Goal: Task Accomplishment & Management: Complete application form

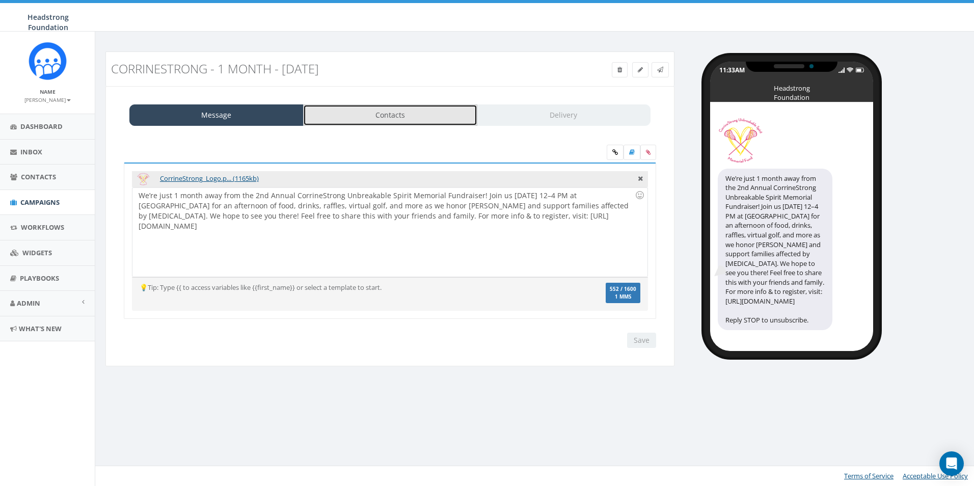
click at [350, 121] on link "Contacts" at bounding box center [390, 114] width 174 height 21
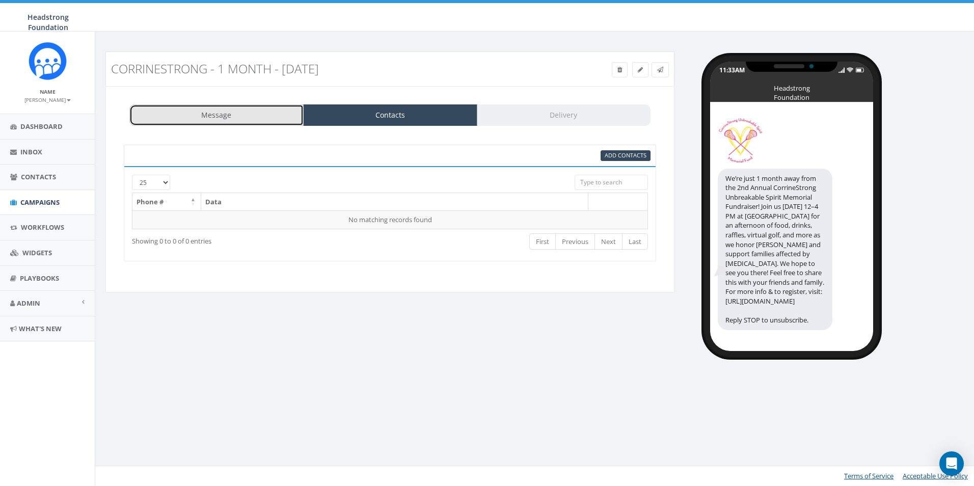
click at [243, 113] on link "Message" at bounding box center [216, 114] width 174 height 21
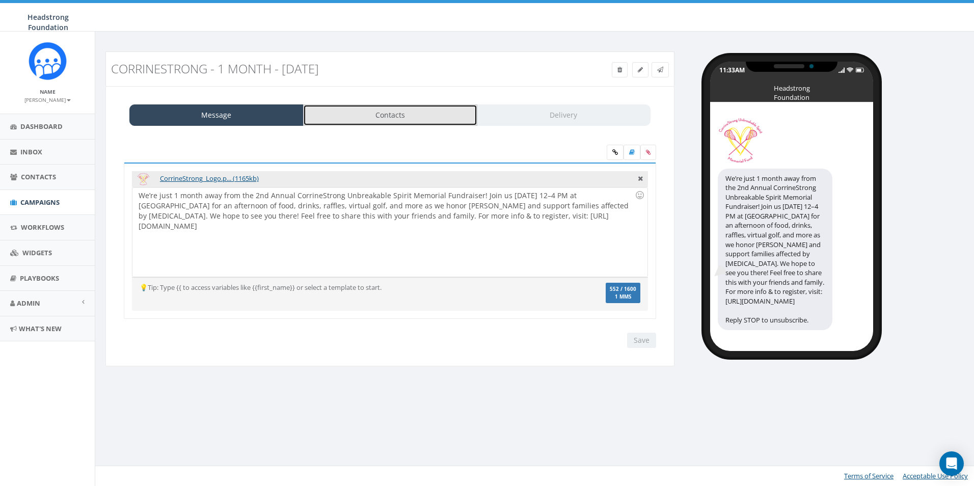
click at [362, 118] on link "Contacts" at bounding box center [390, 114] width 174 height 21
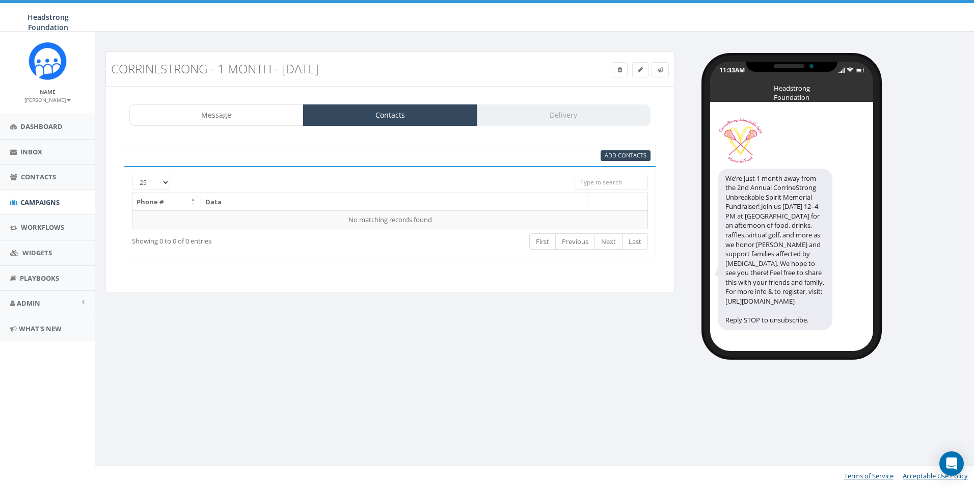
click at [613, 162] on div "Add Contacts" at bounding box center [390, 155] width 533 height 21
click at [615, 155] on span "Add Contacts" at bounding box center [626, 155] width 42 height 8
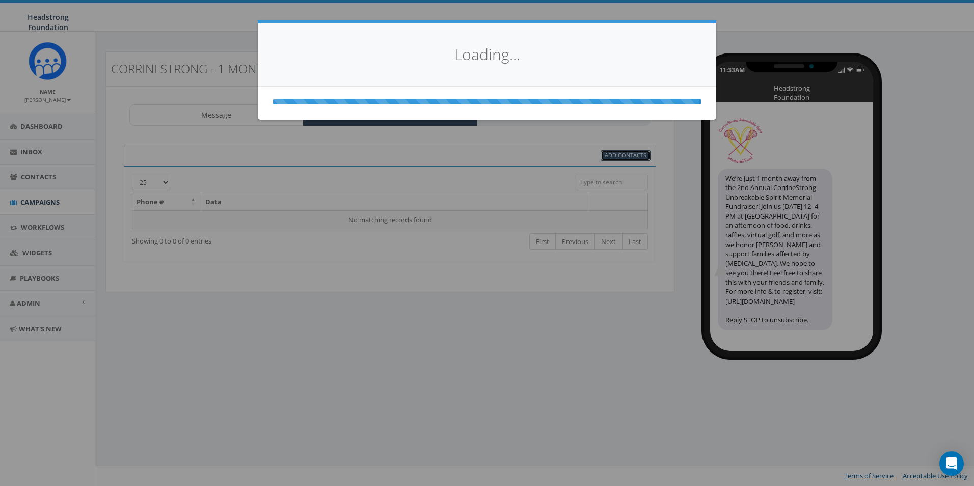
select select
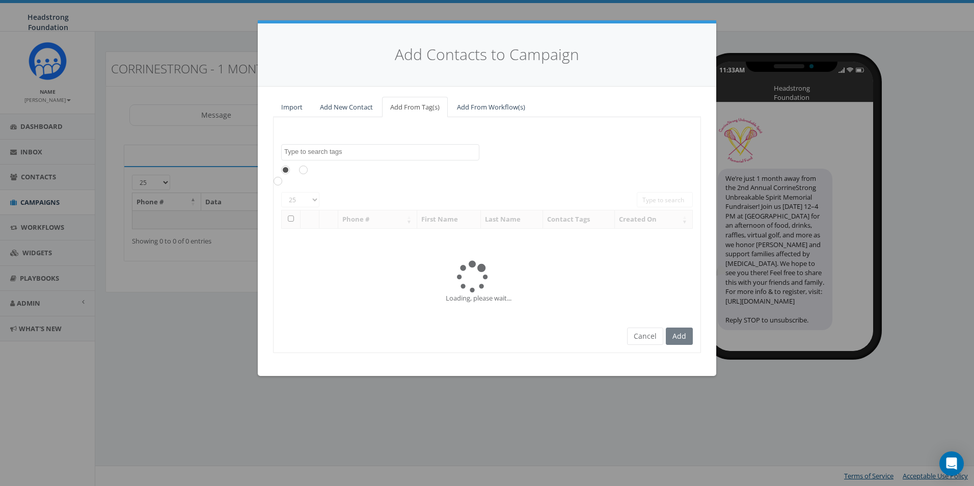
click at [332, 155] on textarea "Search" at bounding box center [381, 151] width 195 height 9
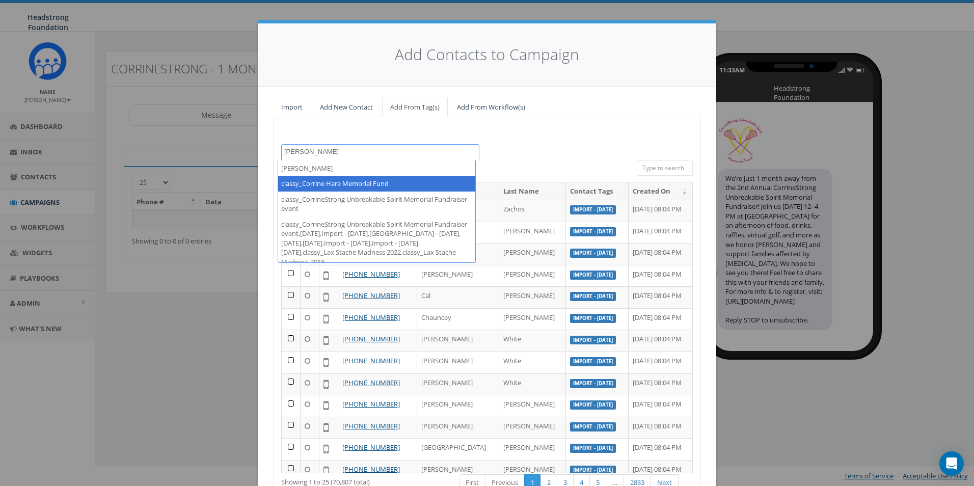
type textarea "Corrine"
select select "classy_Corrine Hare Memorial Fund"
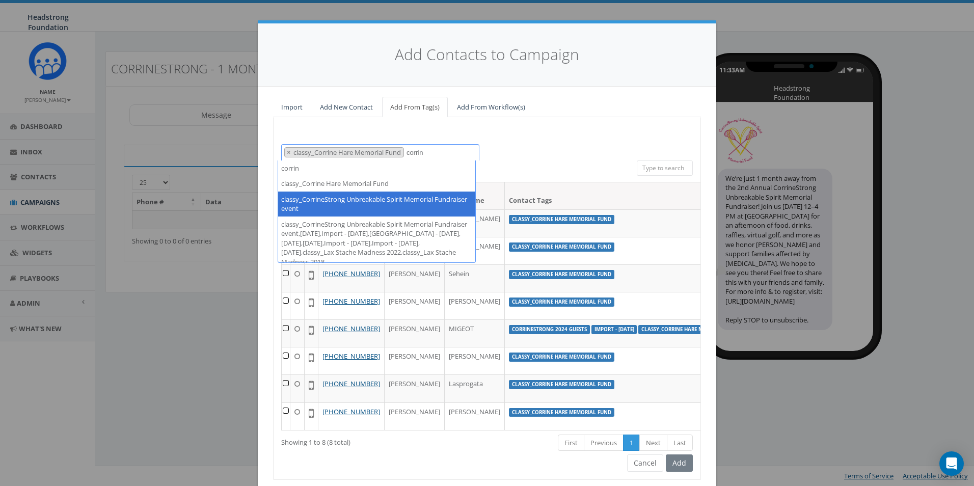
type textarea "corrin"
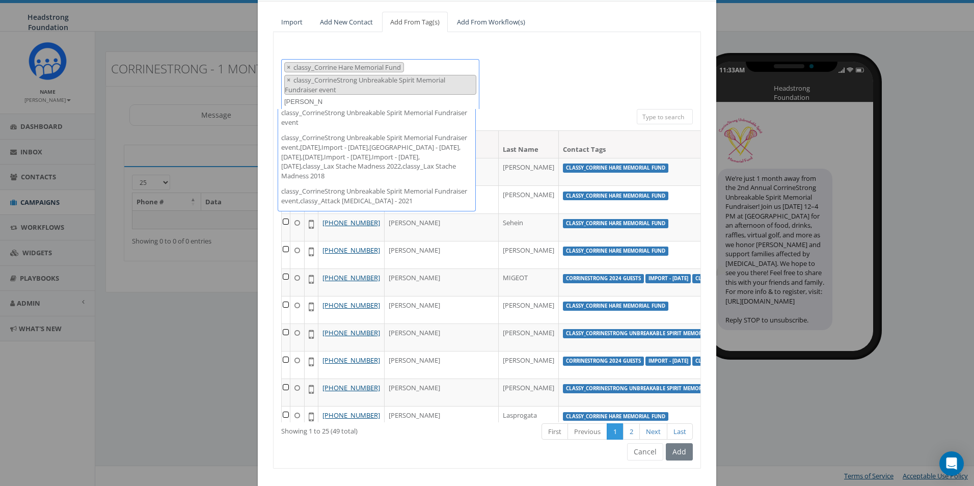
scroll to position [70, 0]
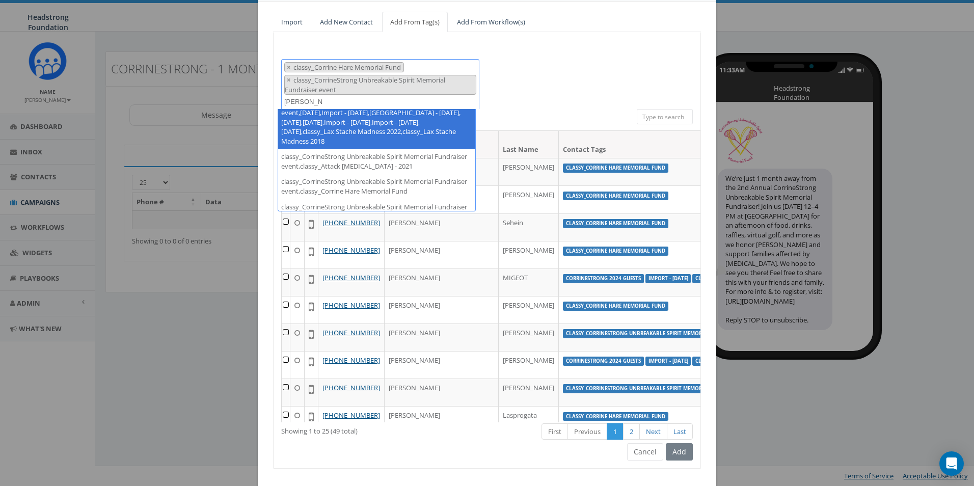
type textarea "corrine"
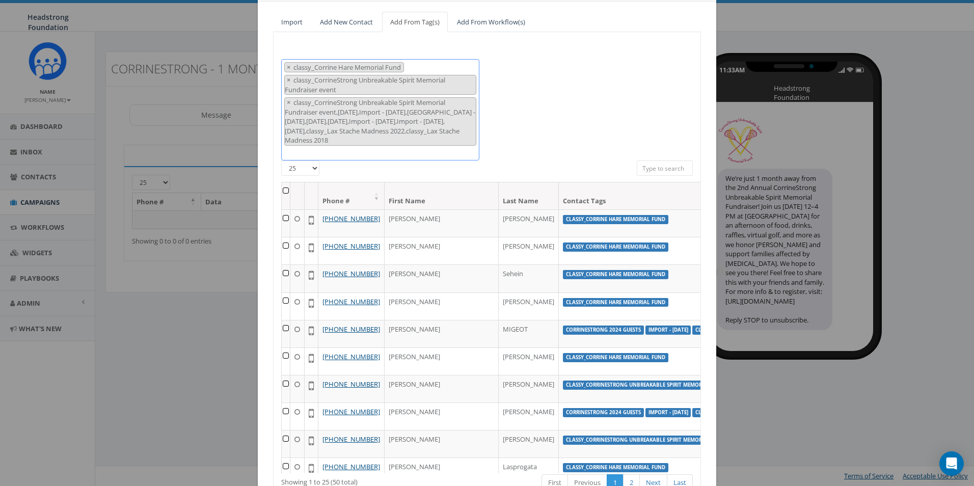
click at [435, 131] on 2018 "classy_CorrineStrong Unbreakable Spirit Memorial Fundraiser event,[DATE],Import…" at bounding box center [380, 121] width 191 height 47
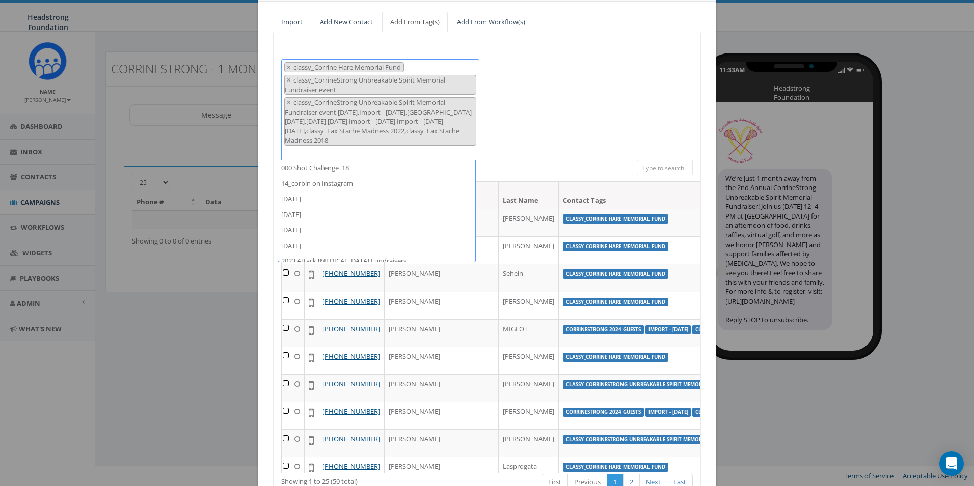
scroll to position [6071, 0]
click at [438, 136] on 2018 "classy_CorrineStrong Unbreakable Spirit Memorial Fundraiser event,[DATE],Import…" at bounding box center [380, 121] width 191 height 47
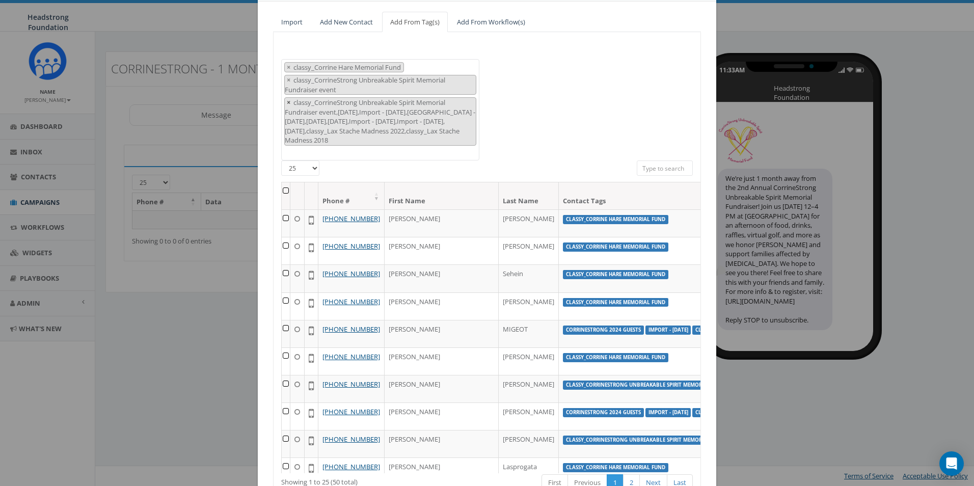
click at [287, 102] on span "×" at bounding box center [289, 102] width 4 height 9
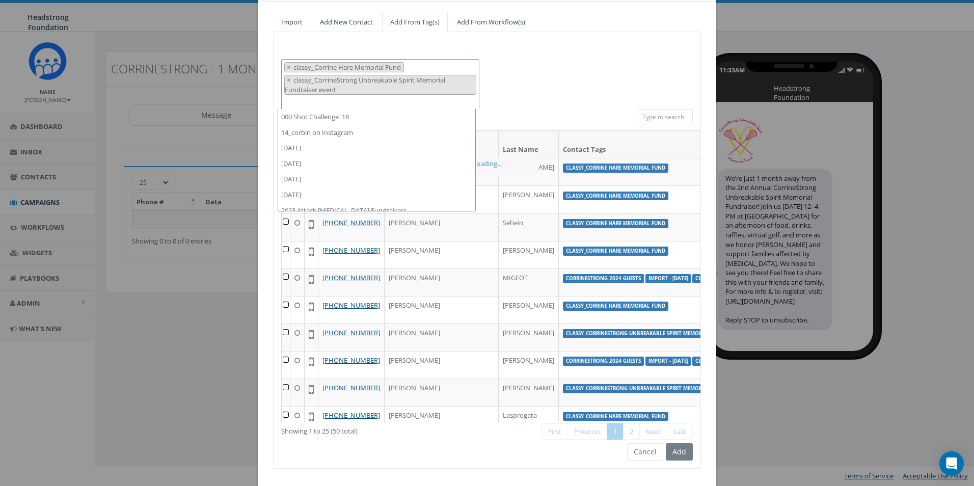
scroll to position [6087, 0]
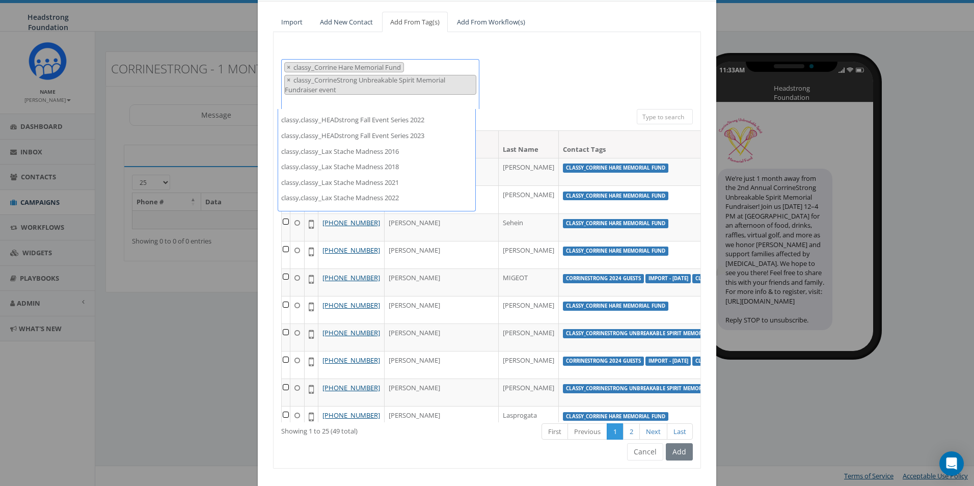
click at [572, 100] on div "000 Shot Challenge '18 14_corbin on Instagram 2023/10/16 2023/10/24 2023/11/06 …" at bounding box center [487, 84] width 427 height 50
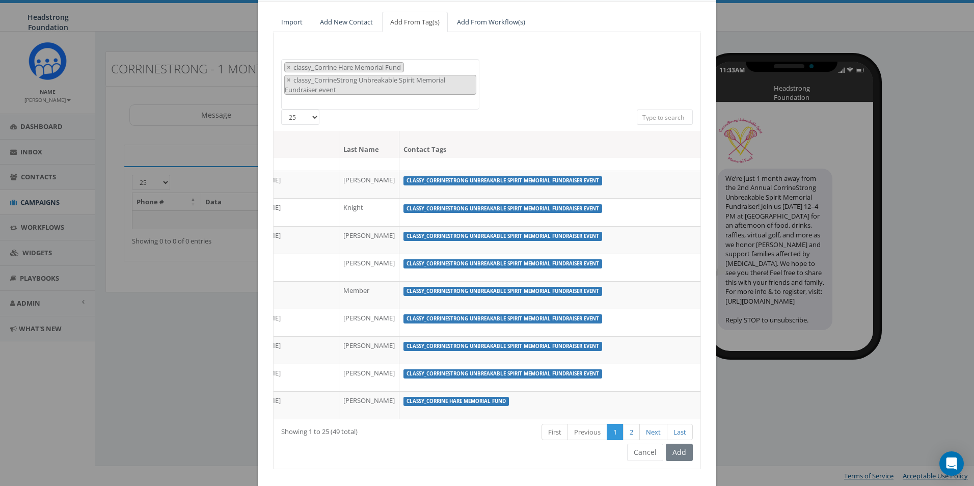
scroll to position [673, 0]
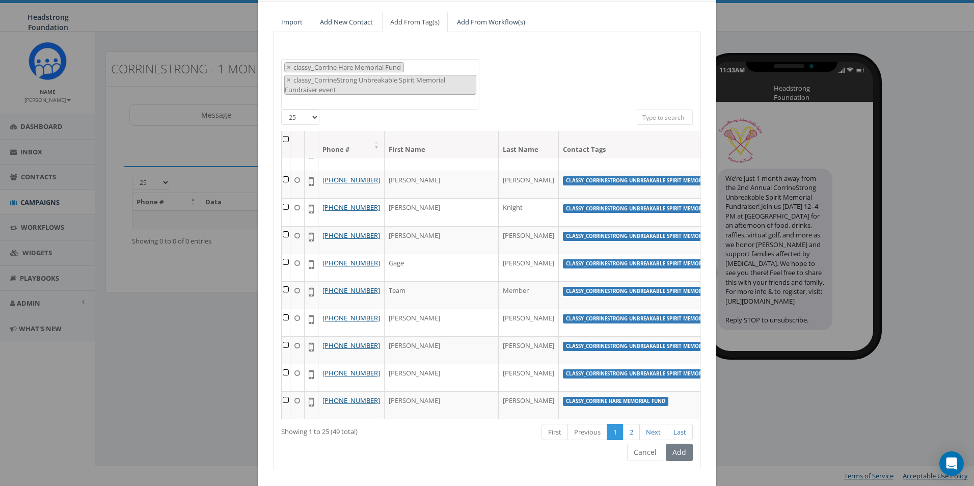
click at [325, 99] on span "× classy_Corrine Hare Memorial Fund × classy_CorrineStrong Unbreakable Spirit M…" at bounding box center [380, 84] width 198 height 51
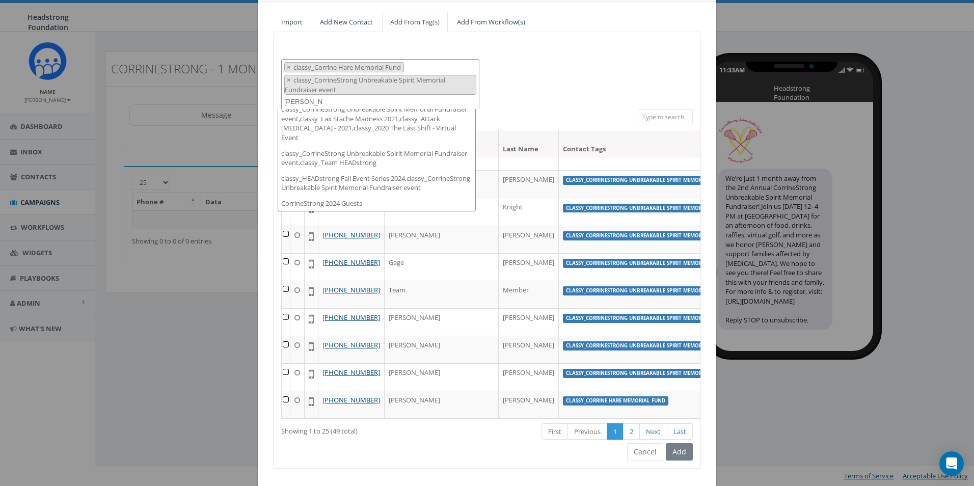
scroll to position [236, 0]
type textarea "corrine"
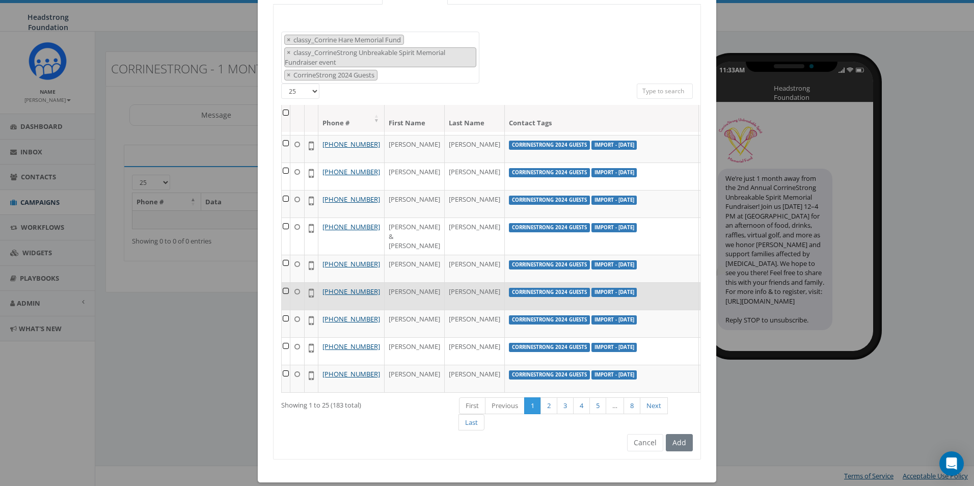
scroll to position [124, 0]
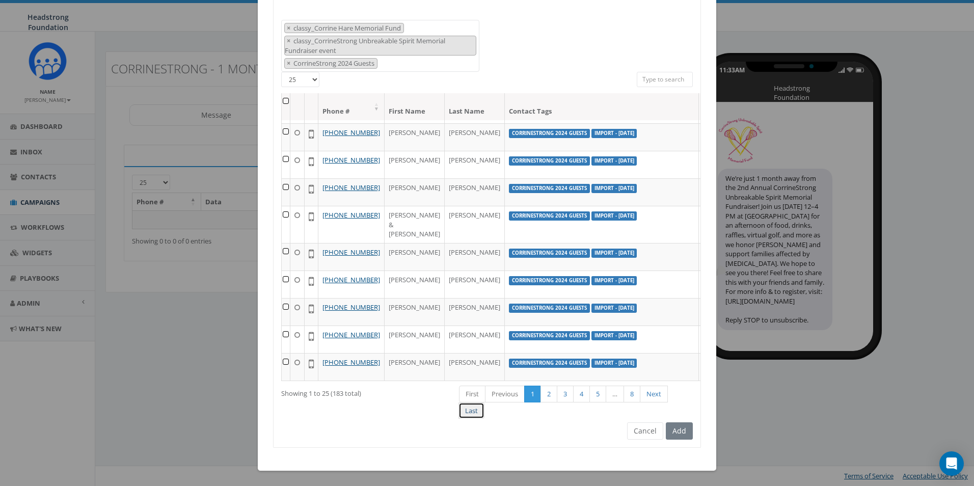
click at [472, 417] on link "Last" at bounding box center [472, 411] width 26 height 17
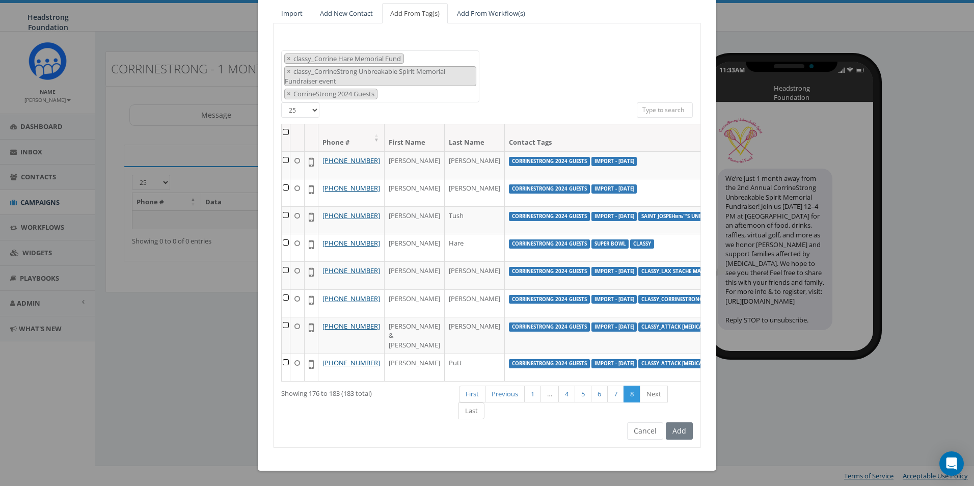
scroll to position [44, 0]
click at [287, 67] on span "×" at bounding box center [289, 71] width 4 height 9
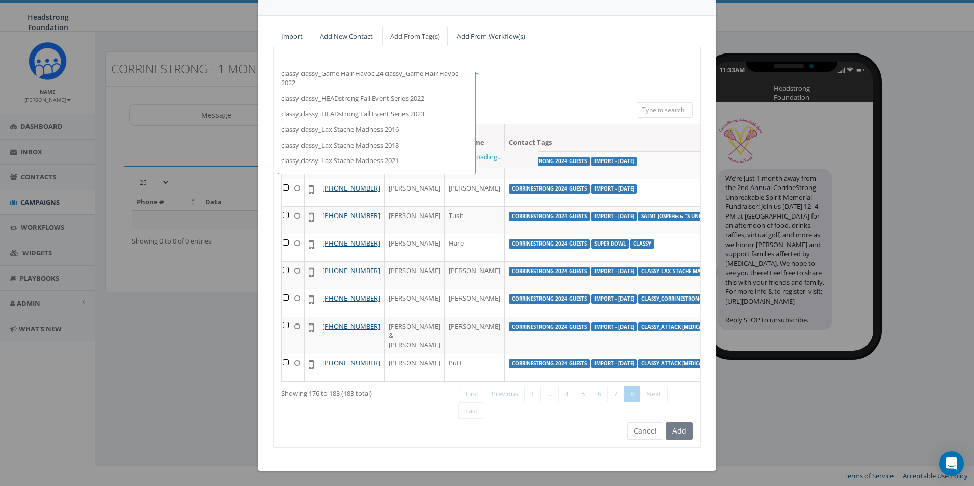
scroll to position [673, 0]
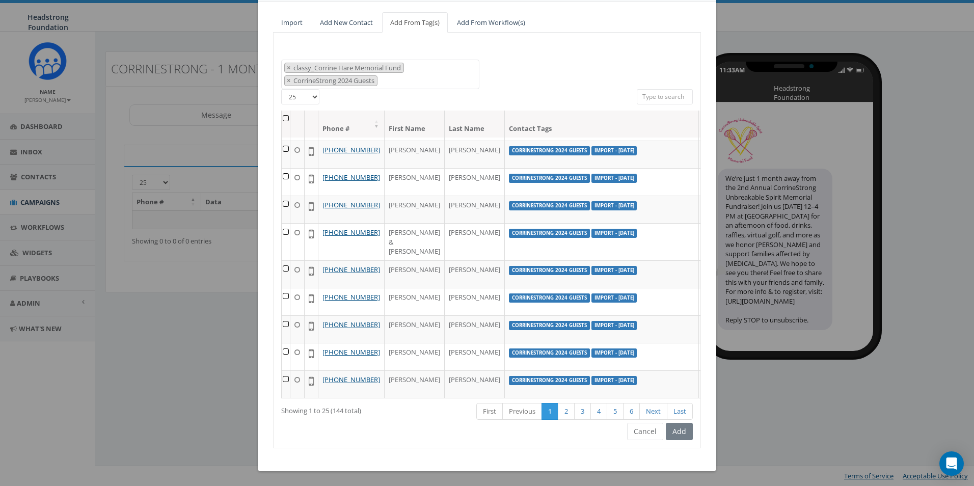
click at [585, 60] on div "000 Shot Challenge '18 14_corbin on Instagram 2023/10/16 2023/10/24 2023/11/06 …" at bounding box center [487, 75] width 427 height 30
click at [638, 435] on button "Cancel" at bounding box center [645, 430] width 36 height 17
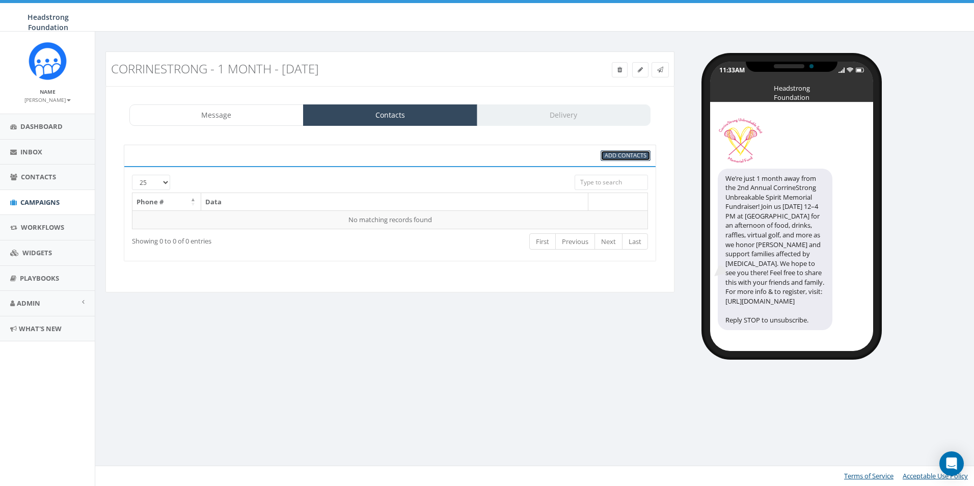
click at [610, 156] on span "Add Contacts" at bounding box center [626, 155] width 42 height 8
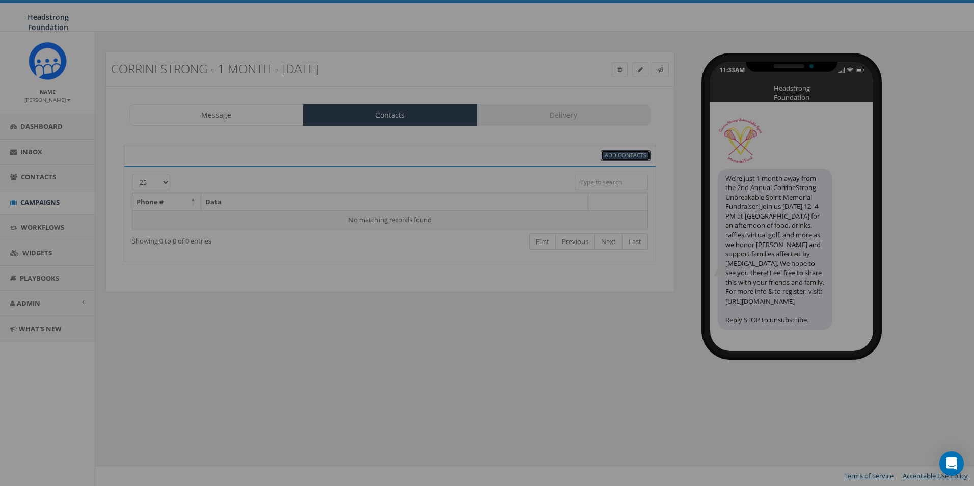
scroll to position [0, 0]
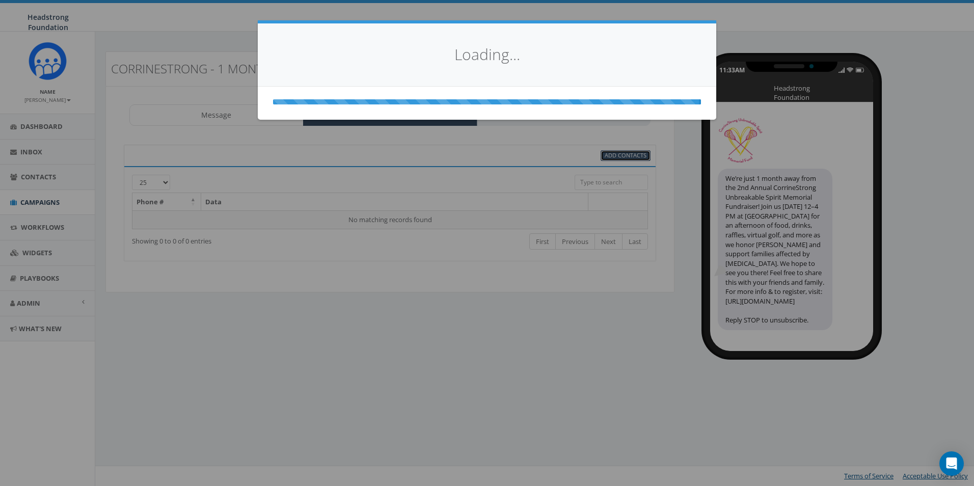
select select
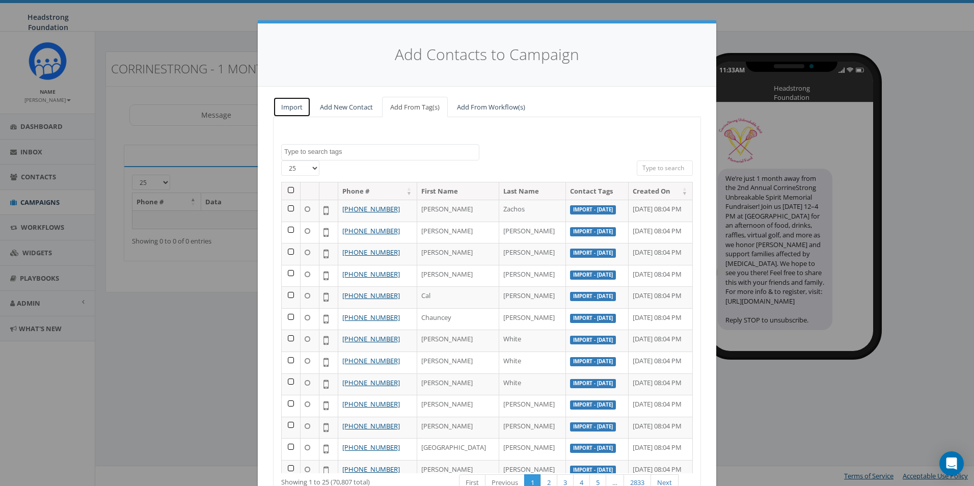
click at [295, 108] on link "Import" at bounding box center [292, 107] width 38 height 21
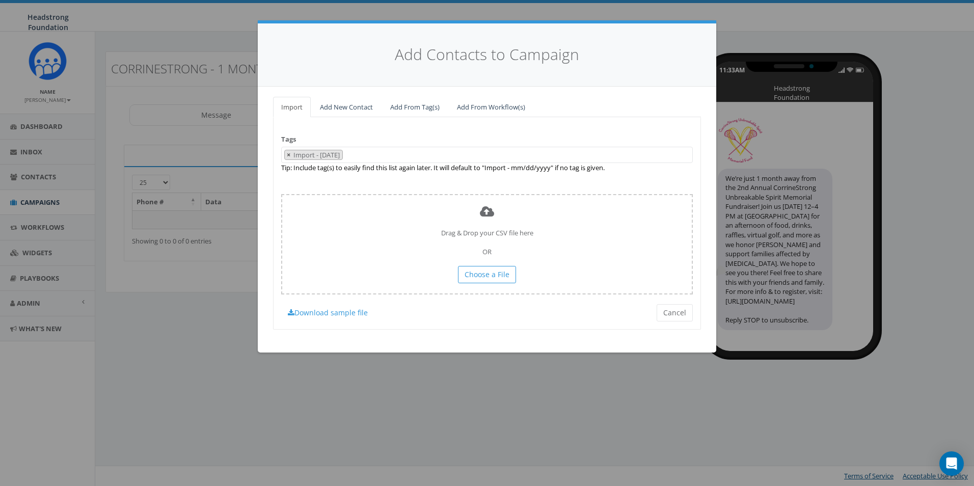
click at [286, 156] on button "×" at bounding box center [289, 155] width 8 height 10
select select
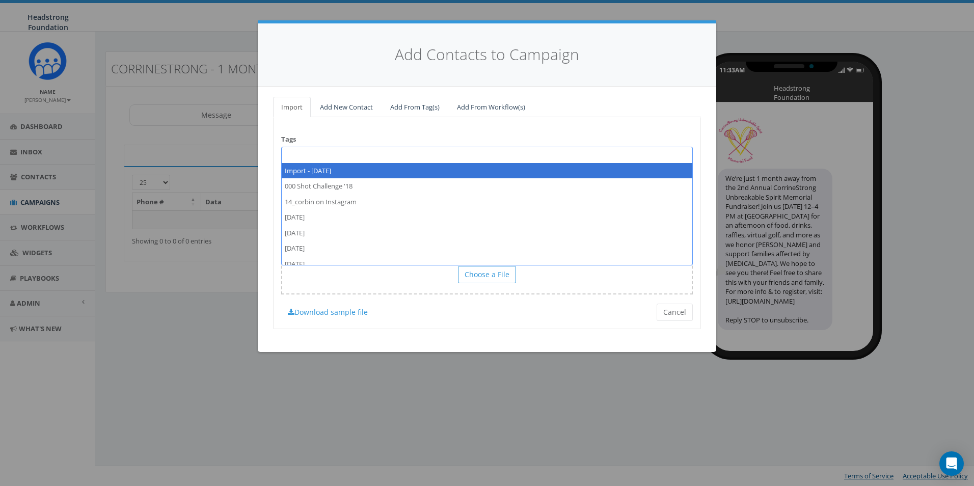
click at [290, 155] on span at bounding box center [487, 155] width 412 height 16
type textarea "CorrineStrong Past Attendees"
select select "CorrineStrong Past Attendees"
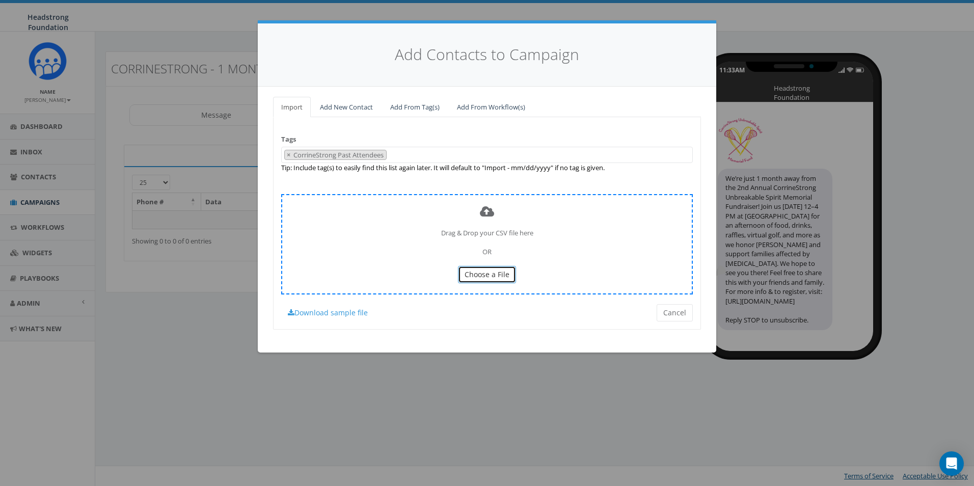
click at [494, 282] on button "Choose a File" at bounding box center [487, 274] width 58 height 17
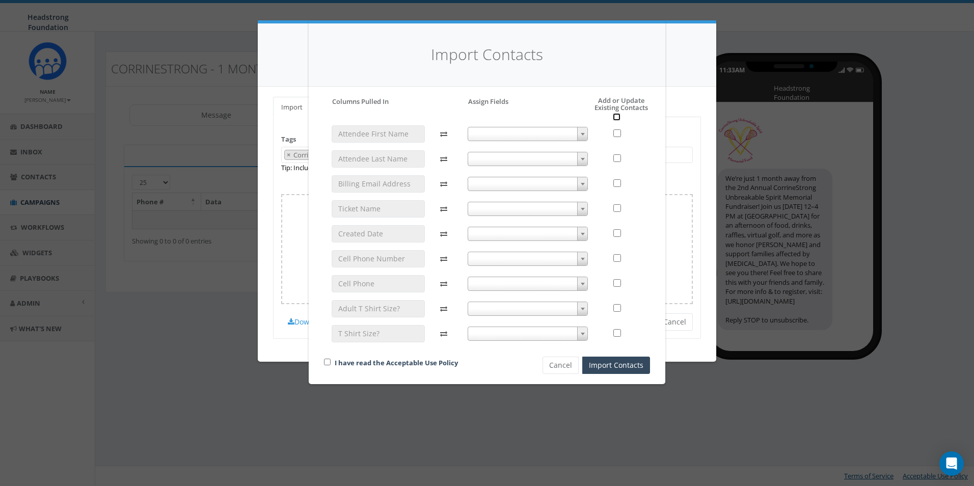
click at [615, 117] on input "checkbox" at bounding box center [617, 117] width 8 height 8
checkbox input "true"
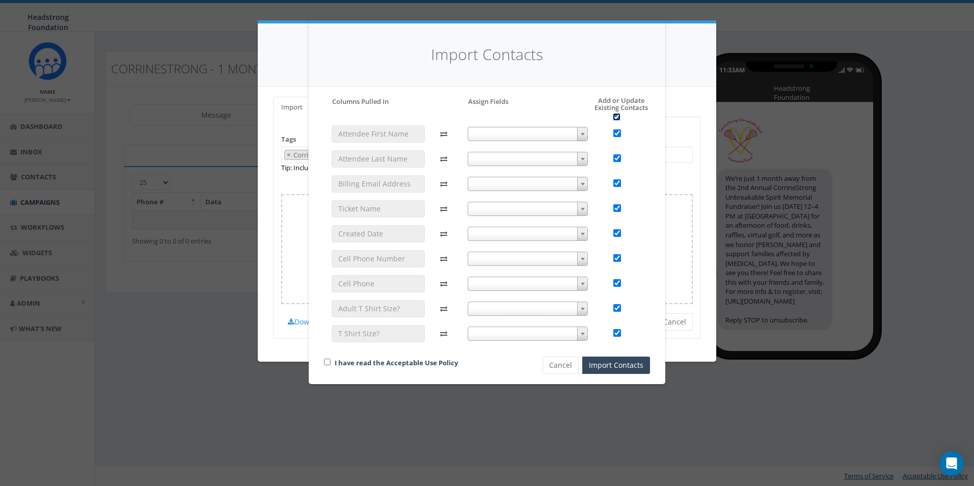
checkbox input "true"
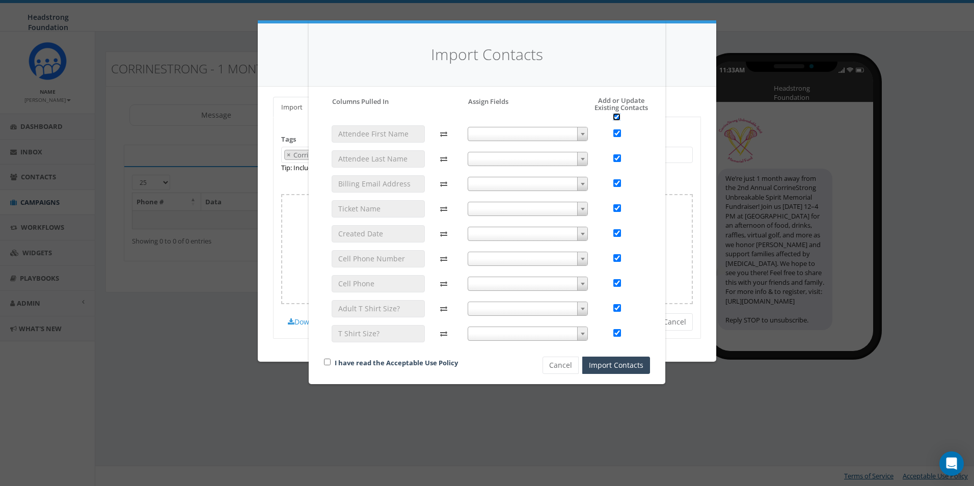
checkbox input "true"
click at [490, 136] on span at bounding box center [528, 134] width 121 height 14
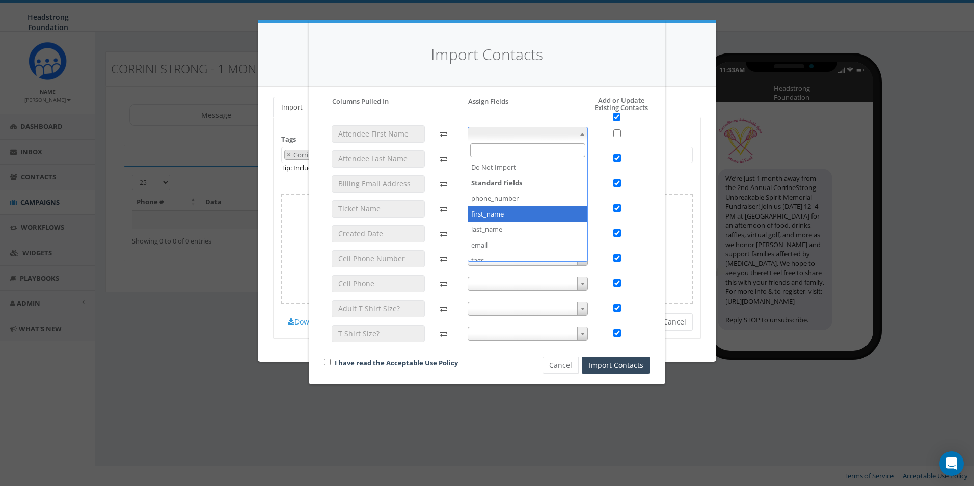
checkbox input "false"
select select "first_name"
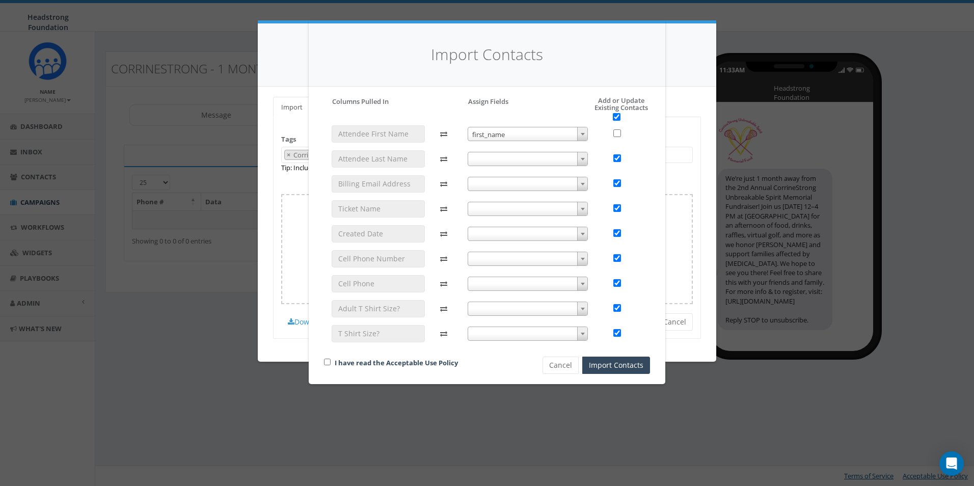
click at [496, 155] on span at bounding box center [528, 159] width 121 height 14
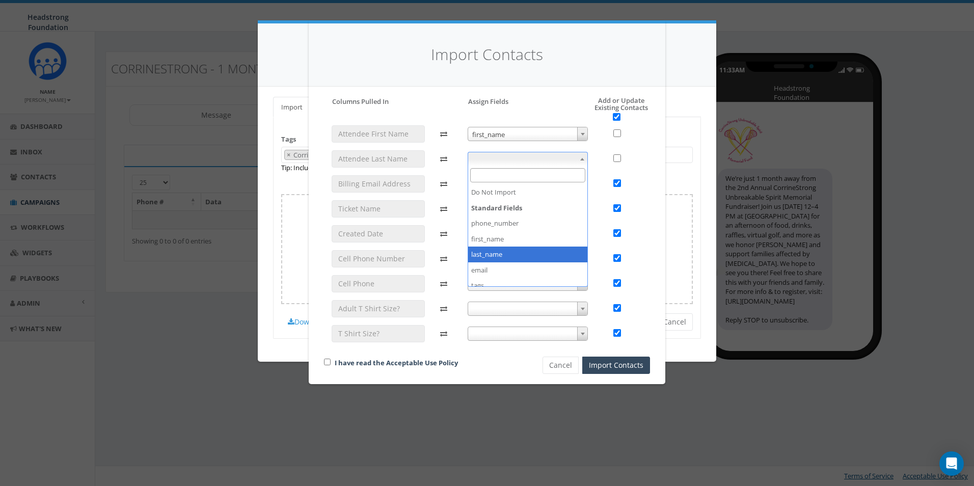
checkbox input "false"
select select "last_name"
click at [505, 257] on span at bounding box center [528, 259] width 121 height 14
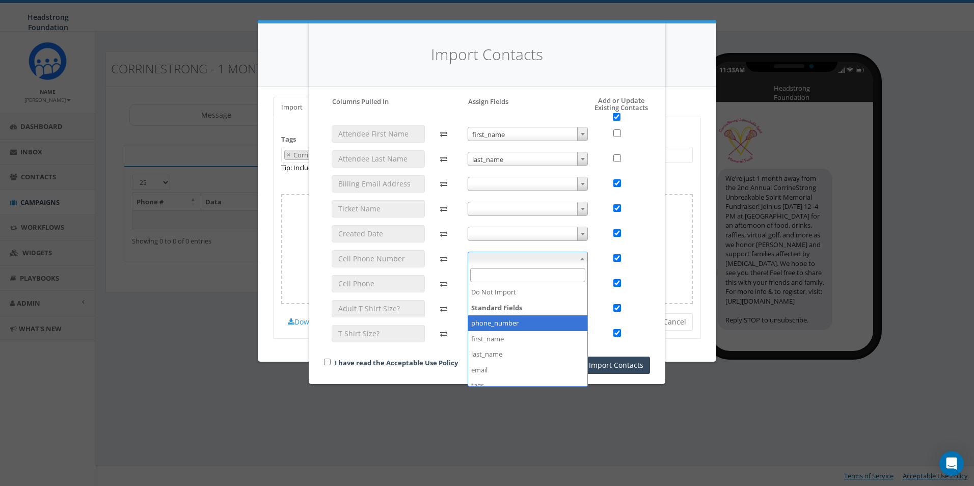
select select "phone_number"
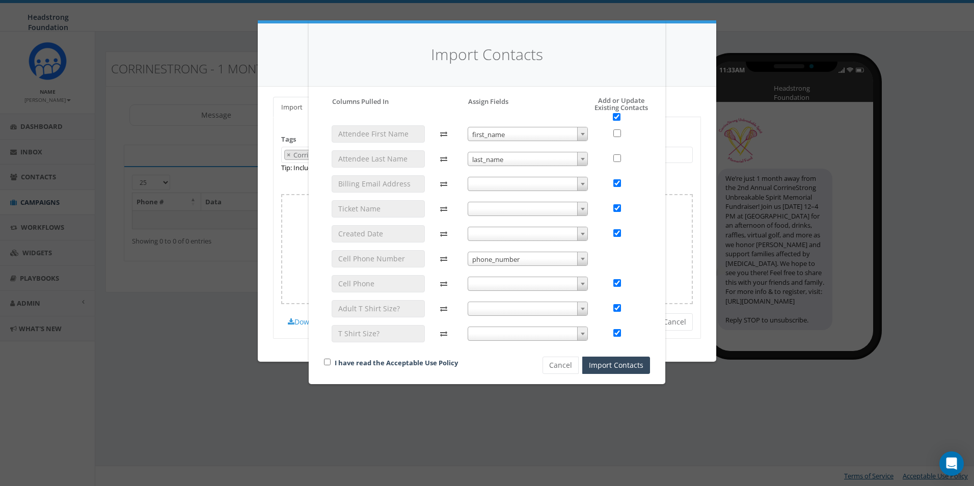
click at [503, 286] on span at bounding box center [528, 284] width 121 height 14
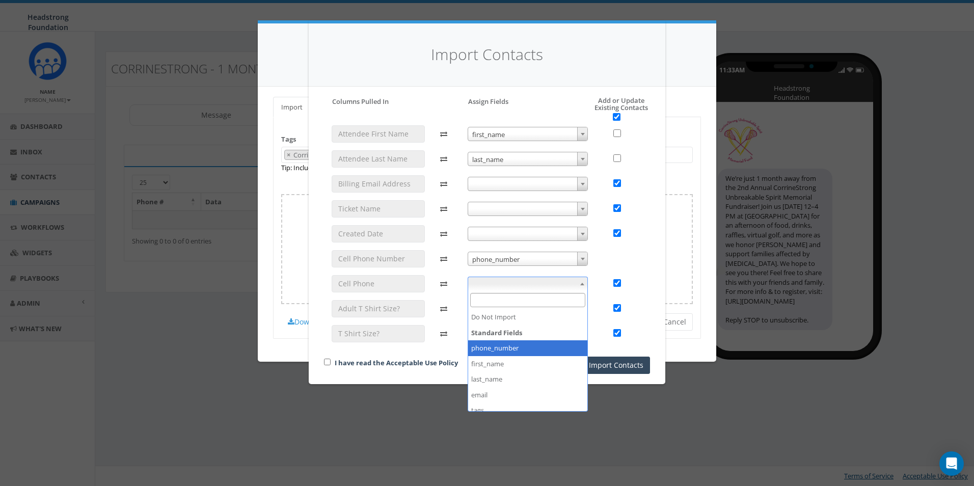
select select "phone_number"
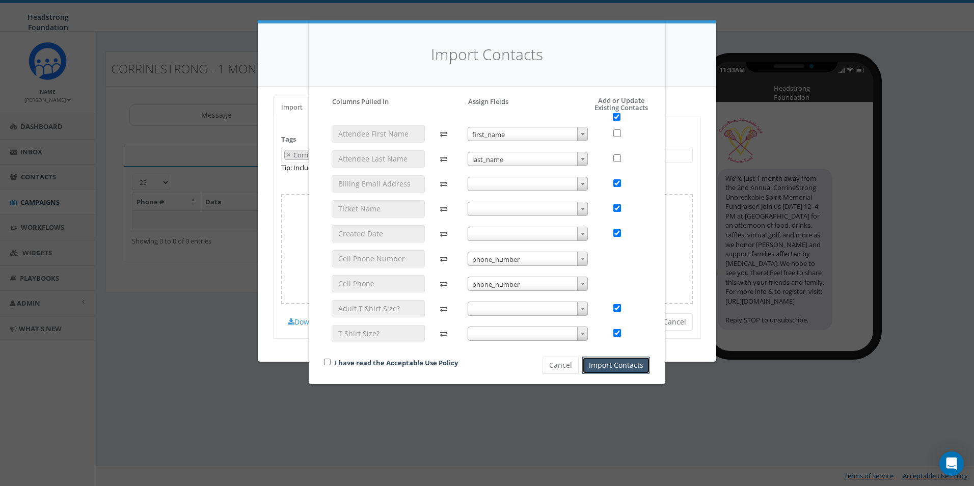
click at [619, 363] on button "Import Contacts" at bounding box center [616, 365] width 68 height 17
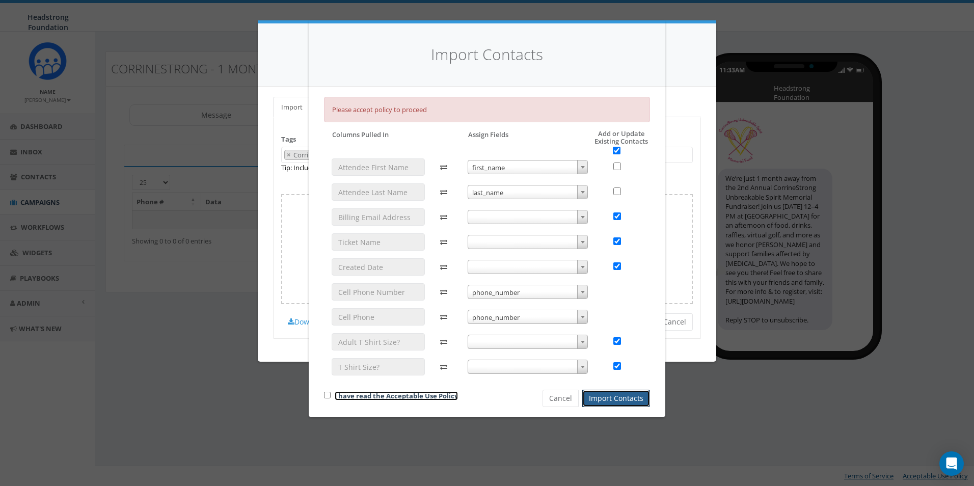
click at [344, 397] on link "I have read the Acceptable Use Policy" at bounding box center [396, 395] width 123 height 9
click at [328, 397] on input "checkbox" at bounding box center [327, 395] width 7 height 7
checkbox input "true"
click at [613, 392] on button "Import Contacts" at bounding box center [616, 398] width 68 height 17
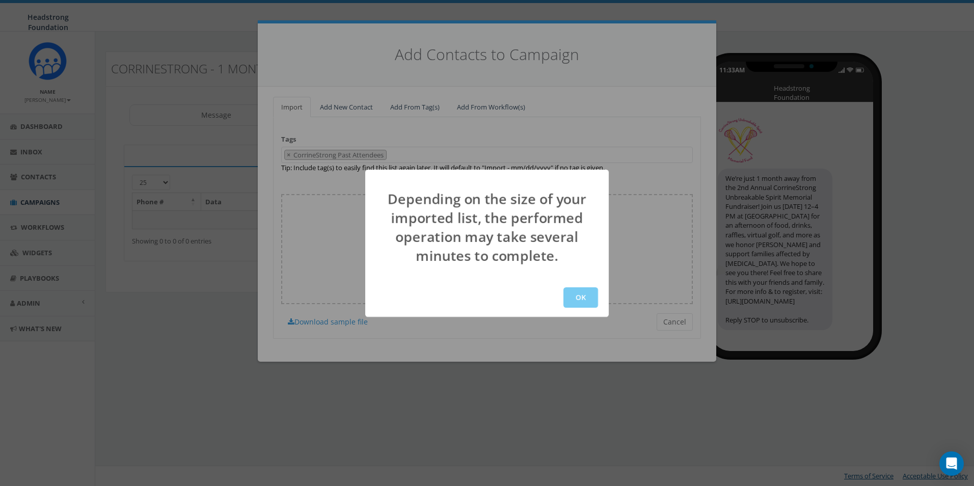
click at [577, 300] on button "OK" at bounding box center [581, 297] width 35 height 20
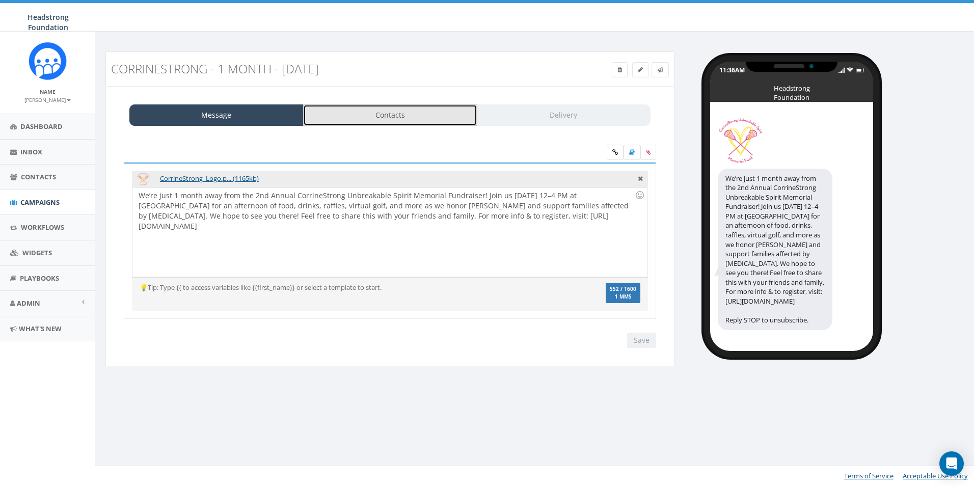
click at [376, 113] on link "Contacts" at bounding box center [390, 114] width 174 height 21
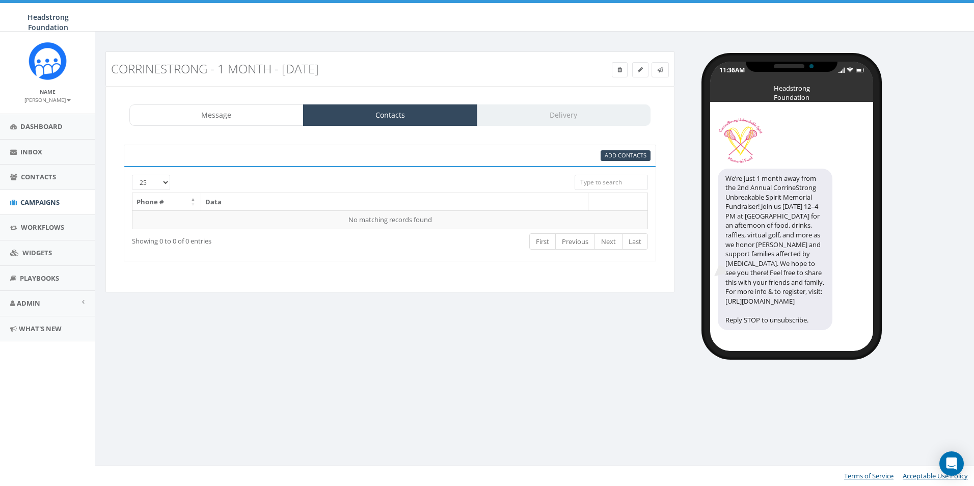
click at [243, 173] on div "25 50 100 Phone # Data No matching records found Loading... Showing 0 to 0 of 0…" at bounding box center [390, 213] width 533 height 95
click at [608, 155] on span "Add Contacts" at bounding box center [626, 155] width 42 height 8
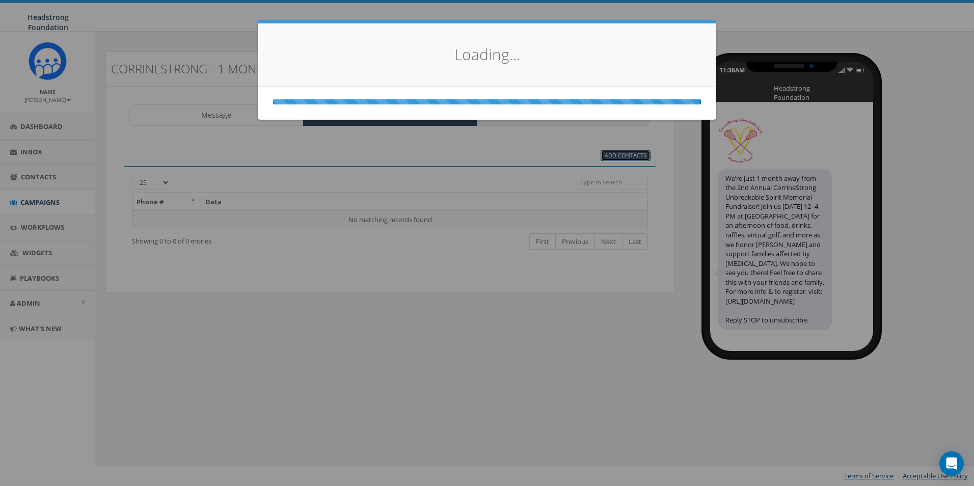
select select
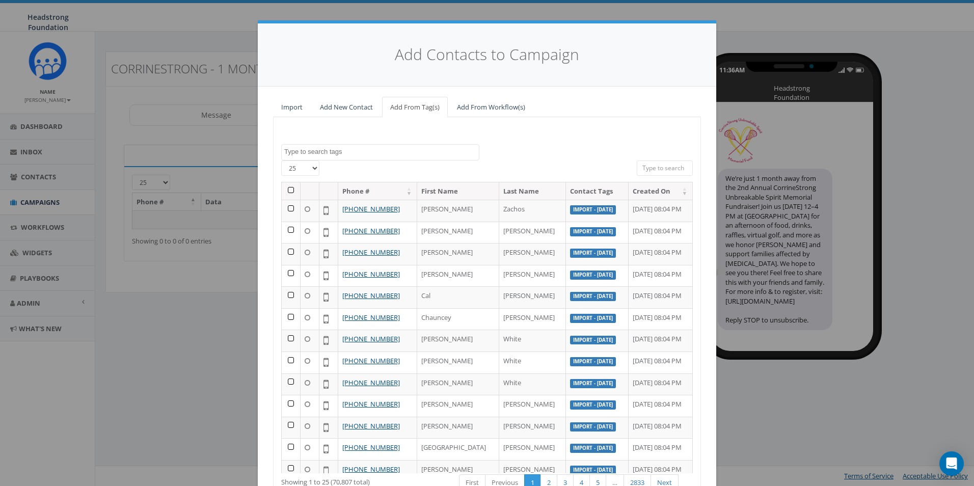
click at [194, 291] on div "Add Contacts to Campaign Import Add New Contact Add From Tag(s) Add From Workfl…" at bounding box center [487, 243] width 974 height 486
click at [317, 151] on textarea "Search" at bounding box center [381, 151] width 195 height 9
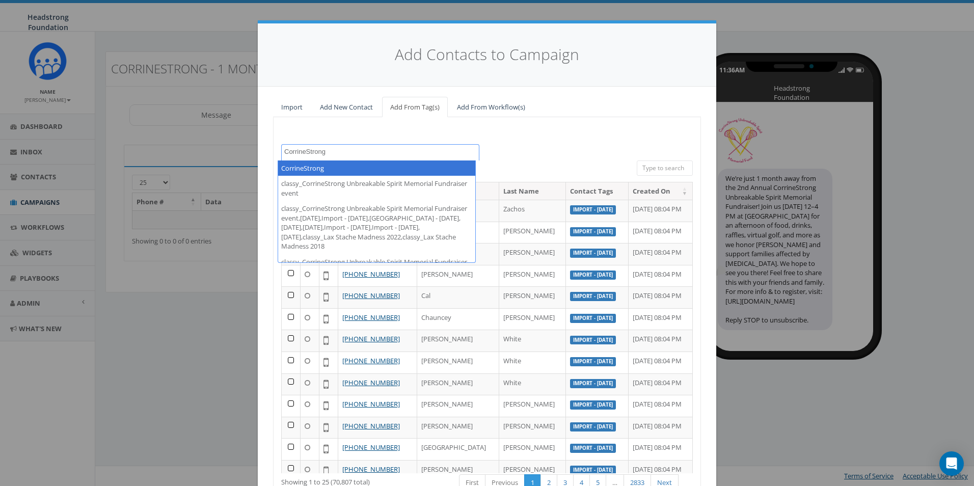
type textarea "CorrineStrong"
click at [537, 124] on div "100% Cancel 000 Shot Challenge '18 14_corbin on Instagram 2023/10/16 2023/10/24…" at bounding box center [487, 326] width 428 height 419
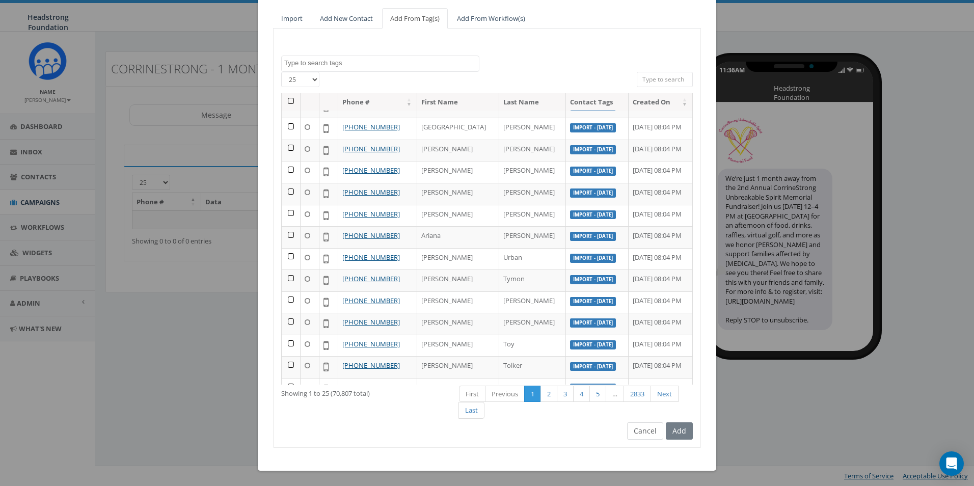
scroll to position [272, 0]
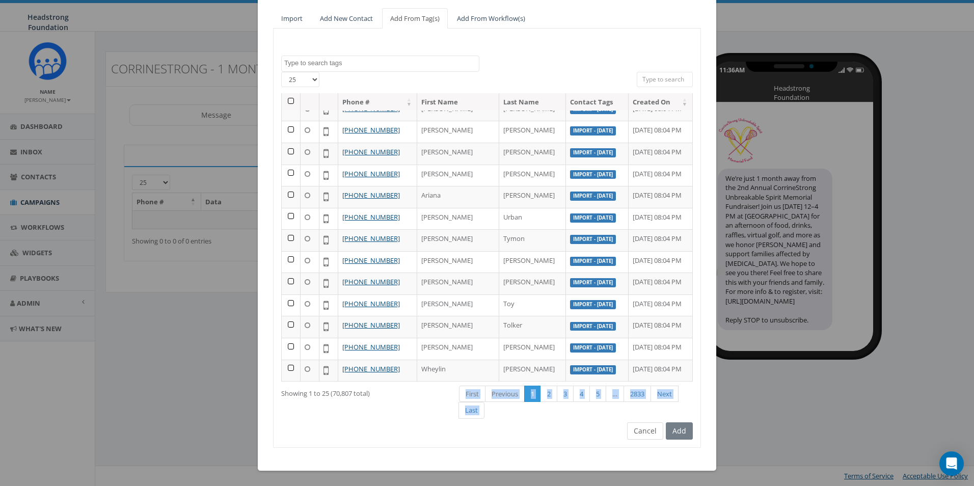
drag, startPoint x: 657, startPoint y: 423, endPoint x: 640, endPoint y: 427, distance: 18.1
click at [641, 427] on div "100% Cancel 000 Shot Challenge '18 14_corbin on Instagram 2023/10/16 2023/10/24…" at bounding box center [487, 238] width 428 height 419
click at [637, 428] on button "Cancel" at bounding box center [645, 430] width 36 height 17
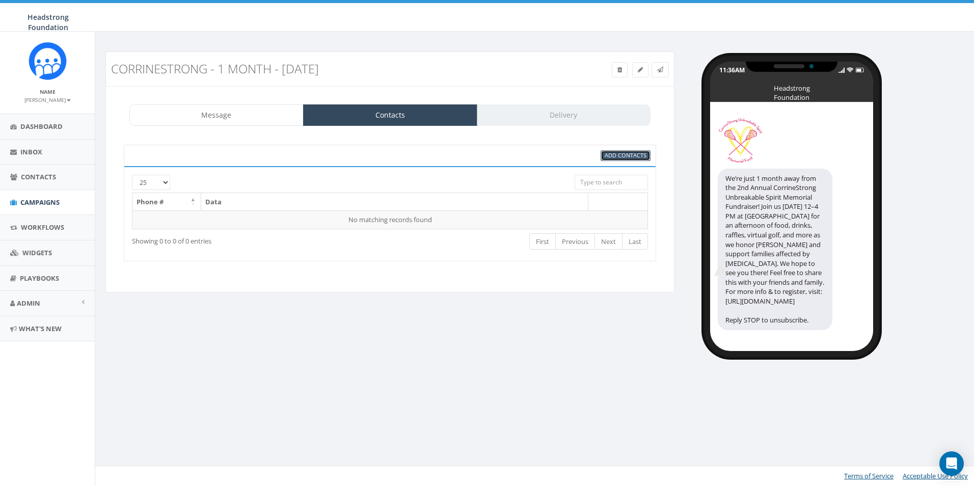
click at [626, 153] on span "Add Contacts" at bounding box center [626, 155] width 42 height 8
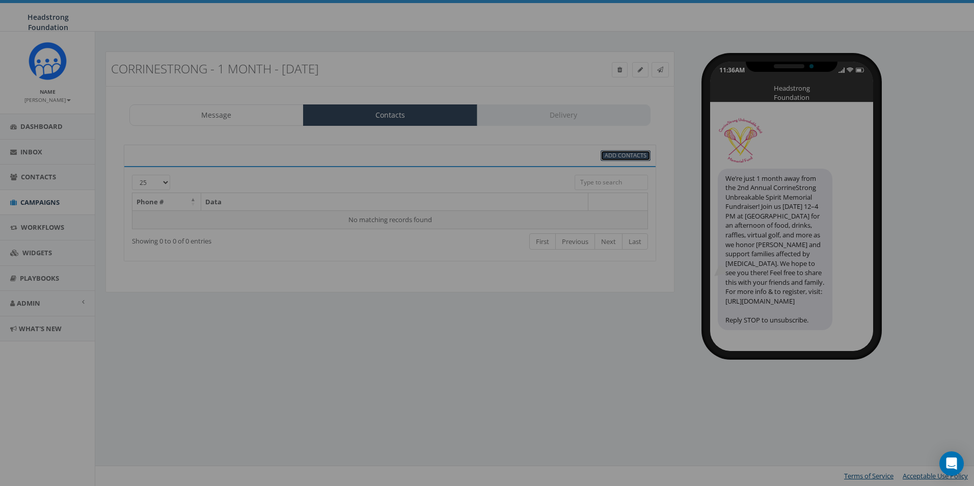
scroll to position [0, 0]
select select
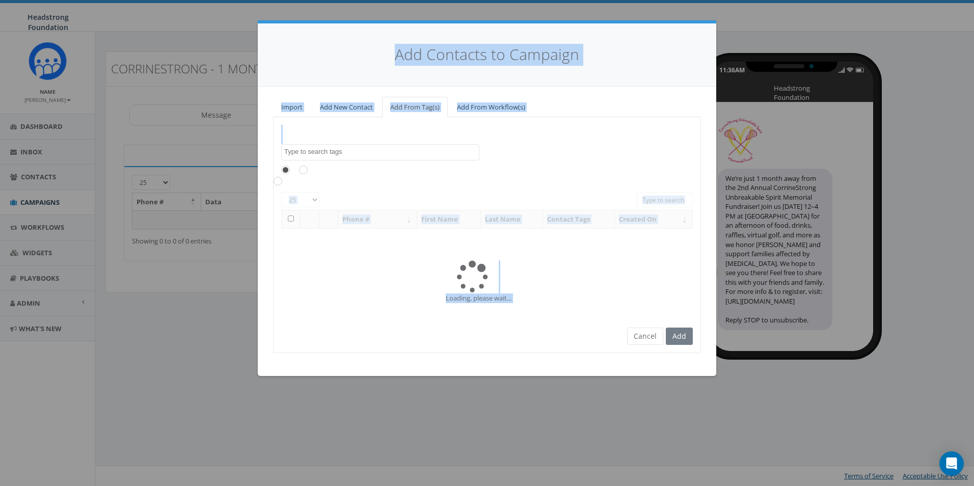
click at [401, 141] on div "000 Shot Challenge '18 14_corbin on Instagram 2023/10/16 2023/10/24 2023/11/06 …" at bounding box center [487, 235] width 428 height 236
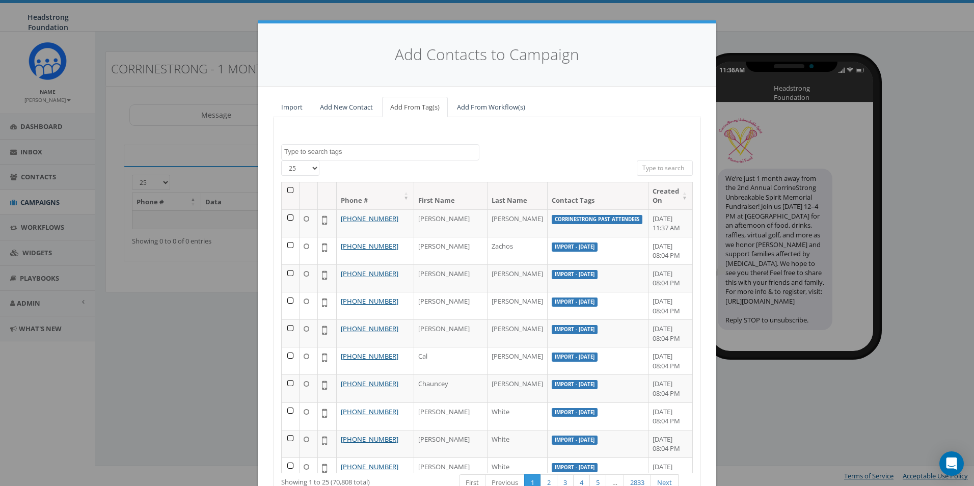
click at [376, 152] on textarea "Search" at bounding box center [381, 151] width 195 height 9
type textarea "Corrinestrong past"
select select "CorrineStrong Past Attendees"
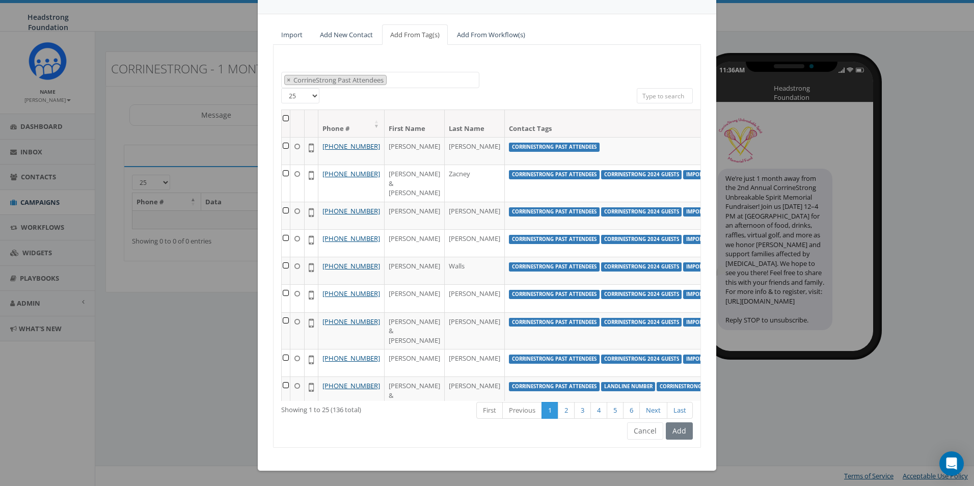
click at [282, 119] on th at bounding box center [286, 123] width 9 height 27
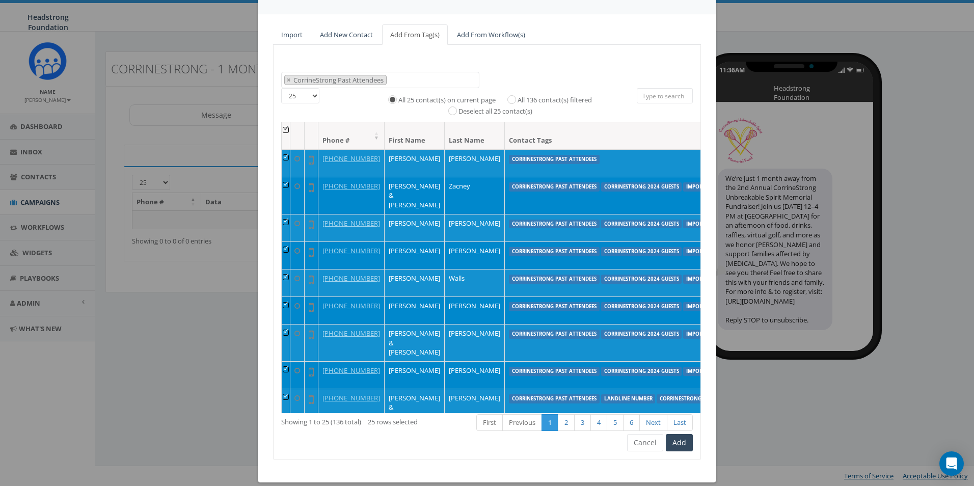
click at [558, 102] on label "All 136 contact(s) filtered" at bounding box center [555, 100] width 74 height 10
click at [518, 102] on input "All 136 contact(s) filtered" at bounding box center [514, 98] width 7 height 7
radio input "true"
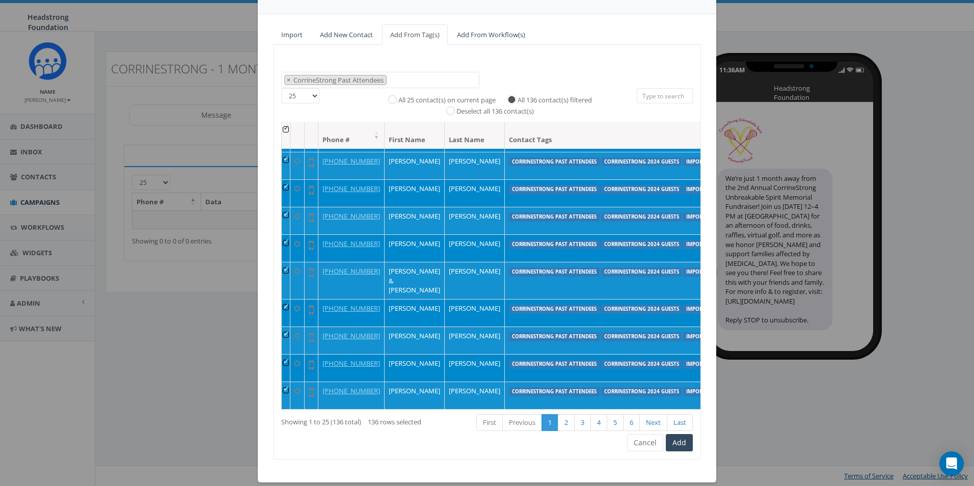
scroll to position [673, 0]
click at [679, 442] on button "Add" at bounding box center [679, 442] width 27 height 17
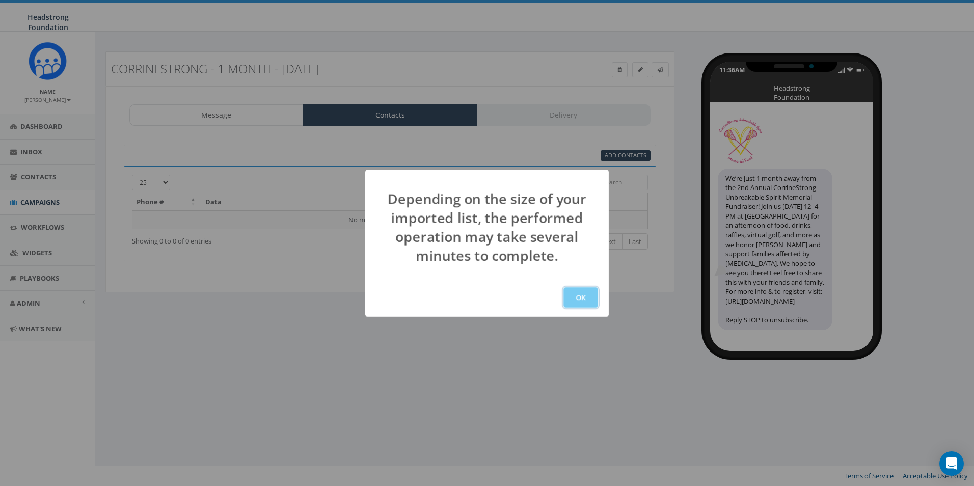
click at [582, 302] on button "OK" at bounding box center [581, 297] width 35 height 20
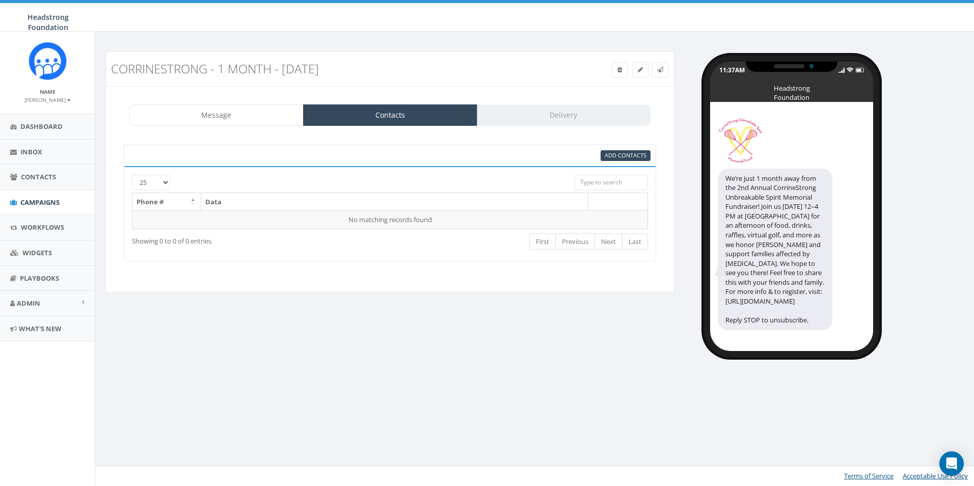
click at [409, 277] on div "Message Contacts Delivery CorrineStrong_Logo.p... (1165kb) We’re just 1 month a…" at bounding box center [389, 189] width 569 height 206
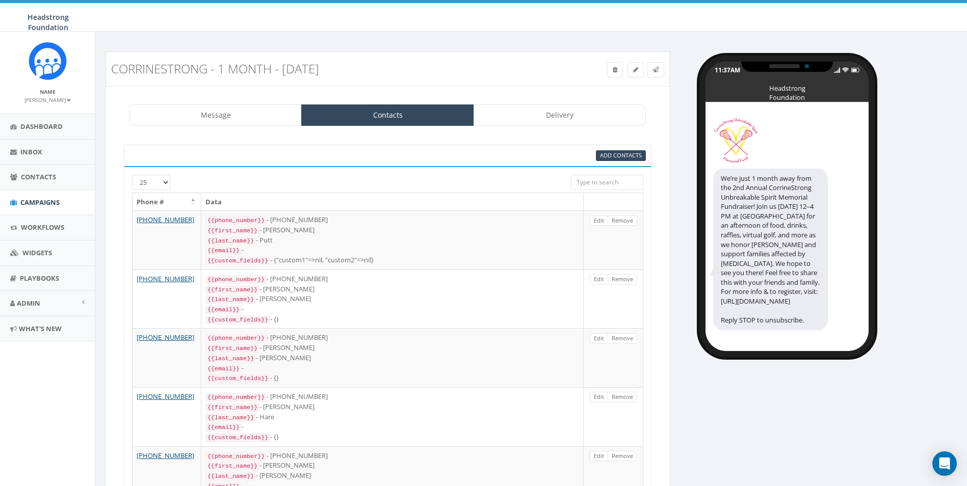
click at [602, 183] on input "search" at bounding box center [607, 182] width 72 height 15
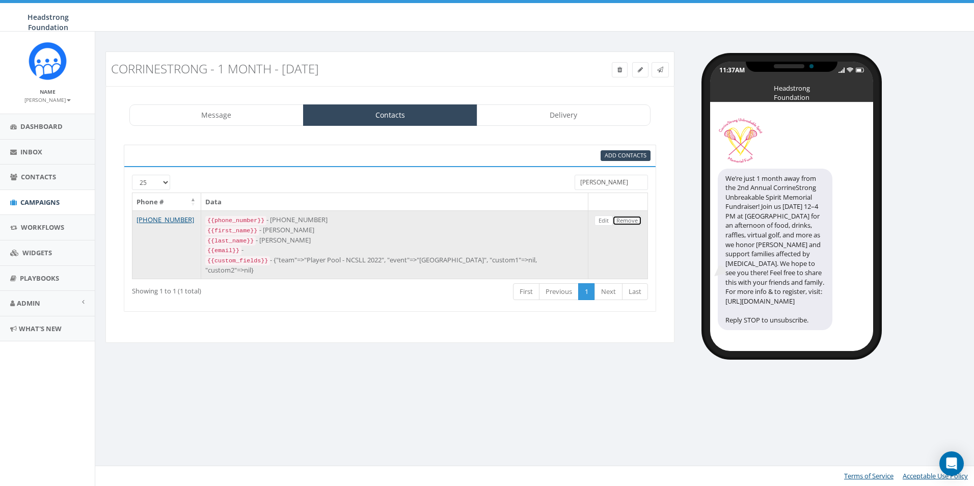
click at [624, 224] on link "Remove" at bounding box center [628, 221] width 30 height 11
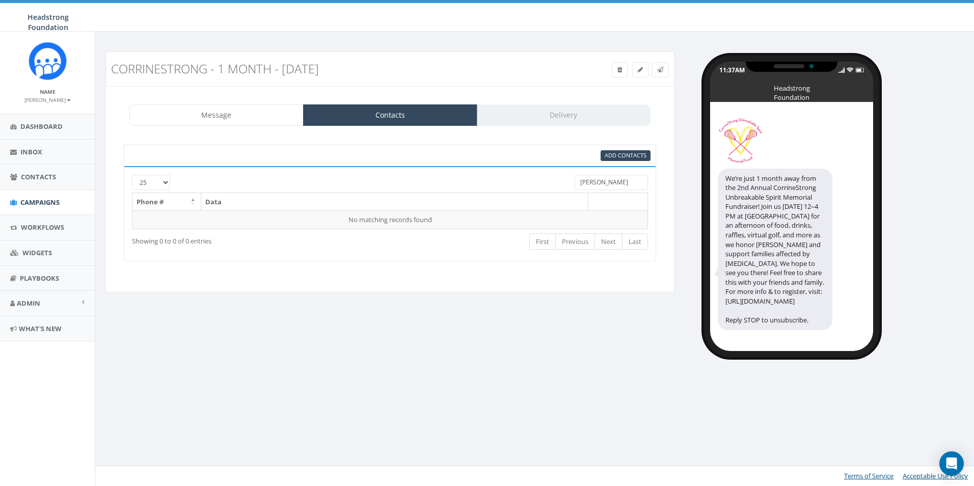
drag, startPoint x: 615, startPoint y: 186, endPoint x: 532, endPoint y: 175, distance: 83.7
click at [532, 175] on div "25 50 100 baxter" at bounding box center [389, 184] width 531 height 18
type input "hare"
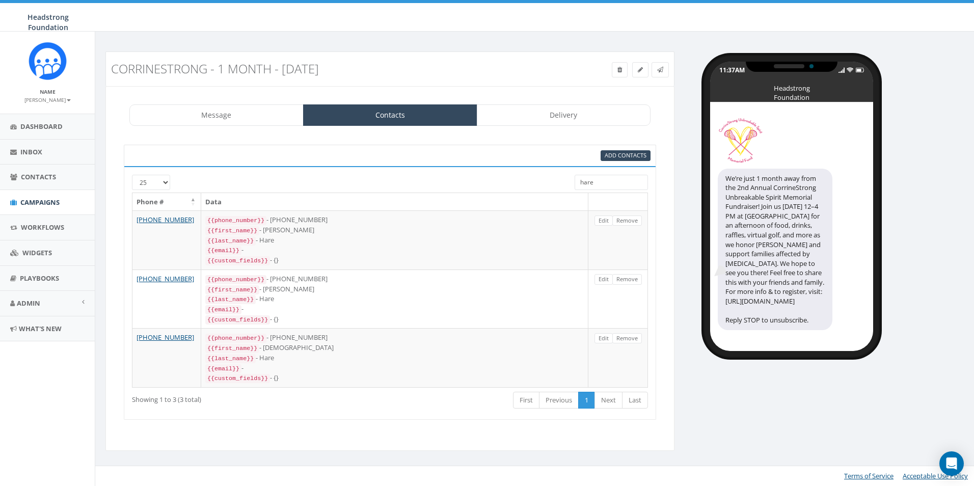
drag, startPoint x: 627, startPoint y: 185, endPoint x: 514, endPoint y: 192, distance: 112.8
click at [514, 192] on div "25 50 100 hare Phone # Data +1 215-313-9690 {{phone_number}} - +12153139690 {{f…" at bounding box center [390, 293] width 516 height 237
click at [623, 154] on span "Add Contacts" at bounding box center [626, 155] width 42 height 8
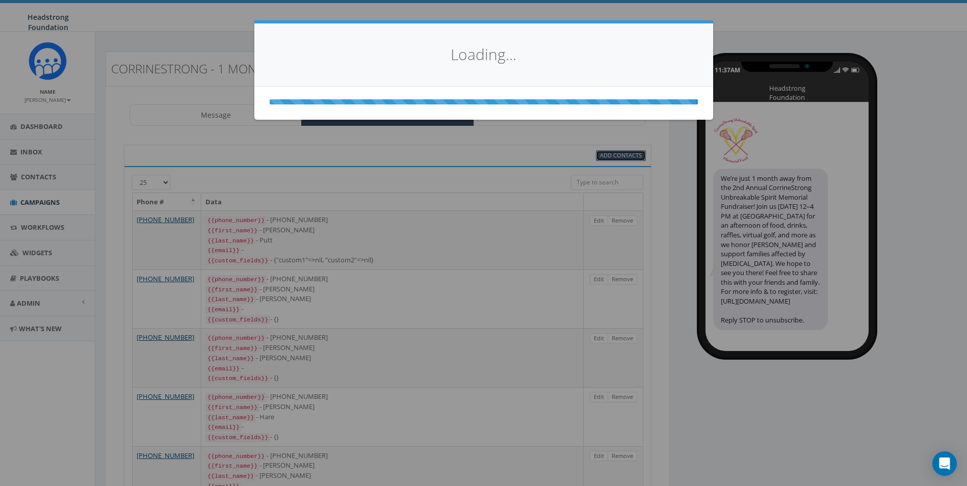
select select
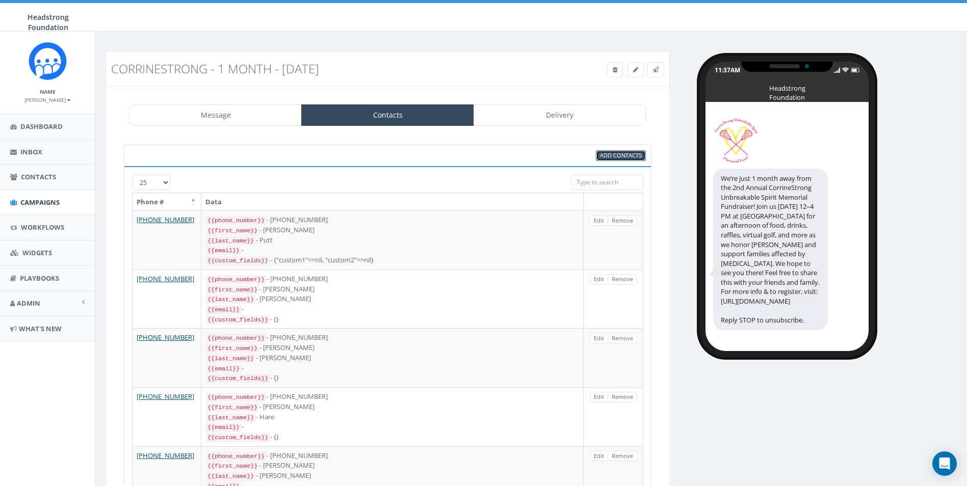
click at [601, 159] on link "Add Contacts" at bounding box center [621, 155] width 50 height 11
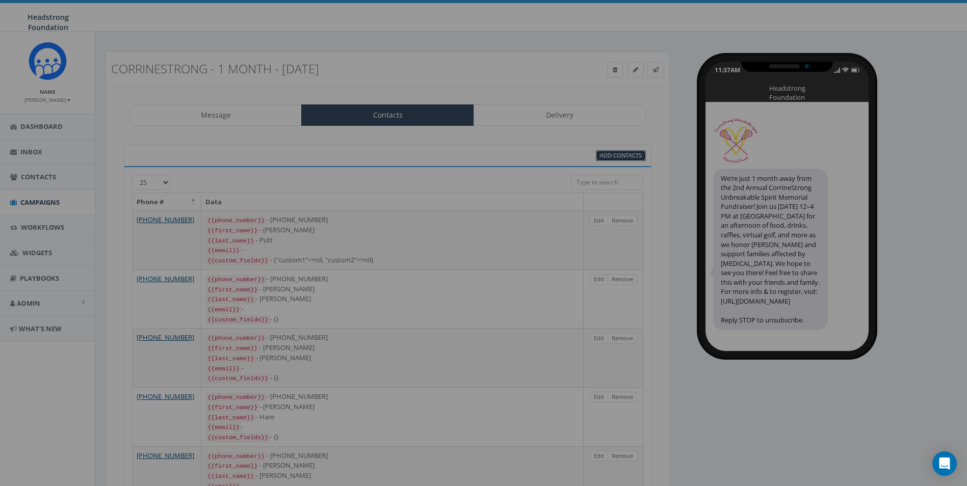
select select
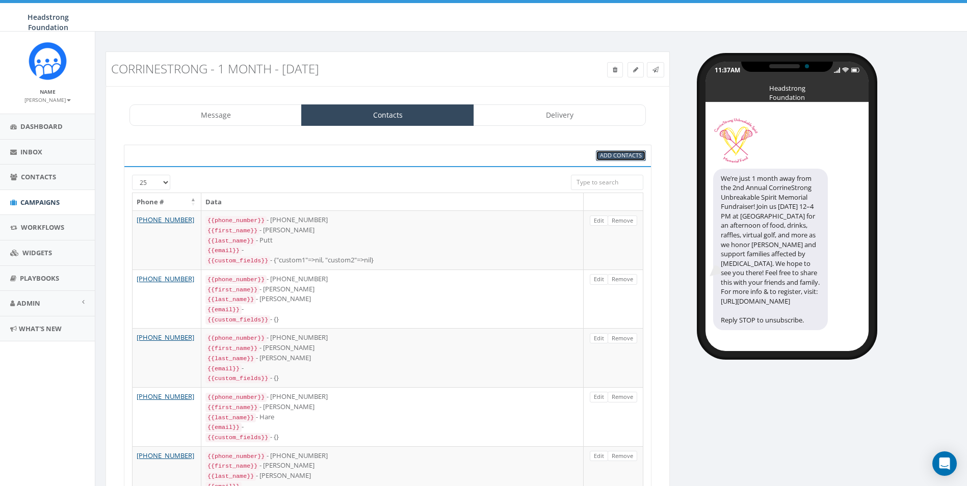
click at [617, 151] on link "Add Contacts" at bounding box center [621, 155] width 50 height 11
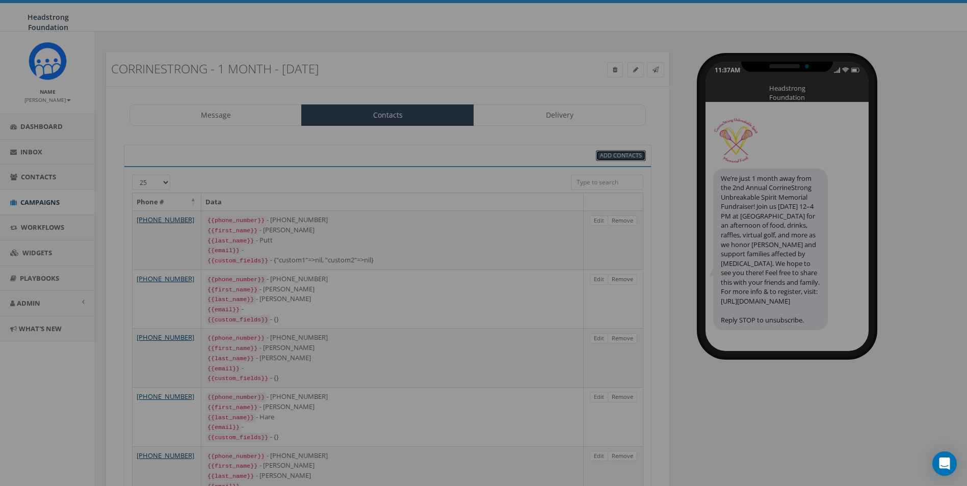
select select
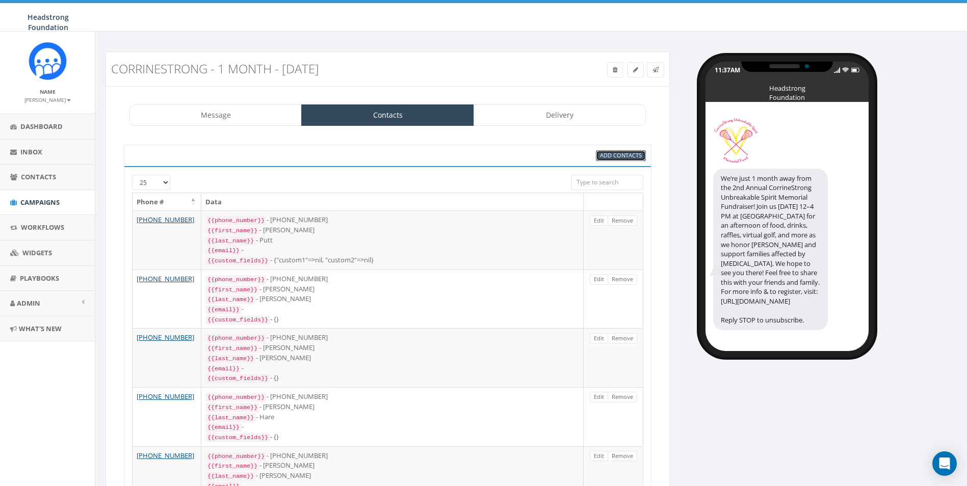
click at [635, 154] on span "Add Contacts" at bounding box center [621, 155] width 42 height 8
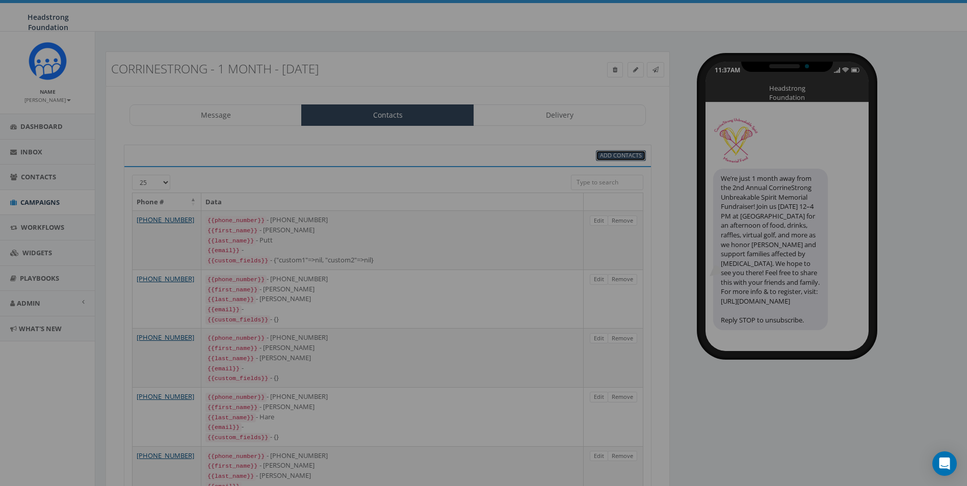
select select
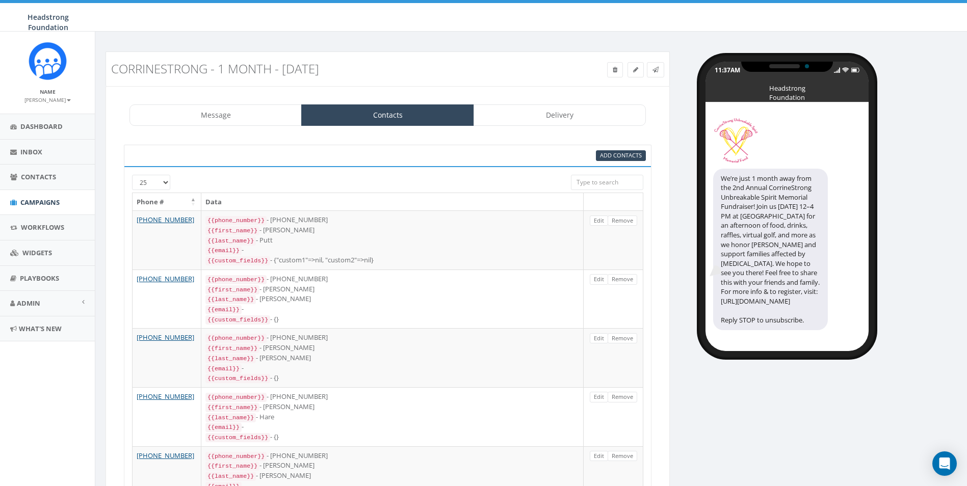
click at [511, 165] on div "Add Contacts" at bounding box center [387, 155] width 527 height 21
click at [405, 121] on link "Contacts" at bounding box center [387, 114] width 172 height 21
click at [201, 114] on link "Message" at bounding box center [215, 114] width 172 height 21
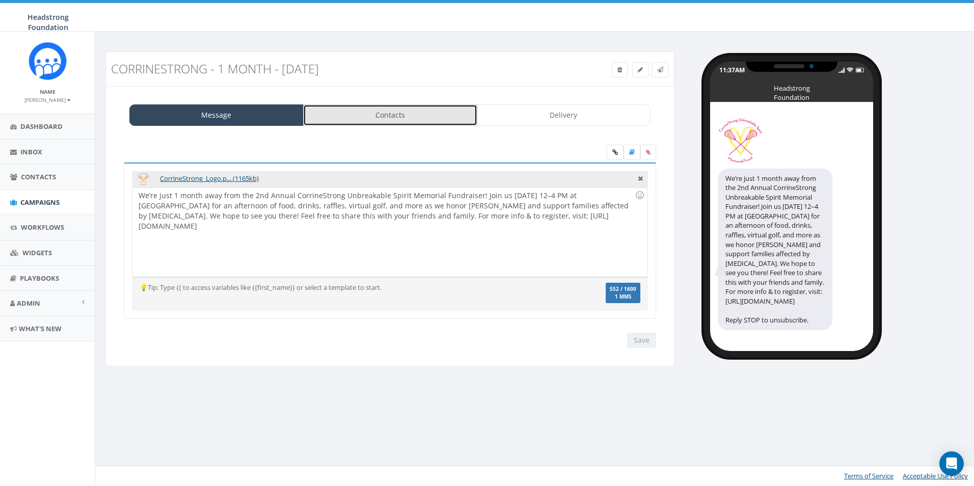
click at [390, 113] on link "Contacts" at bounding box center [390, 114] width 174 height 21
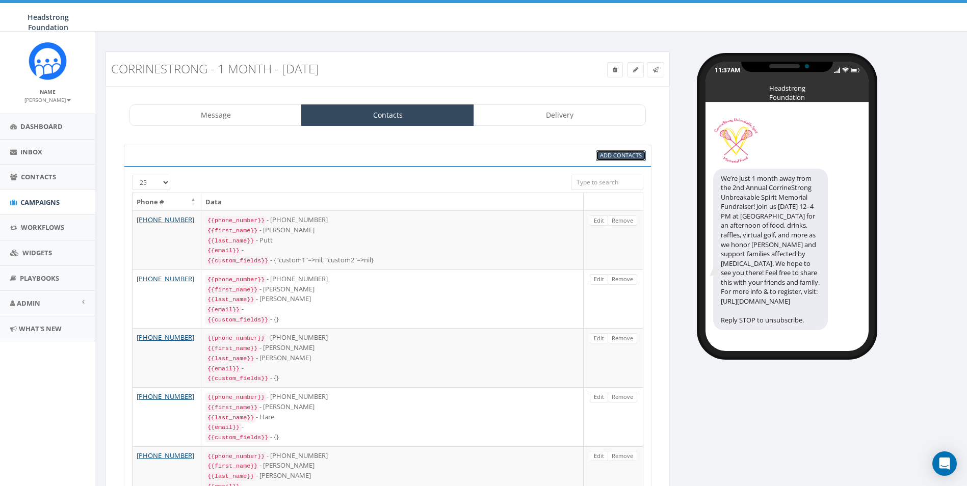
click at [608, 156] on span "Add Contacts" at bounding box center [621, 155] width 42 height 8
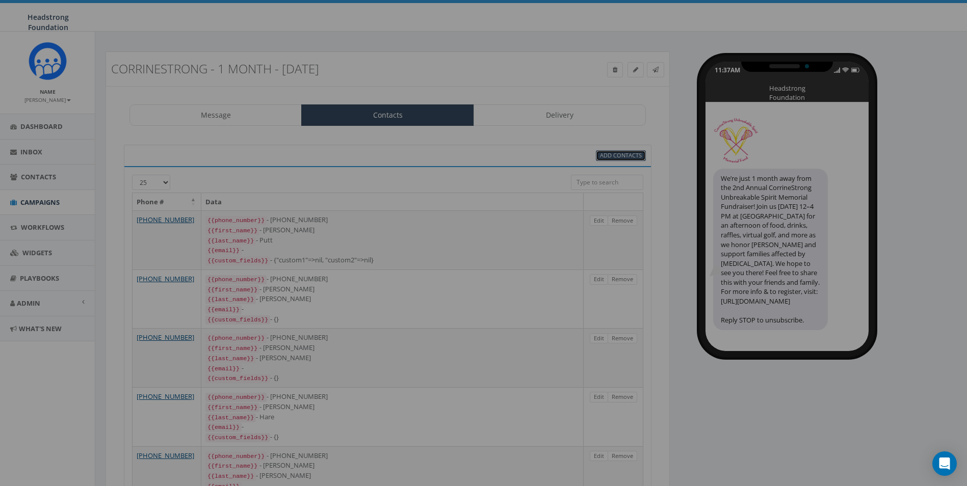
select select
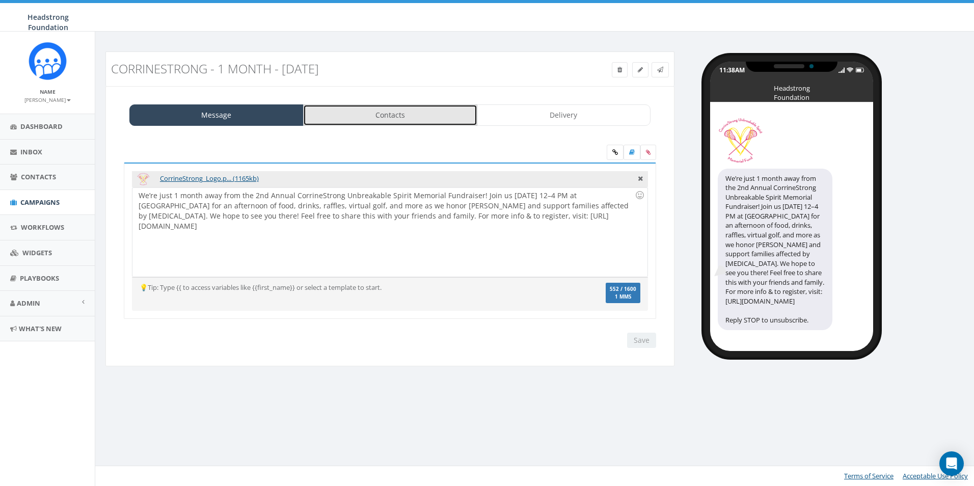
click at [406, 110] on link "Contacts" at bounding box center [390, 114] width 174 height 21
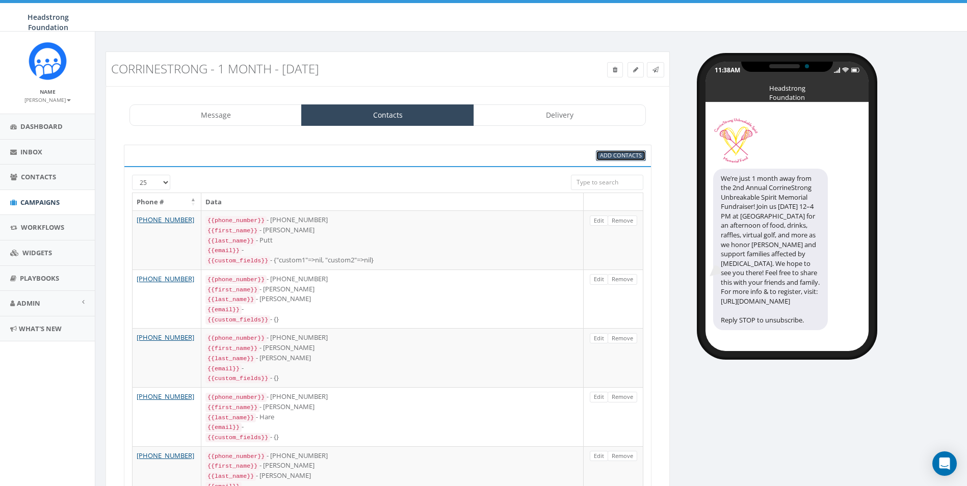
click at [636, 155] on span "Add Contacts" at bounding box center [621, 155] width 42 height 8
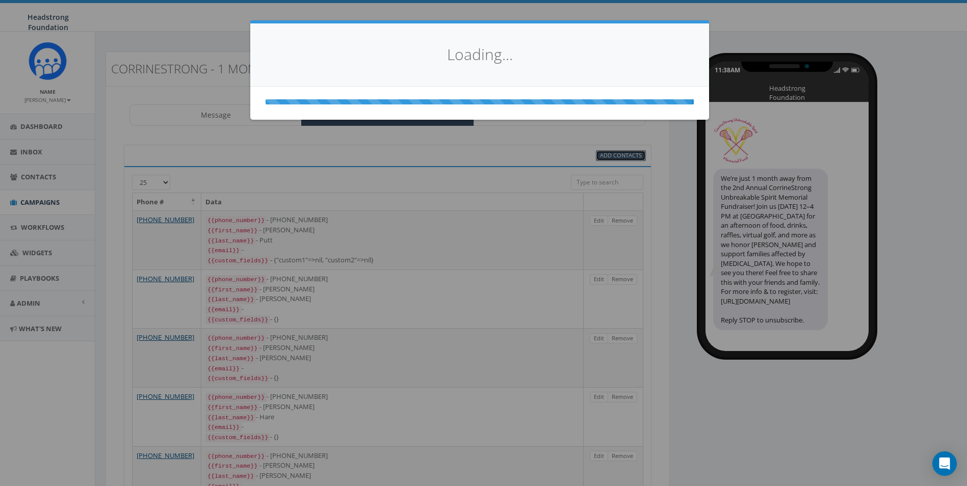
select select
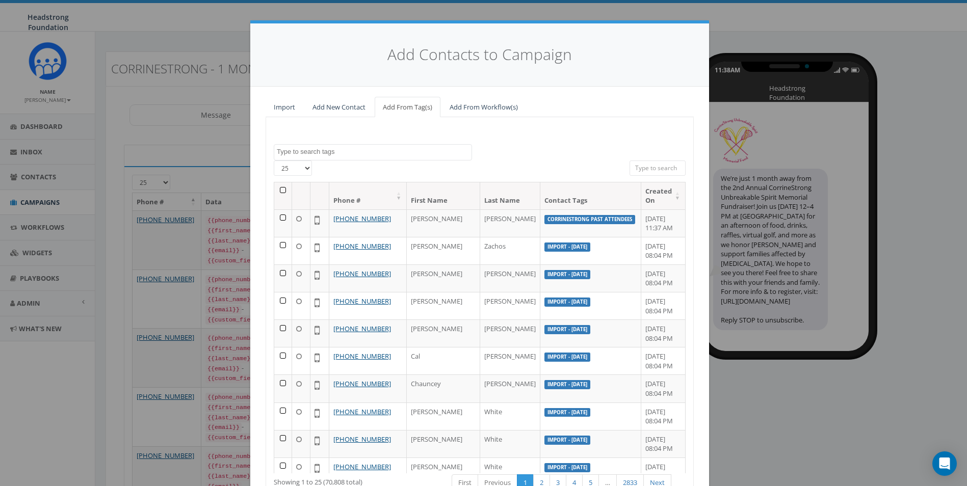
click at [428, 155] on textarea "Search" at bounding box center [374, 151] width 195 height 9
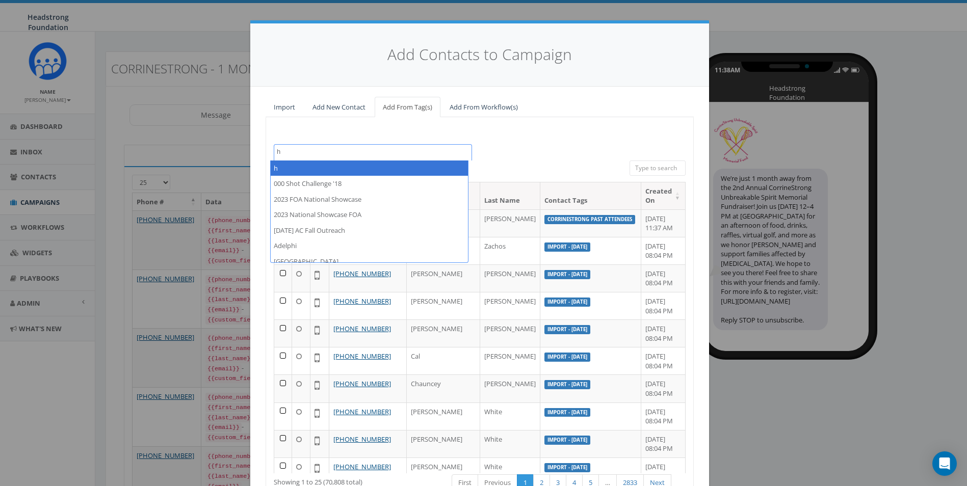
type textarea "h"
click at [636, 165] on input "search" at bounding box center [657, 168] width 56 height 15
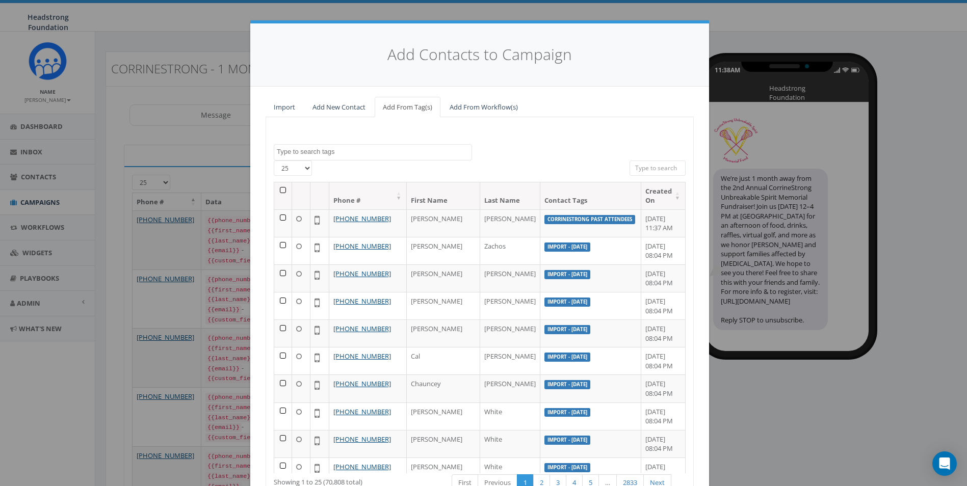
click at [636, 165] on input "search" at bounding box center [657, 168] width 56 height 15
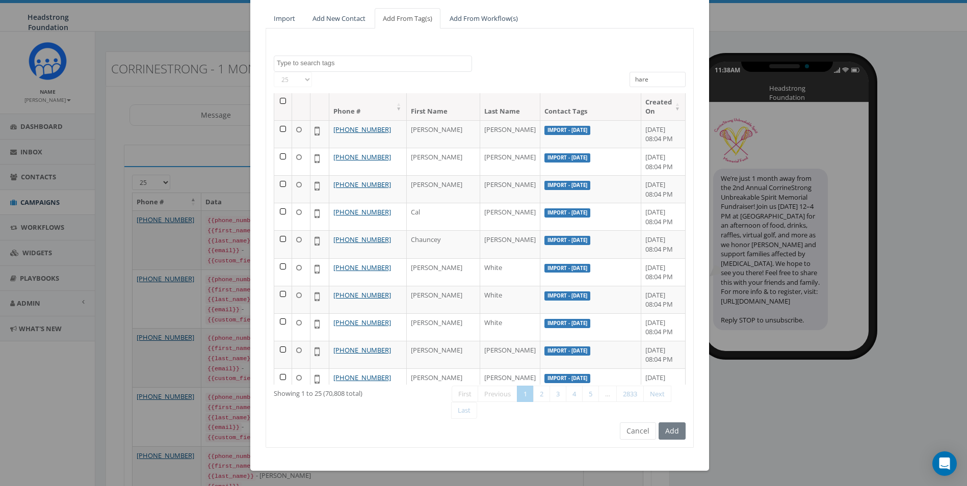
scroll to position [5, 0]
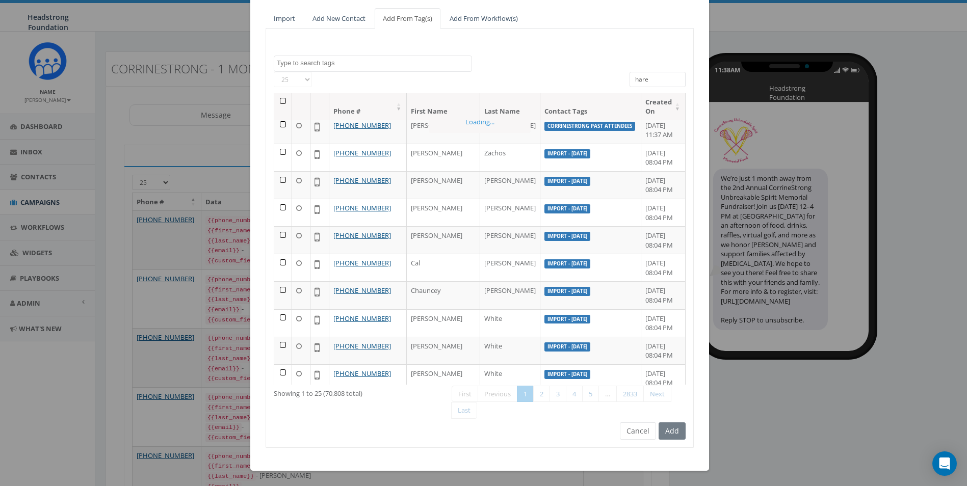
drag, startPoint x: 655, startPoint y: 85, endPoint x: 605, endPoint y: 85, distance: 50.4
click at [605, 85] on div "[PHONE_NUMBER] All 0 contact(s) on current page All 70808 contact(s) filtered h…" at bounding box center [479, 82] width 427 height 21
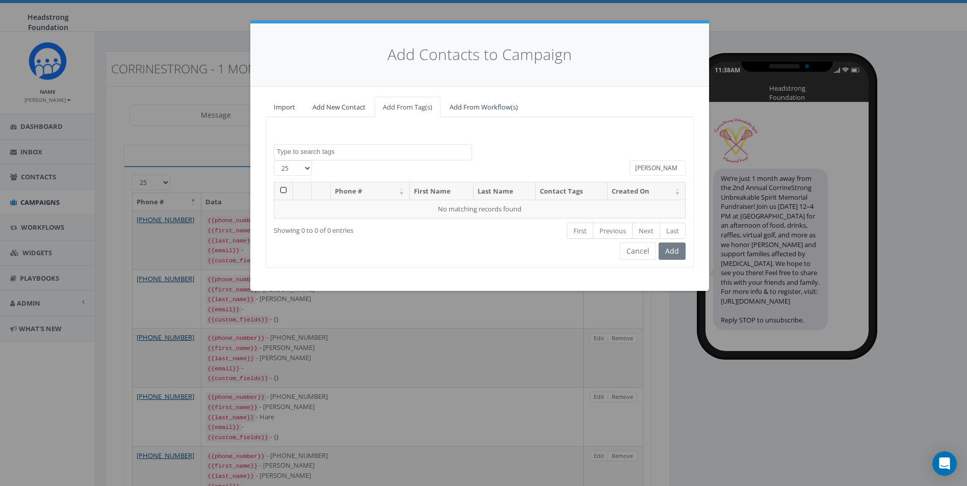
scroll to position [0, 0]
drag, startPoint x: 669, startPoint y: 168, endPoint x: 599, endPoint y: 173, distance: 69.5
click at [599, 173] on div "25 50 100 All 0 contact(s) on current page All 70808 contact(s) filtered Zach H…" at bounding box center [479, 171] width 427 height 21
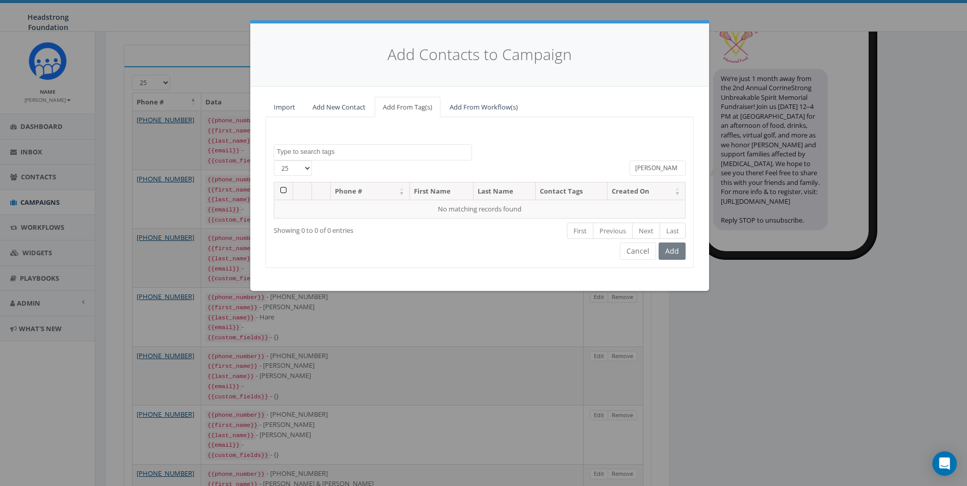
scroll to position [255, 0]
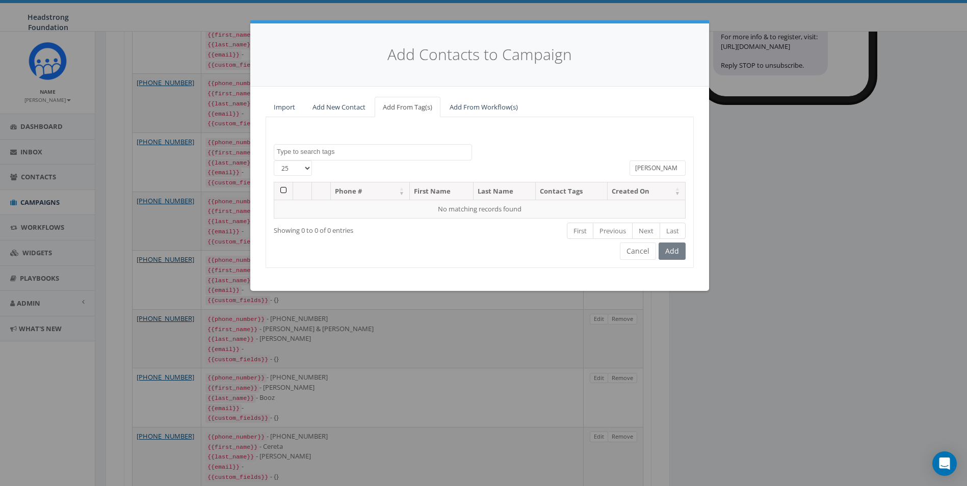
drag, startPoint x: 670, startPoint y: 170, endPoint x: 594, endPoint y: 176, distance: 76.6
click at [594, 176] on div "25 50 100 All 0 contact(s) on current page All 70808 contact(s) filtered Liam H…" at bounding box center [479, 171] width 427 height 21
type input "[PERSON_NAME]"
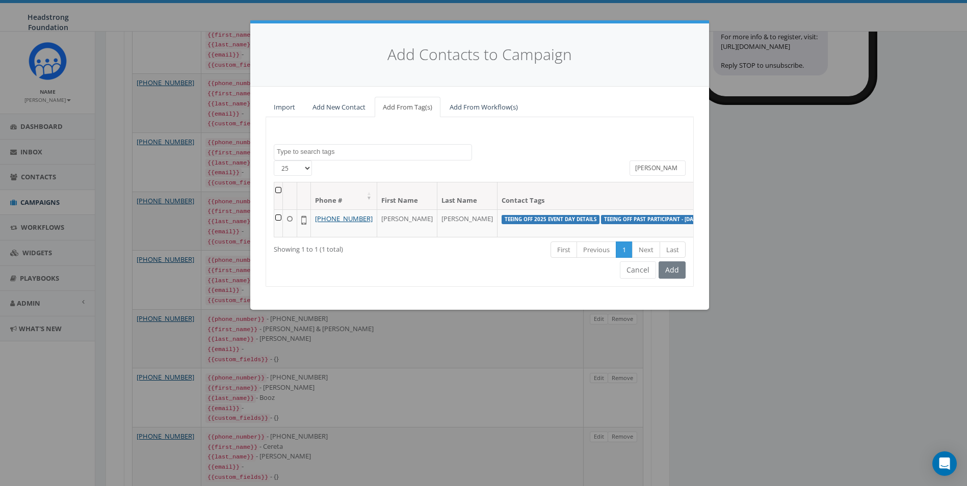
click at [675, 258] on link "Last" at bounding box center [672, 250] width 26 height 17
click at [281, 218] on td at bounding box center [278, 223] width 9 height 28
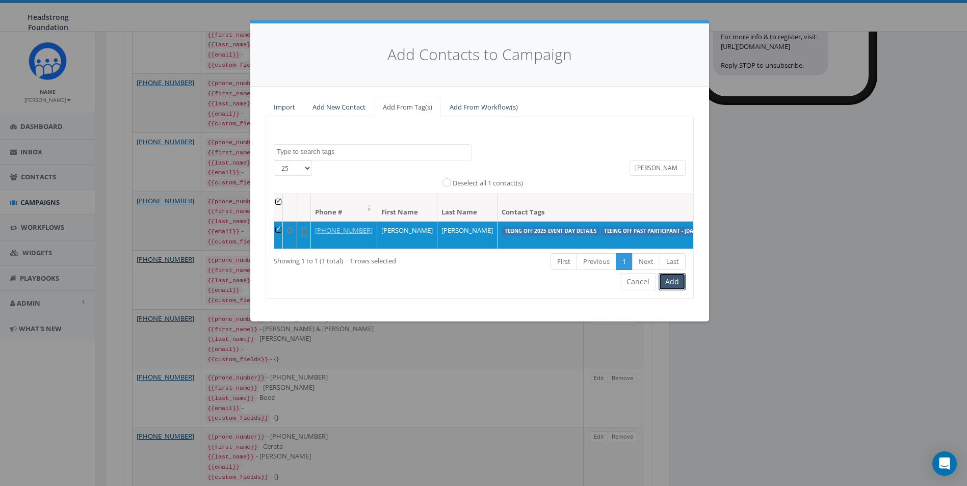
click at [675, 290] on button "Add" at bounding box center [671, 281] width 27 height 17
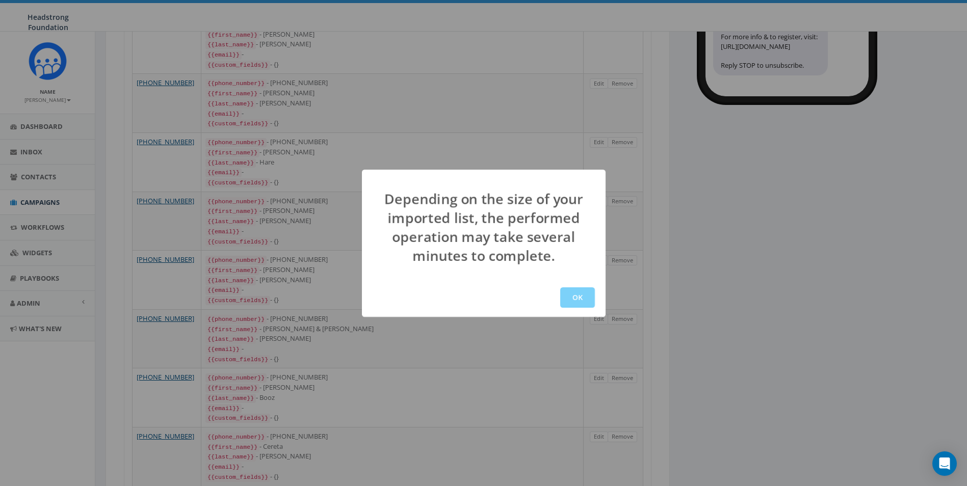
scroll to position [0, 0]
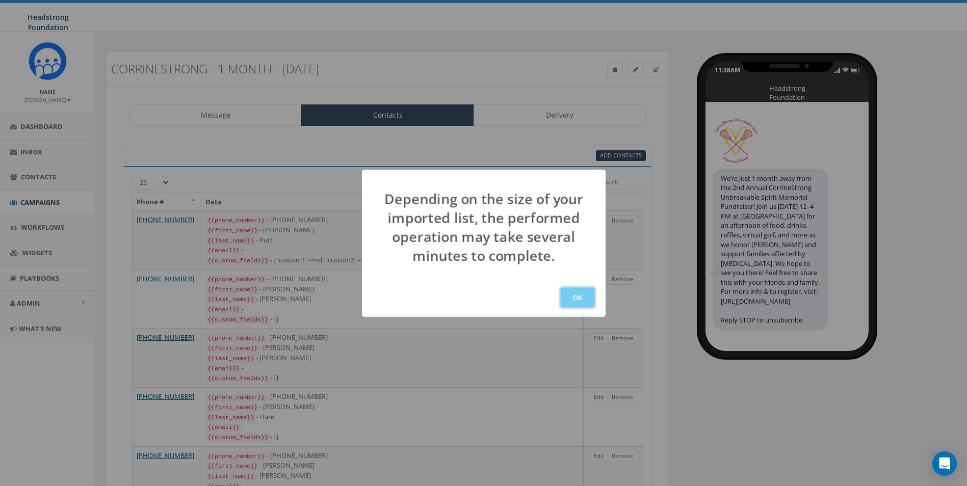
click at [592, 303] on button "OK" at bounding box center [577, 297] width 35 height 20
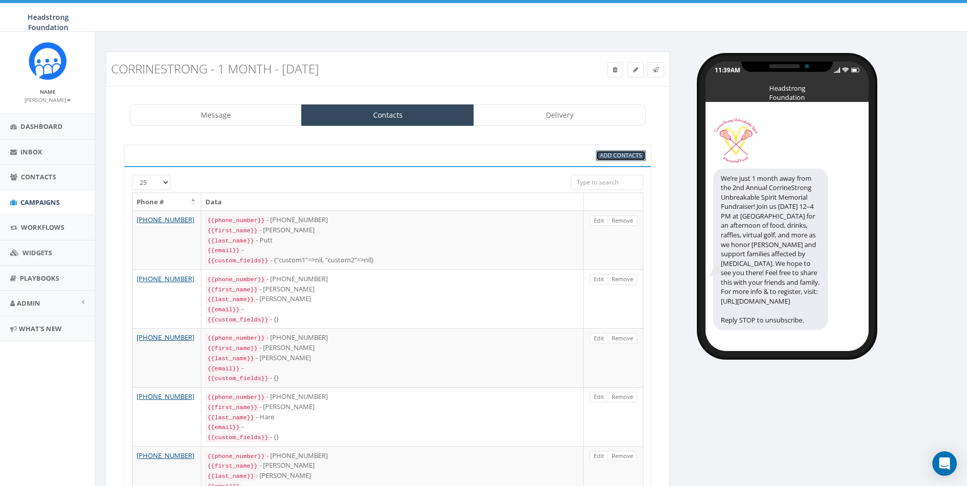
click at [617, 153] on span "Add Contacts" at bounding box center [621, 155] width 42 height 8
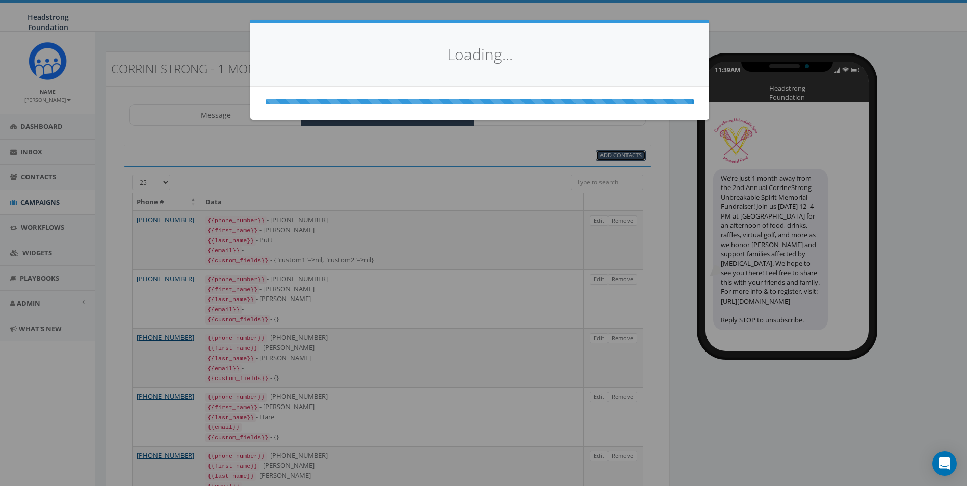
select select
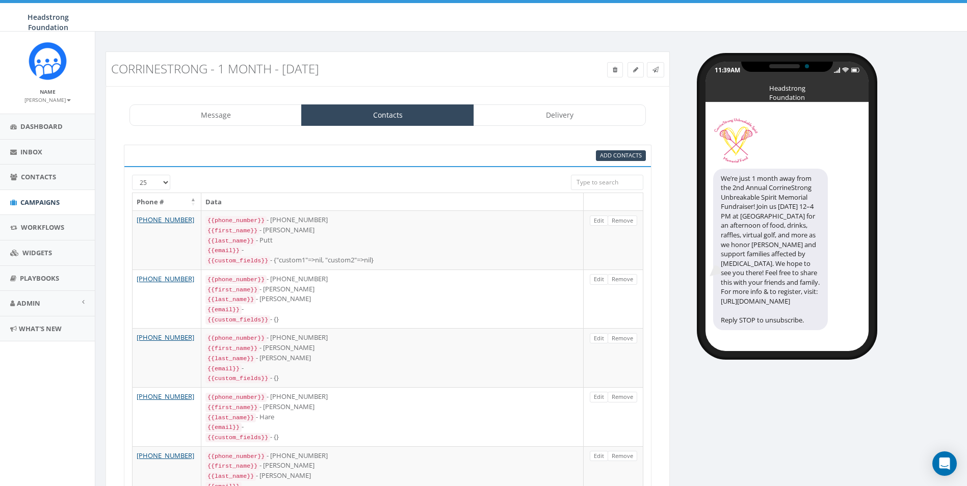
click at [609, 149] on div "Add Contacts" at bounding box center [387, 155] width 527 height 21
click at [609, 154] on span "Add Contacts" at bounding box center [621, 155] width 42 height 8
select select
click at [609, 154] on span "Add Contacts" at bounding box center [621, 155] width 42 height 8
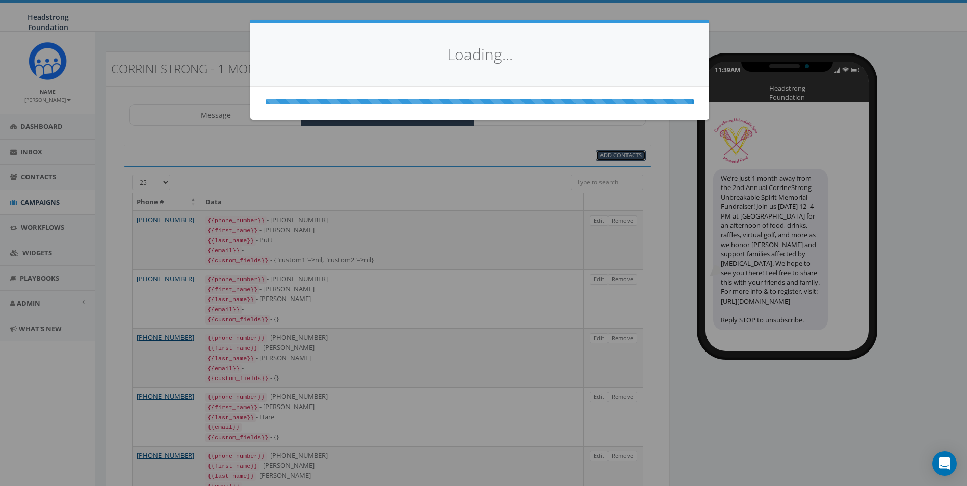
select select
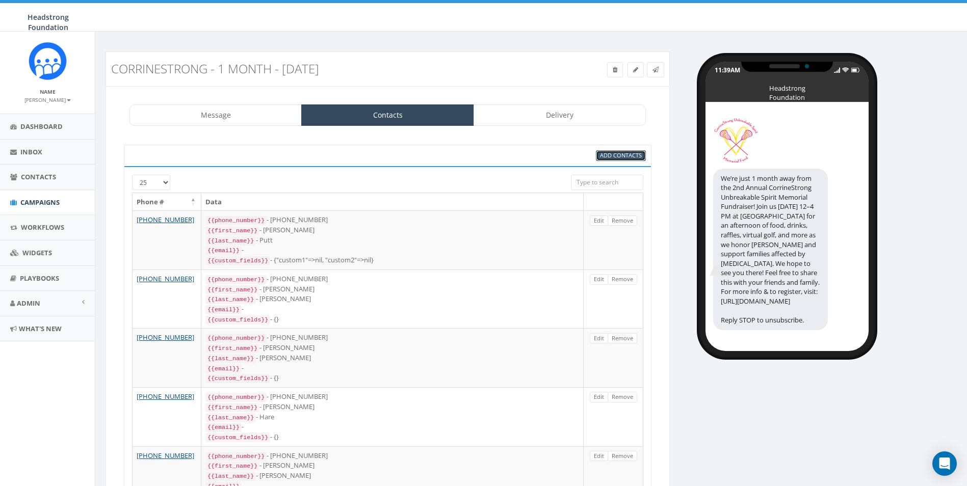
click at [611, 155] on span "Add Contacts" at bounding box center [621, 155] width 42 height 8
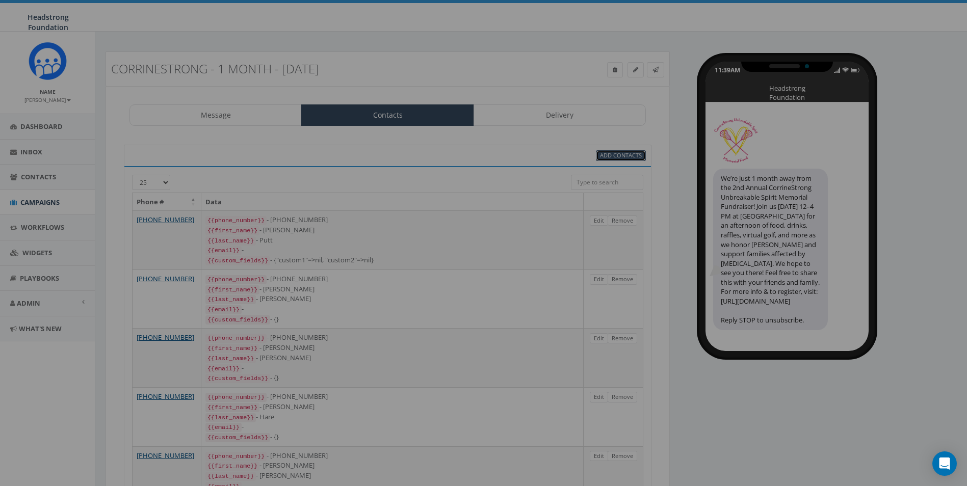
select select
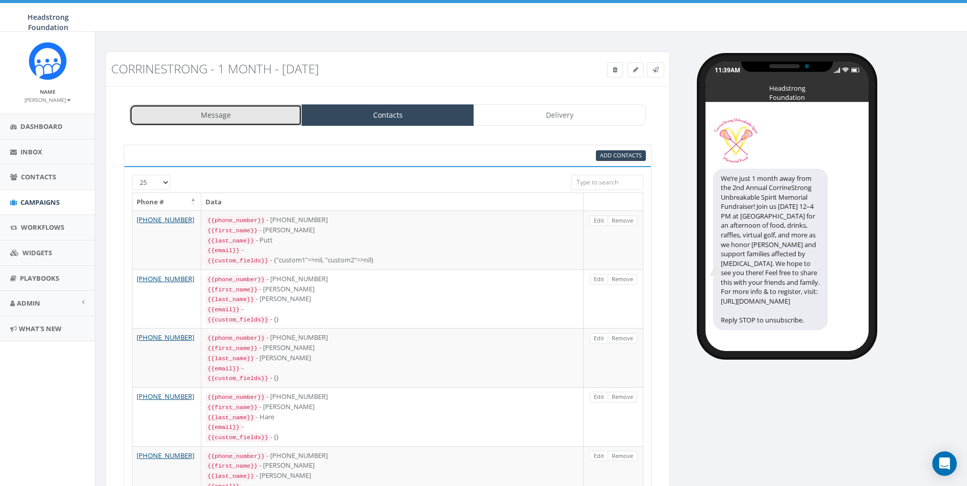
click at [196, 124] on link "Message" at bounding box center [215, 114] width 172 height 21
click at [631, 159] on span "Add Contacts" at bounding box center [621, 155] width 42 height 8
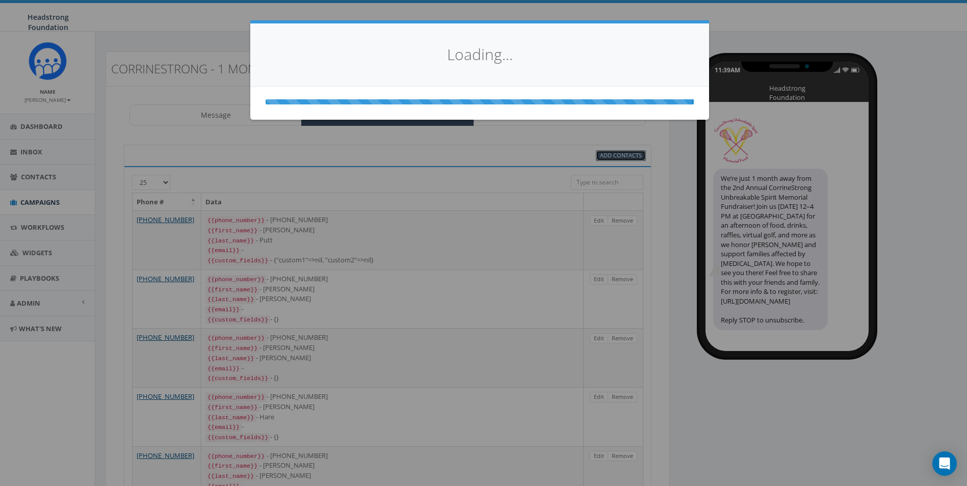
select select
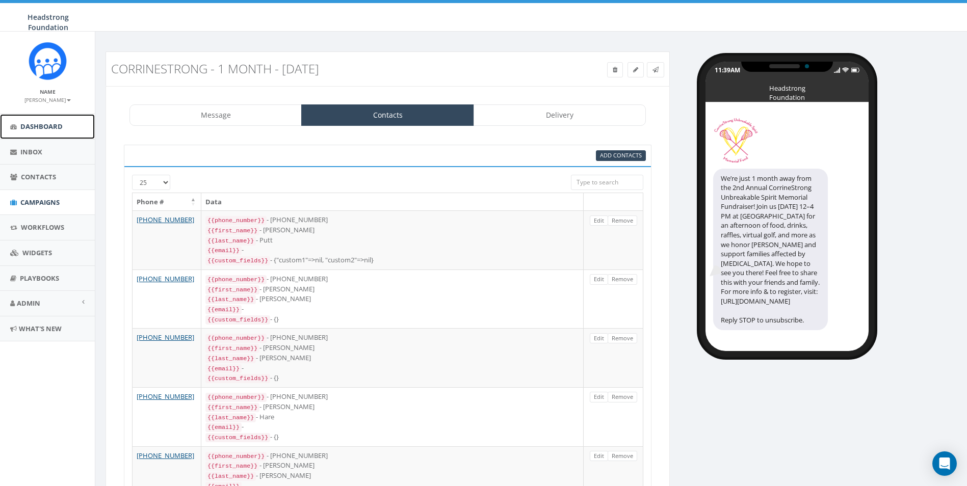
click at [58, 126] on span "Dashboard" at bounding box center [41, 126] width 42 height 9
click at [34, 177] on span "Contacts" at bounding box center [38, 176] width 35 height 9
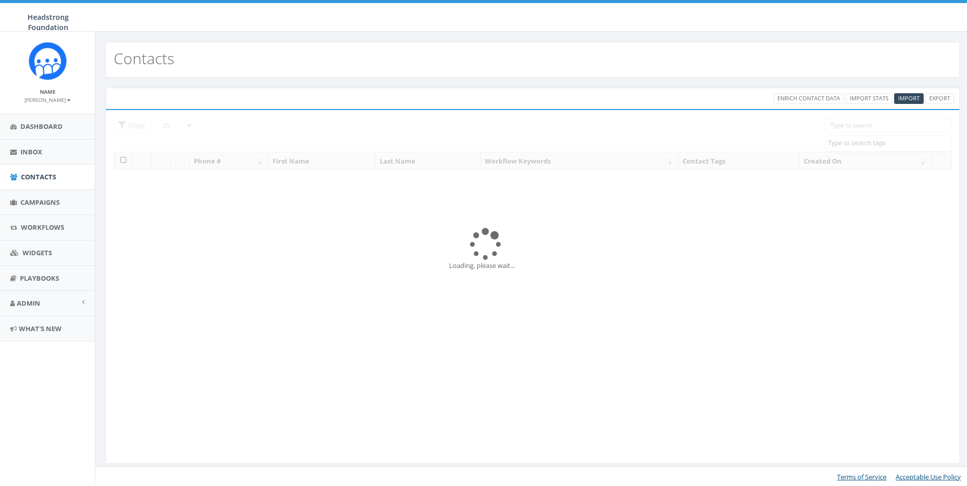
select select
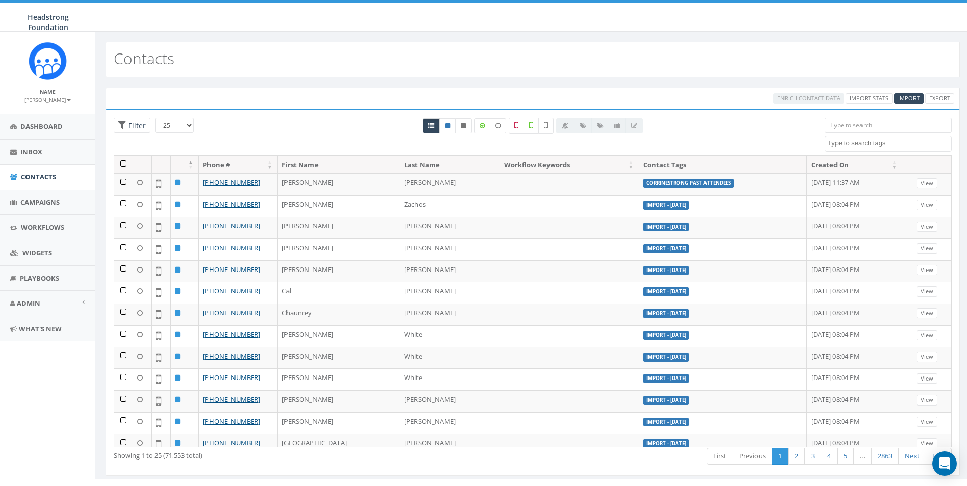
click at [864, 130] on input "search" at bounding box center [887, 125] width 127 height 15
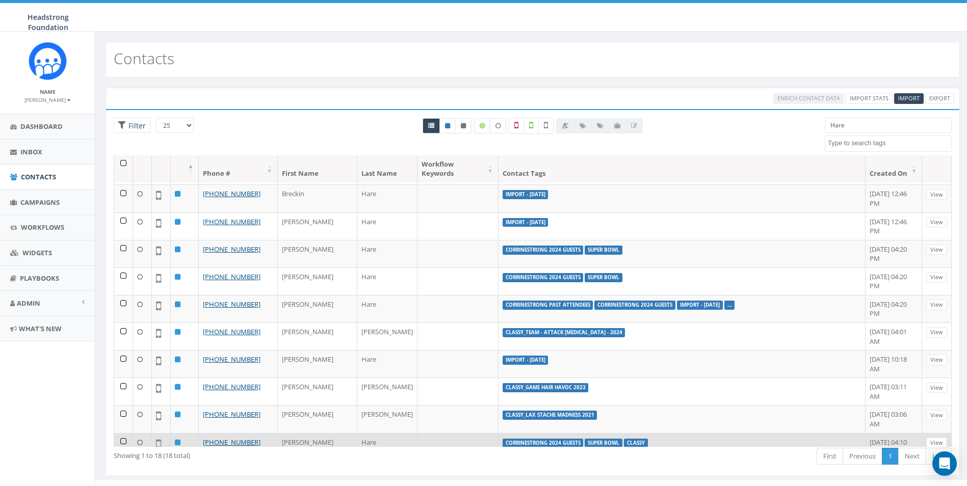
scroll to position [120, 0]
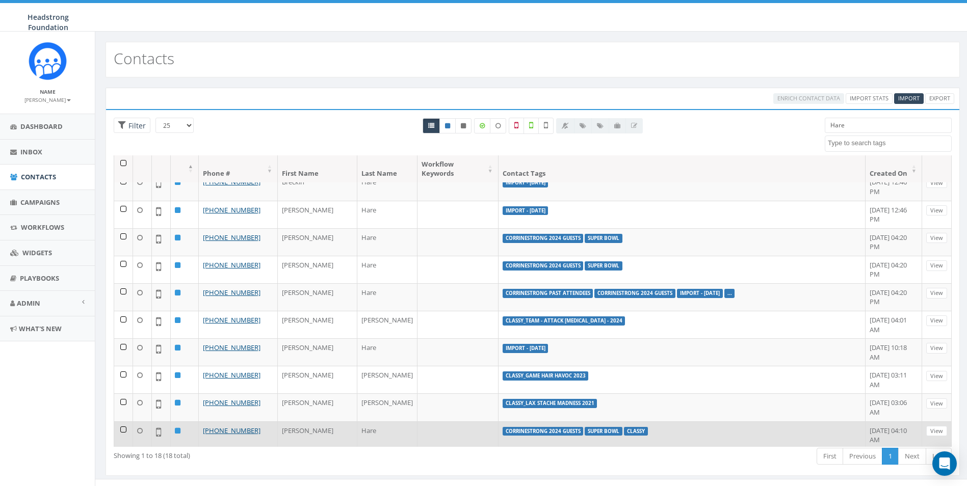
type input "Hare"
click at [122, 421] on td at bounding box center [123, 435] width 19 height 28
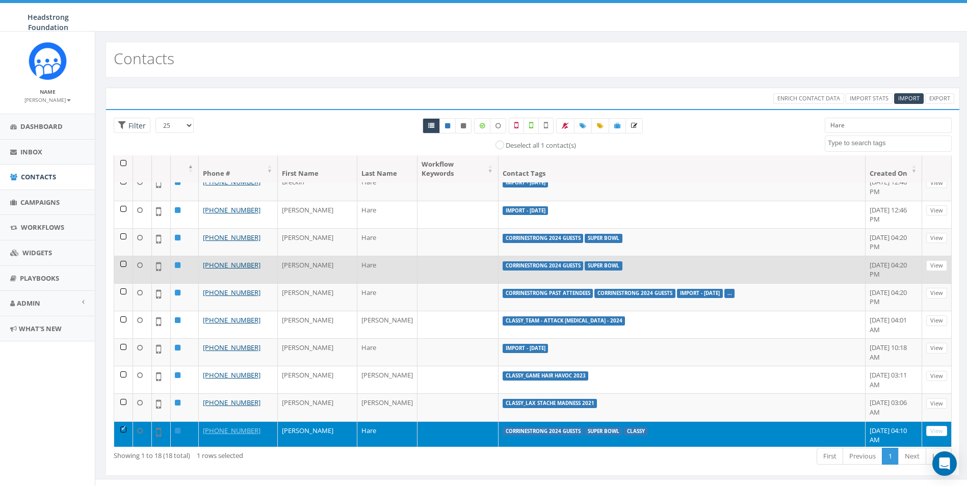
click at [121, 256] on td at bounding box center [123, 270] width 19 height 28
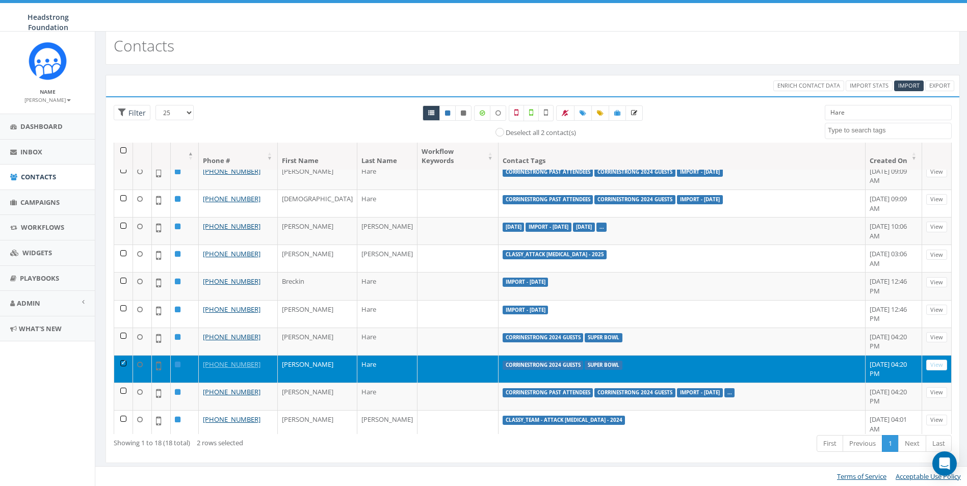
scroll to position [0, 0]
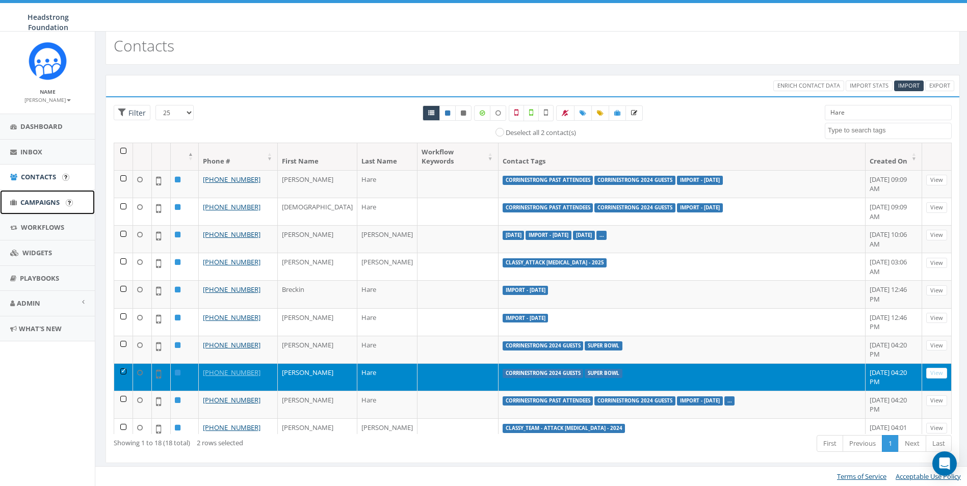
click at [48, 198] on span "Campaigns" at bounding box center [39, 202] width 39 height 9
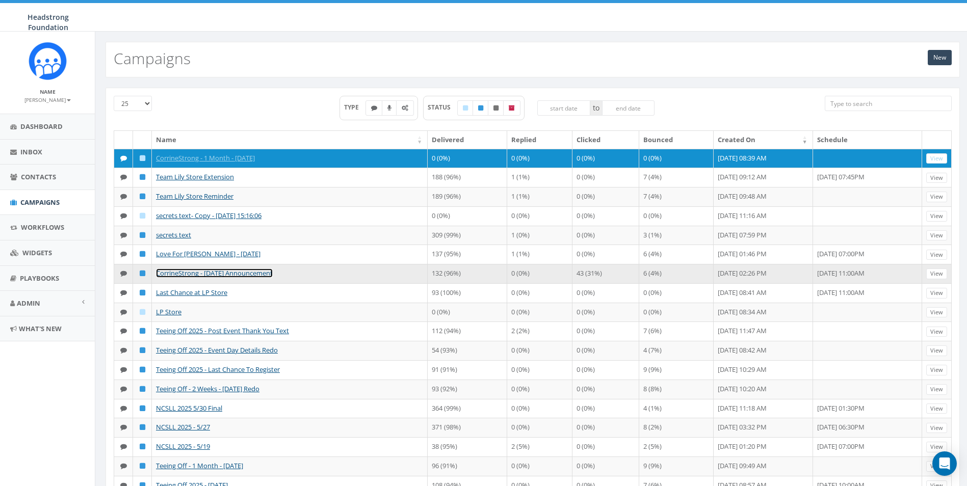
click at [199, 278] on link "CorrineStrong - [DATE] Announcement" at bounding box center [214, 273] width 117 height 9
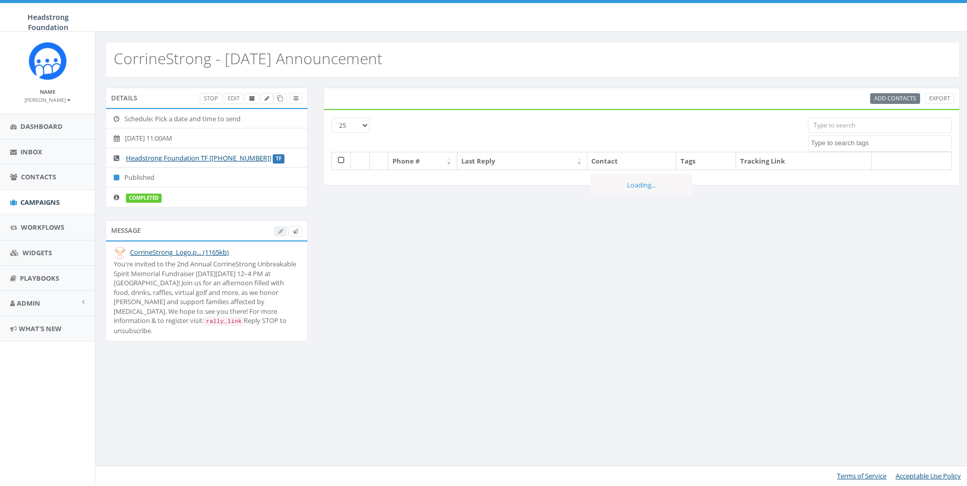
select select
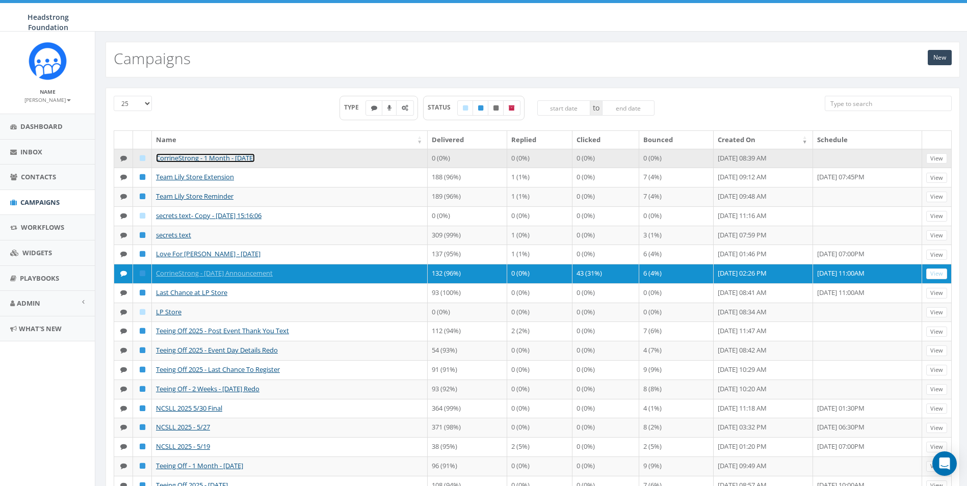
click at [247, 155] on link "CorrineStrong - 1 Month - August 2025" at bounding box center [205, 157] width 99 height 9
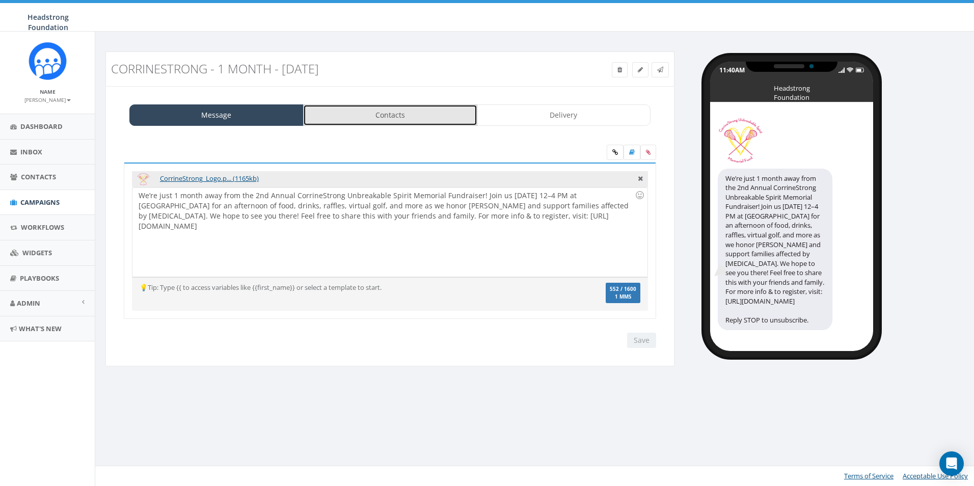
click at [365, 114] on link "Contacts" at bounding box center [390, 114] width 174 height 21
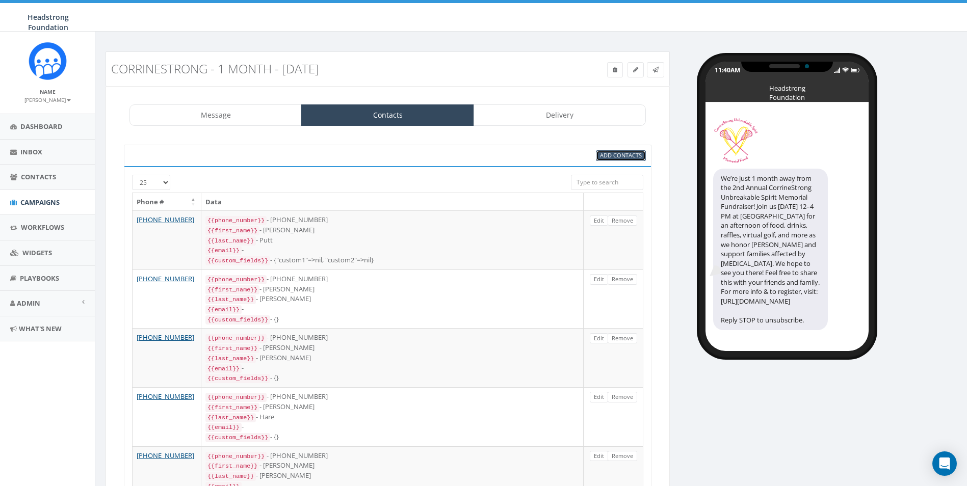
click at [604, 152] on span "Add Contacts" at bounding box center [621, 155] width 42 height 8
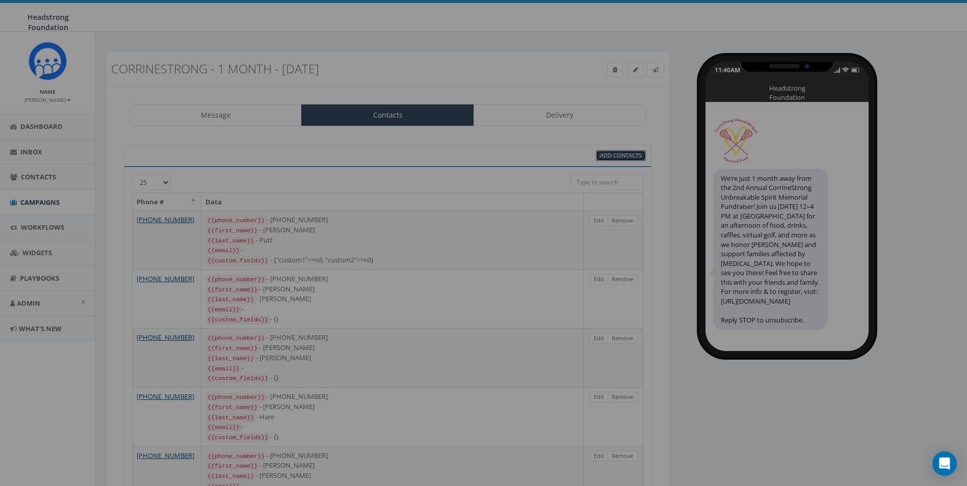
select select
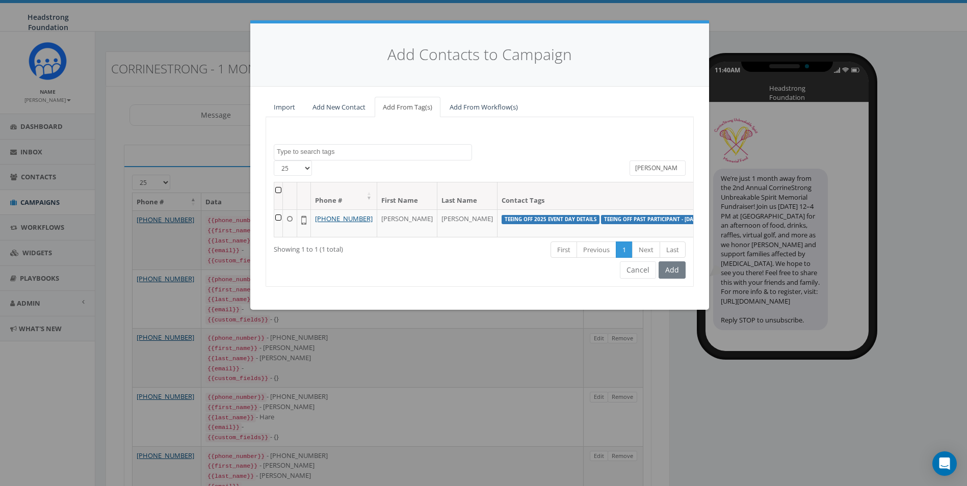
drag, startPoint x: 635, startPoint y: 172, endPoint x: 798, endPoint y: 187, distance: 163.3
click at [791, 188] on div "Add Contacts to Campaign Import Add New Contact Add From Tag(s) Add From Workfl…" at bounding box center [483, 243] width 967 height 486
click at [670, 168] on input "Zach Hare" at bounding box center [657, 168] width 56 height 15
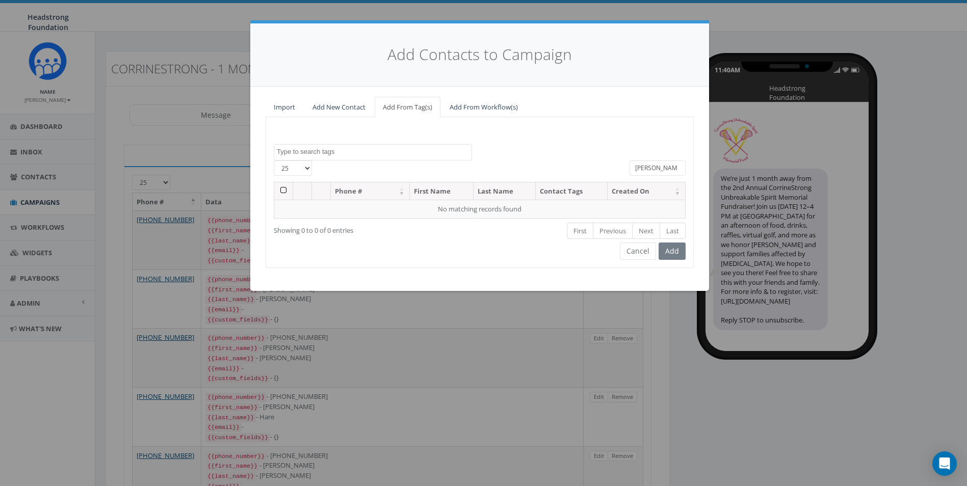
drag, startPoint x: 670, startPoint y: 168, endPoint x: 658, endPoint y: 173, distance: 13.0
click at [658, 173] on input "Zach Hare" at bounding box center [657, 168] width 56 height 15
click at [647, 166] on input "Zach Hare" at bounding box center [657, 168] width 56 height 15
drag, startPoint x: 652, startPoint y: 169, endPoint x: 521, endPoint y: 173, distance: 131.0
click at [521, 173] on div "25 50 100 All 0 contact(s) on current page All 1 contact(s) filtered Zach Hare" at bounding box center [479, 171] width 427 height 21
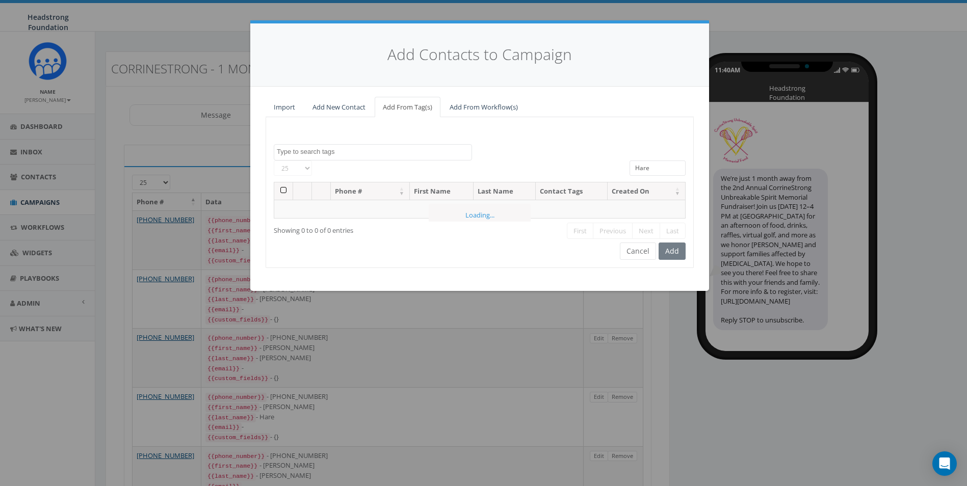
click at [643, 169] on input "Hare" at bounding box center [657, 168] width 56 height 15
click at [662, 172] on input "Hare" at bounding box center [657, 168] width 56 height 15
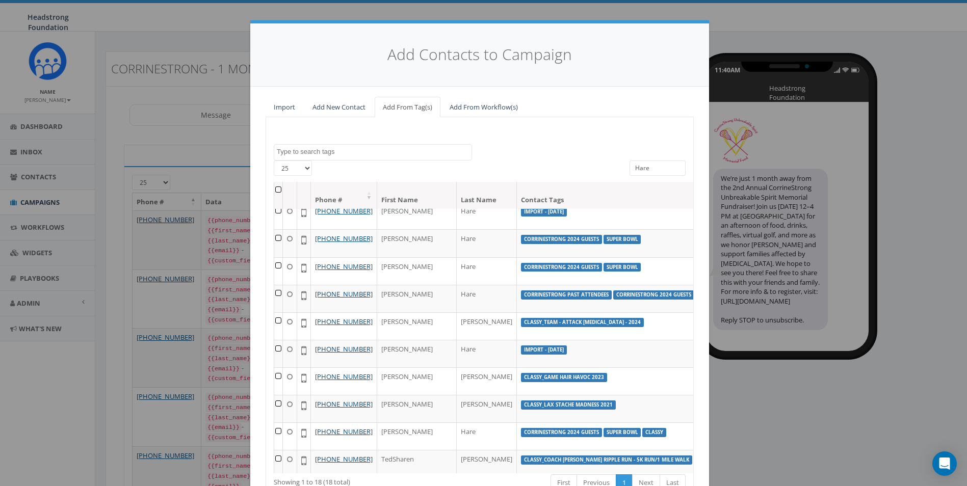
scroll to position [170, 0]
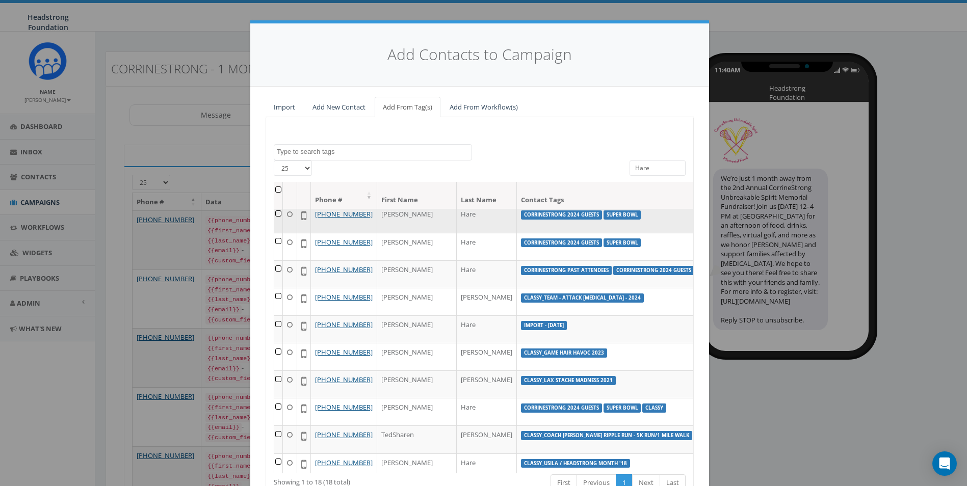
type input "Hare"
click at [274, 232] on td at bounding box center [278, 219] width 9 height 28
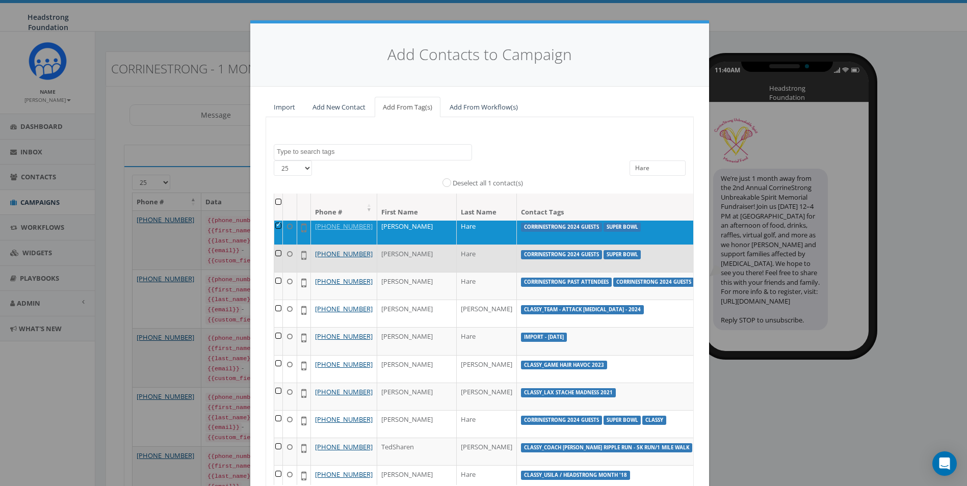
click at [275, 272] on td at bounding box center [278, 259] width 9 height 28
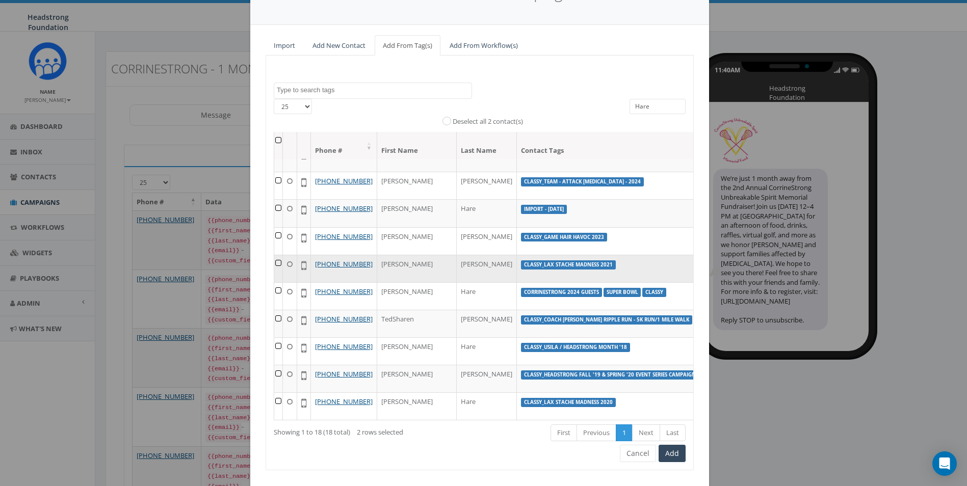
scroll to position [84, 0]
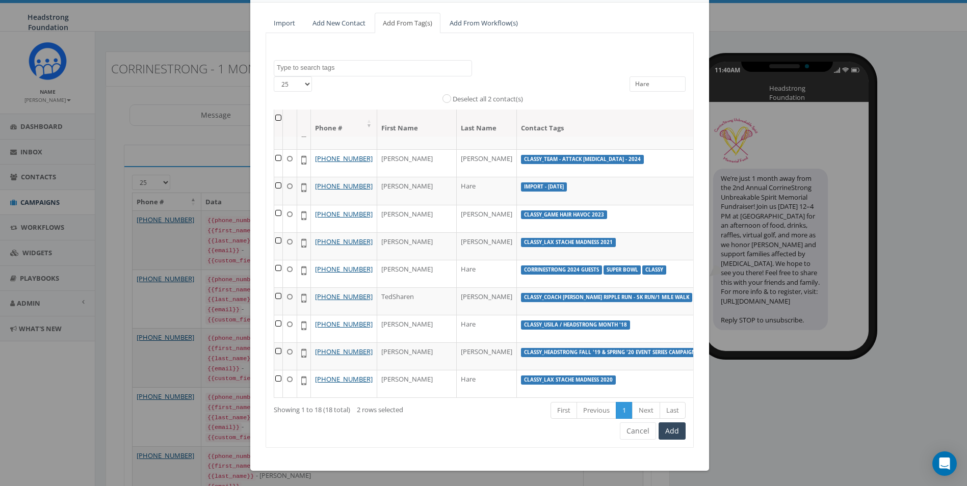
drag, startPoint x: 552, startPoint y: 393, endPoint x: 575, endPoint y: 394, distance: 23.0
click at [575, 394] on div "Phone # First Name Last Name Contact Tags Created On +1 609-200-3259 Douglas Ha…" at bounding box center [479, 255] width 427 height 291
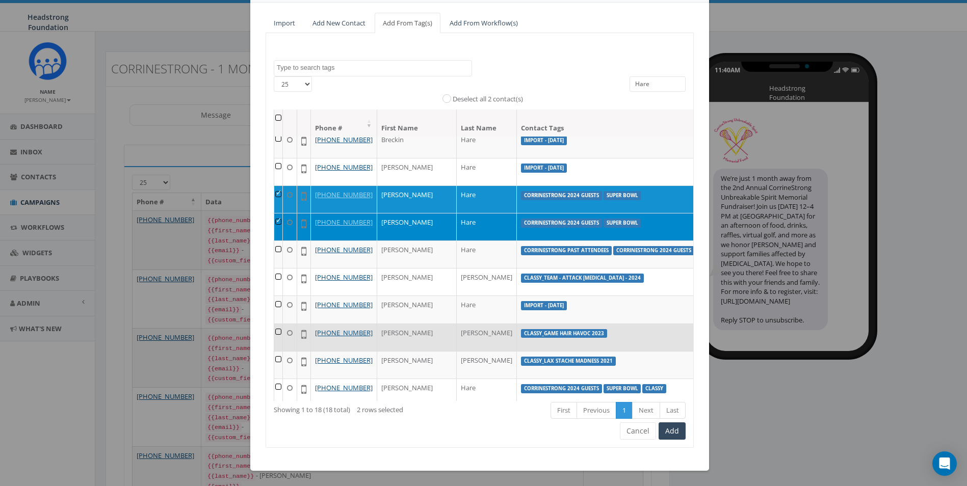
scroll to position [170, 0]
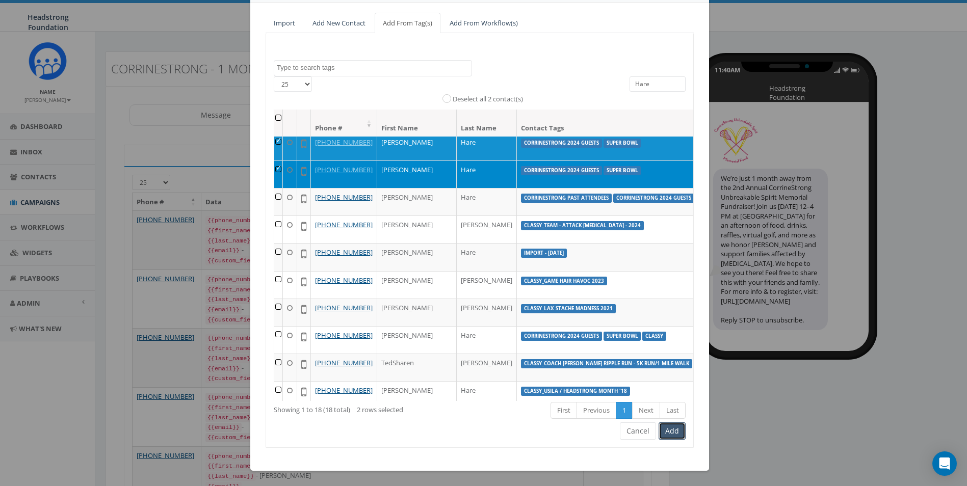
click at [664, 436] on button "Add" at bounding box center [671, 430] width 27 height 17
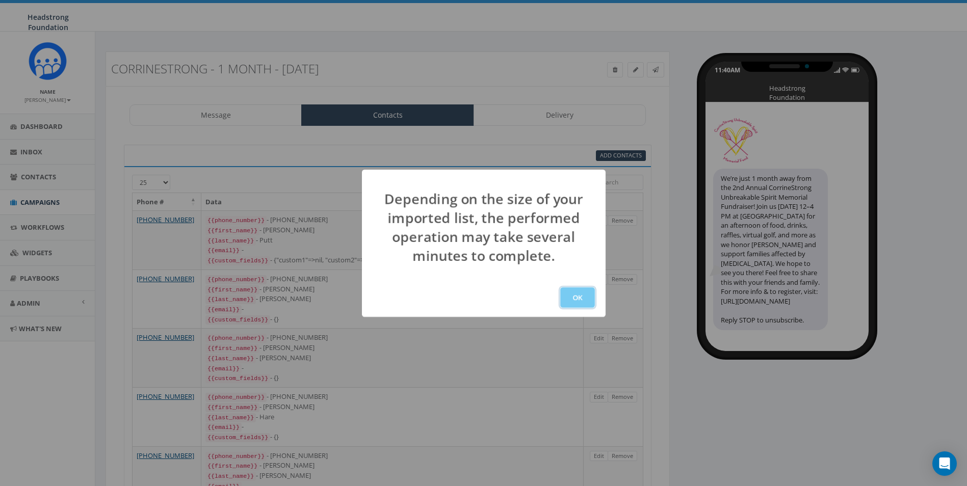
click at [568, 297] on button "OK" at bounding box center [577, 297] width 35 height 20
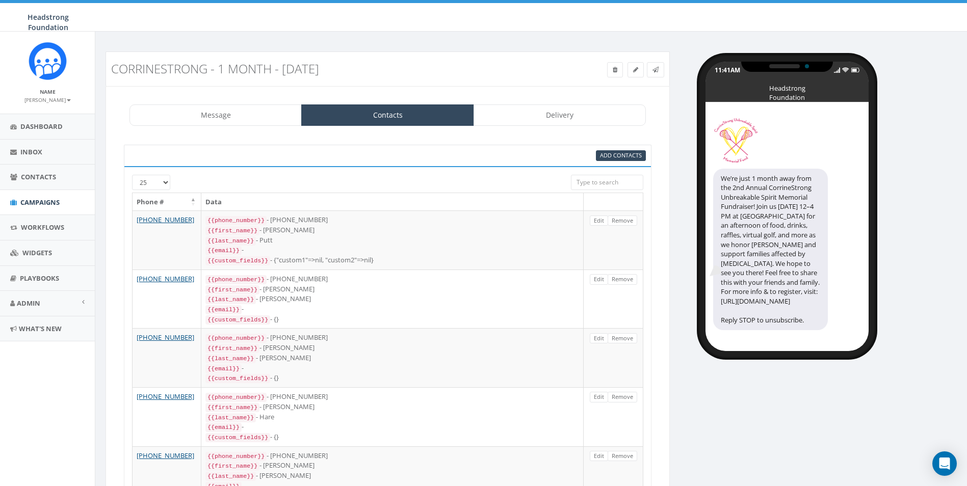
click at [590, 182] on input "search" at bounding box center [607, 182] width 72 height 15
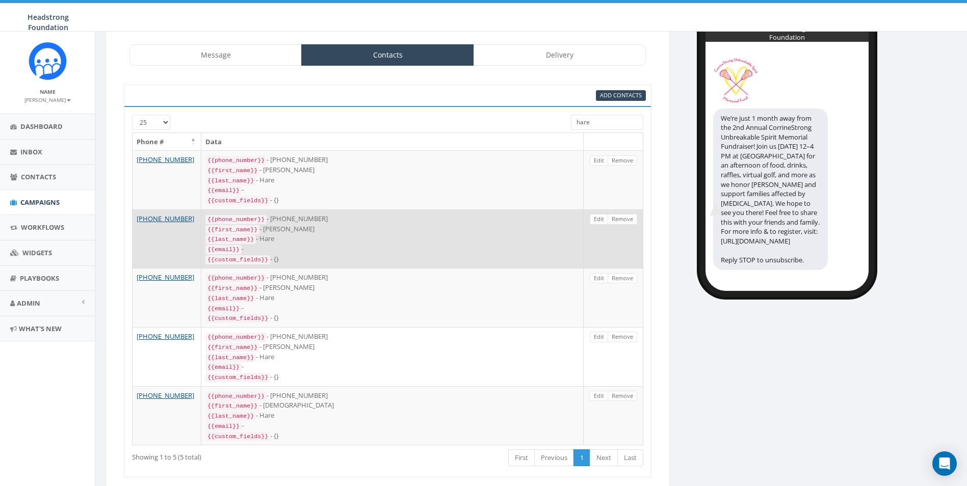
scroll to position [85, 0]
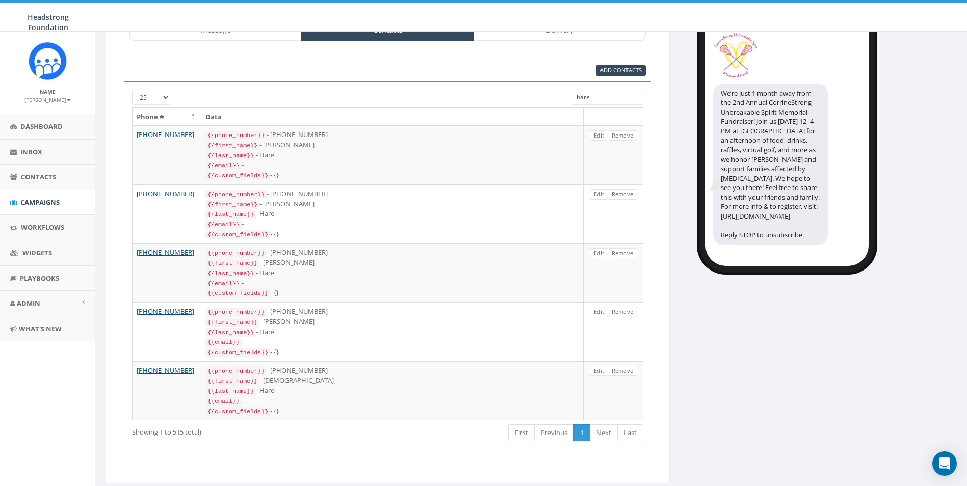
type input "hare"
click at [600, 424] on link "Next" at bounding box center [604, 432] width 28 height 17
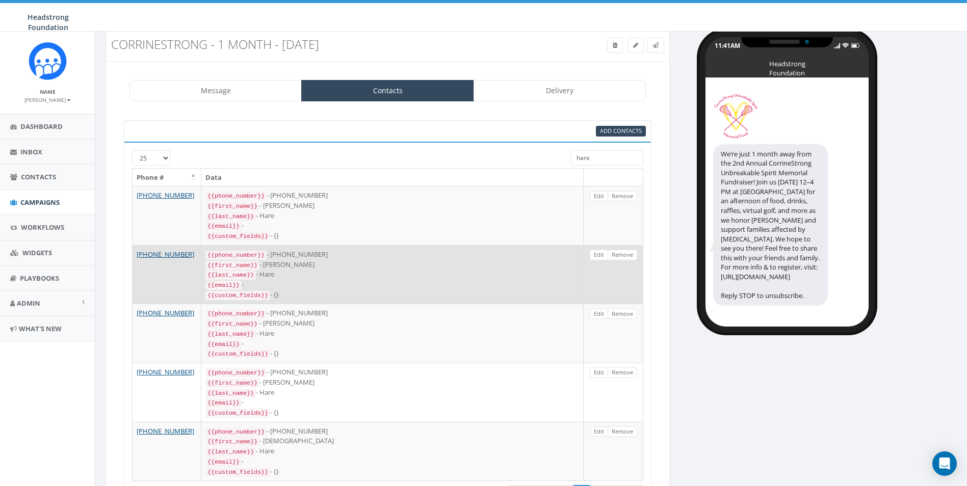
scroll to position [0, 0]
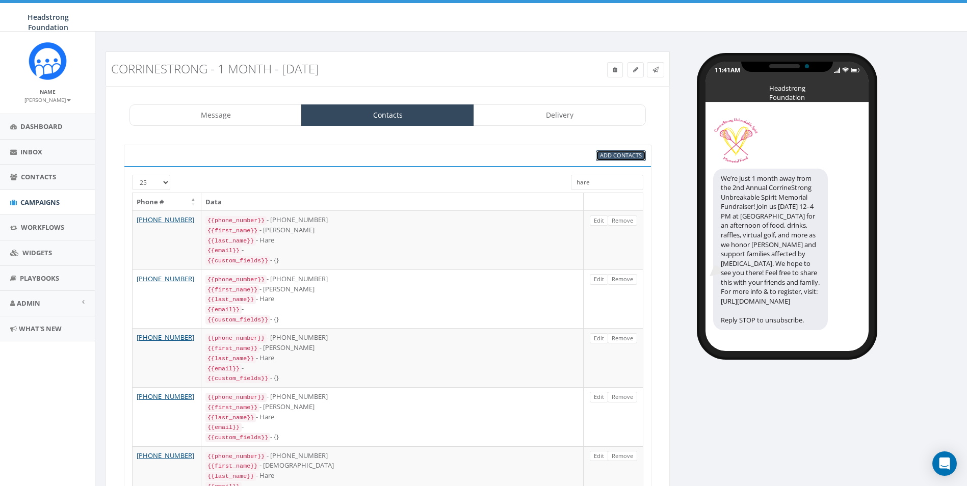
click at [635, 155] on span "Add Contacts" at bounding box center [621, 155] width 42 height 8
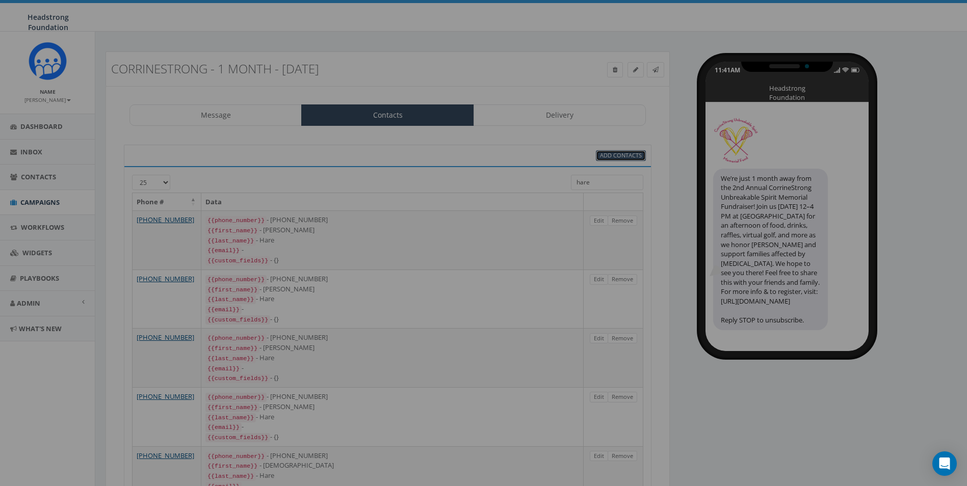
select select
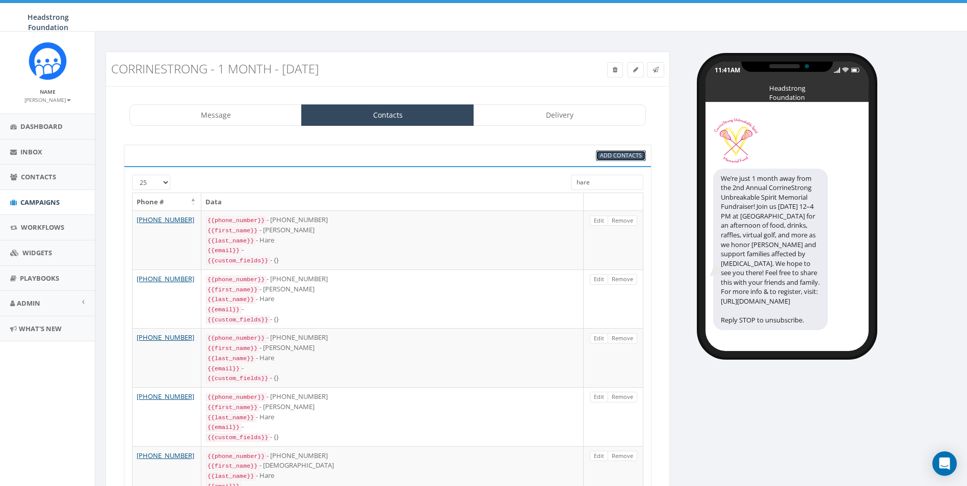
click at [607, 153] on span "Add Contacts" at bounding box center [621, 155] width 42 height 8
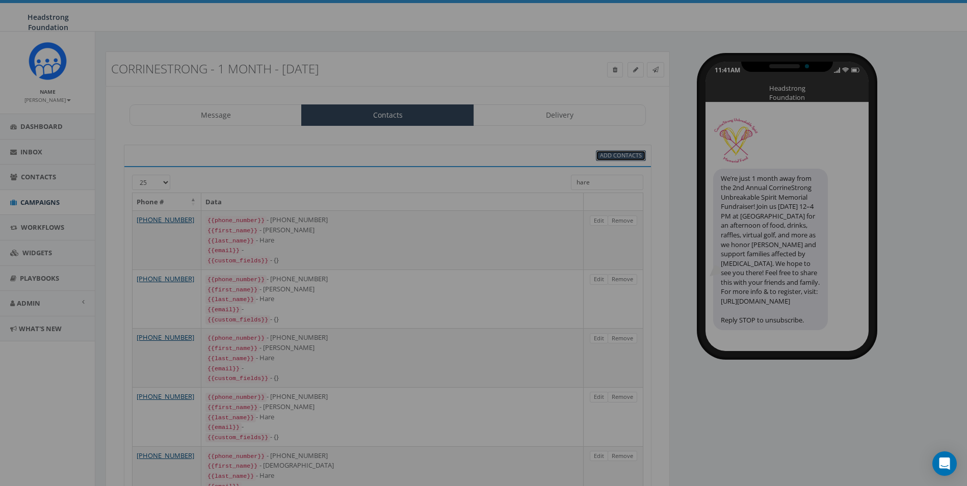
select select
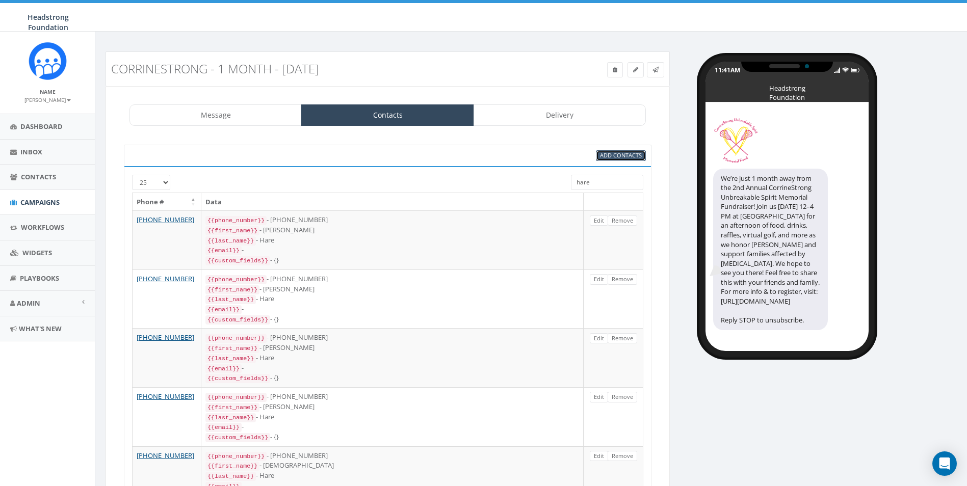
click at [609, 155] on span "Add Contacts" at bounding box center [621, 155] width 42 height 8
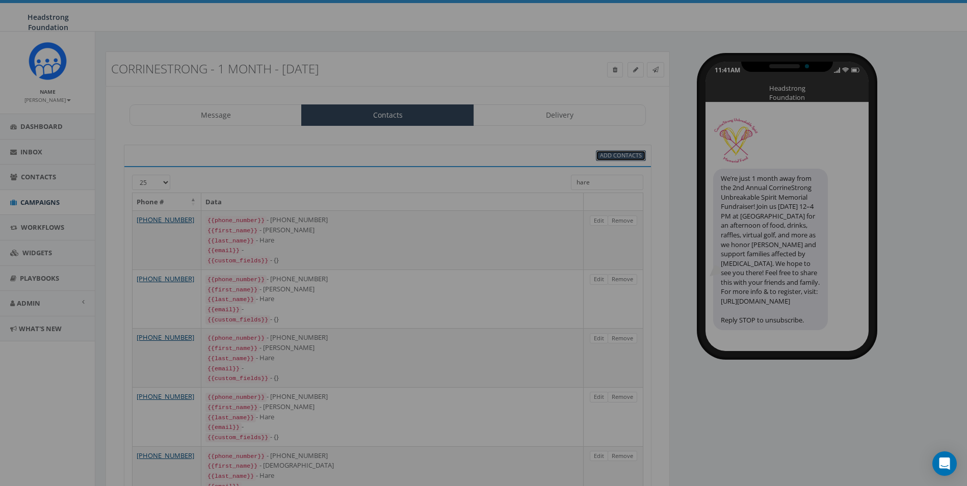
select select
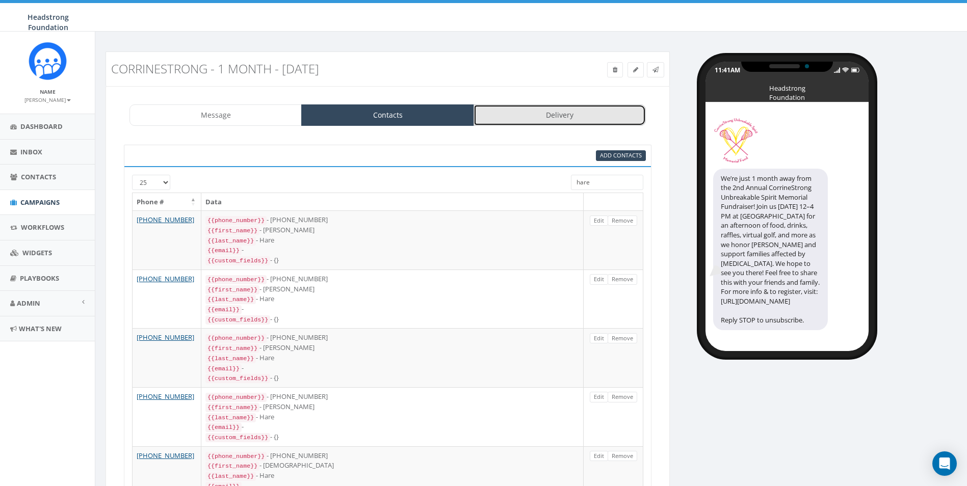
click at [597, 118] on link "Delivery" at bounding box center [559, 114] width 172 height 21
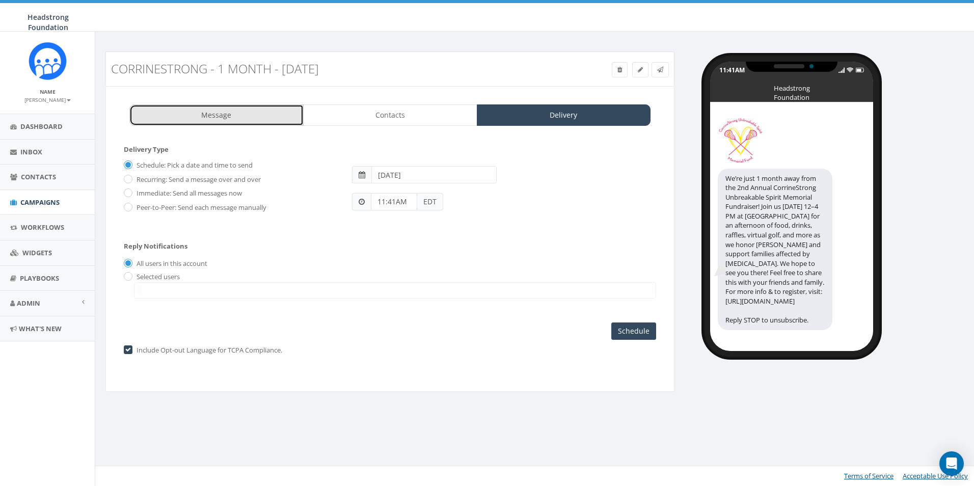
click at [269, 120] on link "Message" at bounding box center [216, 114] width 174 height 21
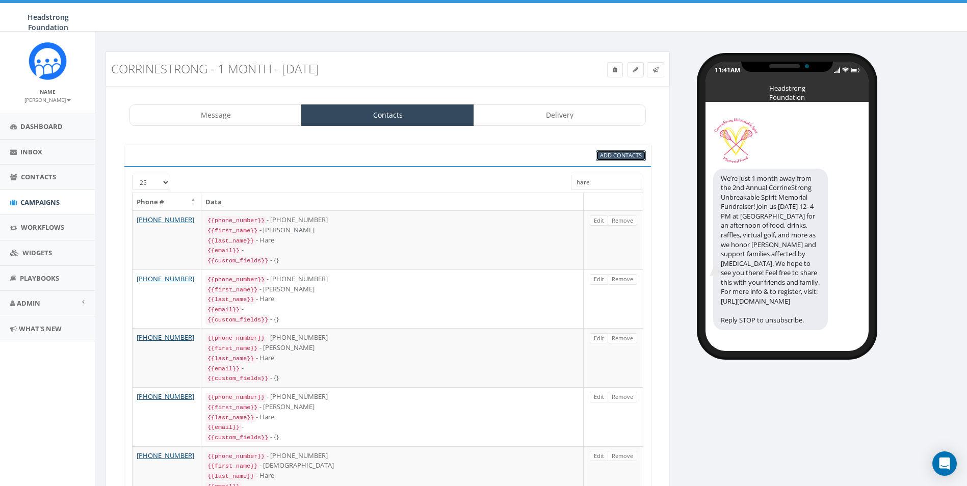
click at [601, 157] on span "Add Contacts" at bounding box center [621, 155] width 42 height 8
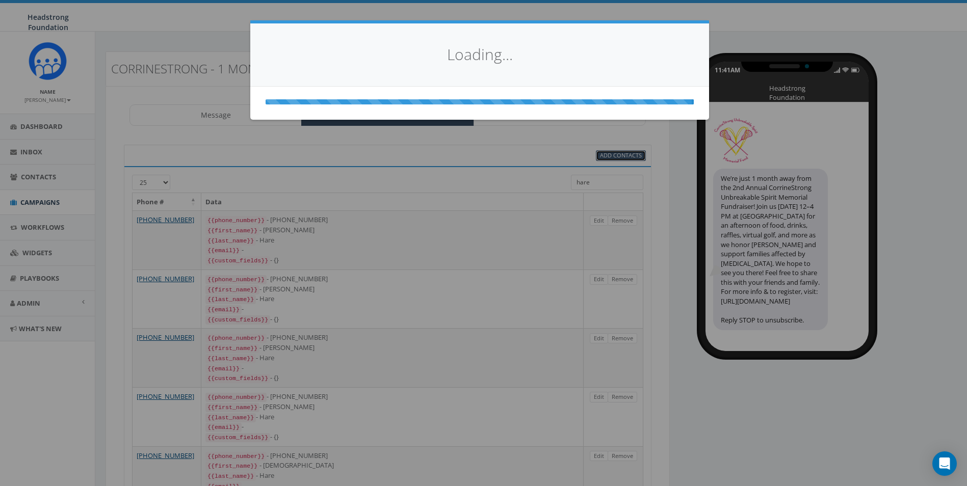
select select
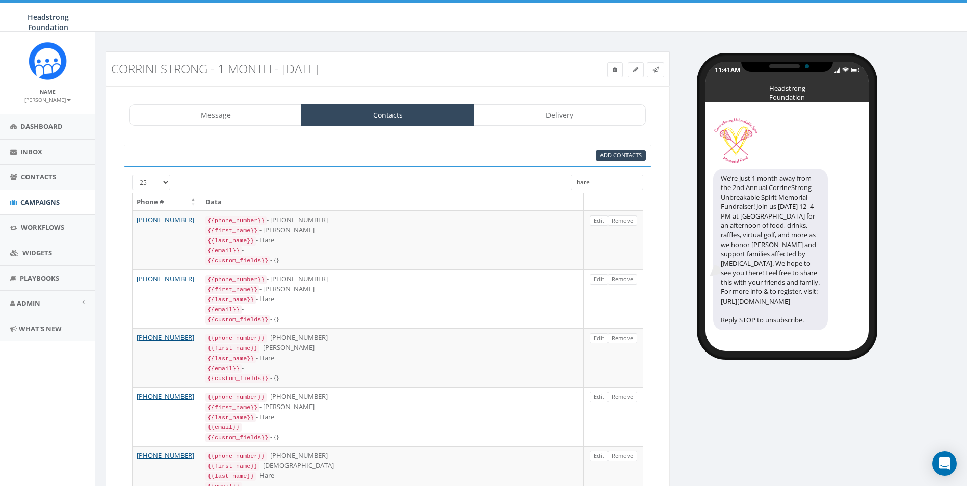
drag, startPoint x: 612, startPoint y: 178, endPoint x: 492, endPoint y: 172, distance: 120.4
click at [492, 172] on div "25 50 100 hare Phone # Data +1 215-313-9690 {{phone_number}} - +12153139690 {{f…" at bounding box center [387, 352] width 527 height 372
type input "\"
click at [615, 155] on span "Add Contacts" at bounding box center [621, 155] width 42 height 8
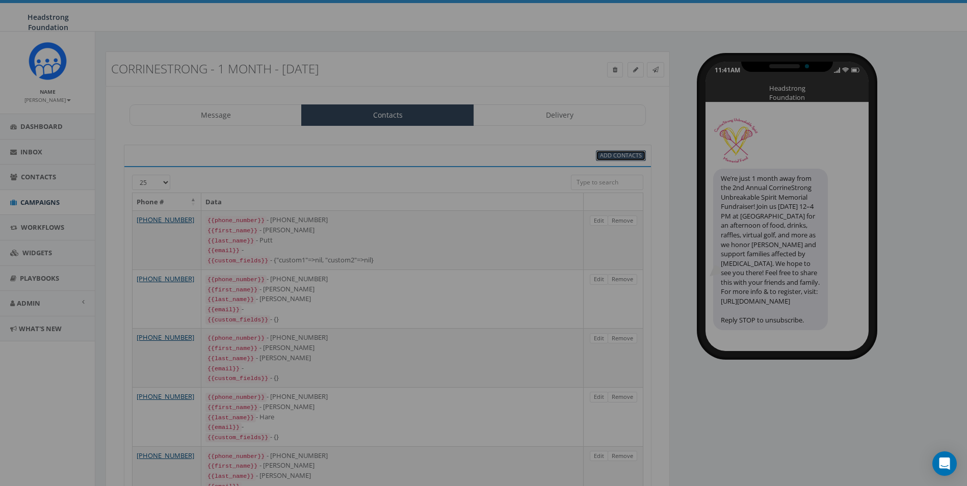
select select
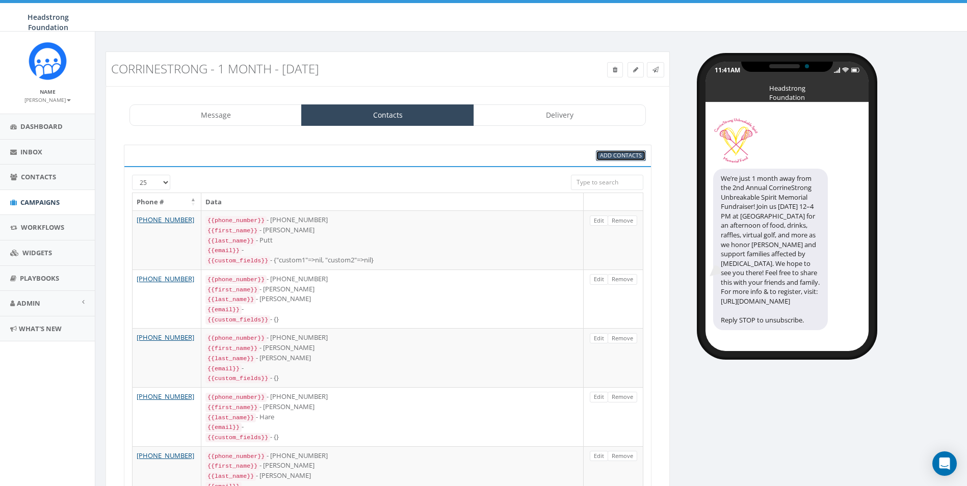
click at [615, 155] on span "Add Contacts" at bounding box center [621, 155] width 42 height 8
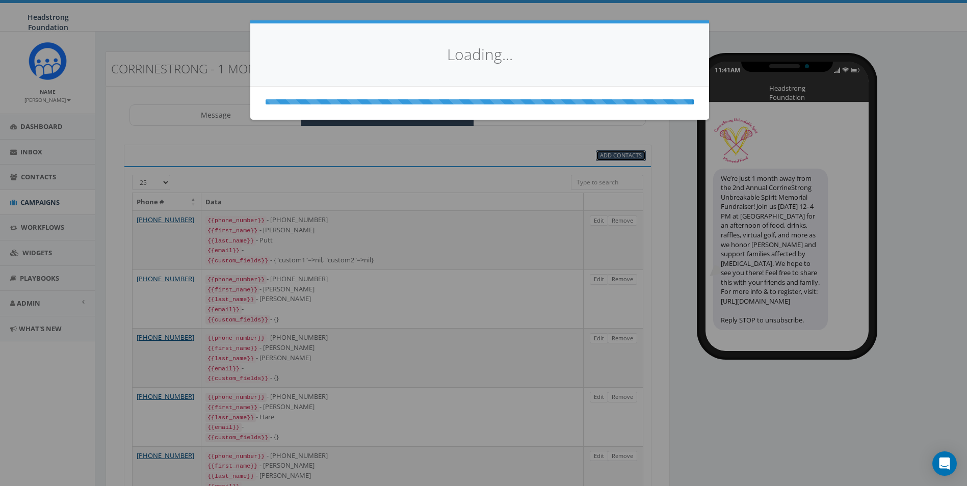
select select
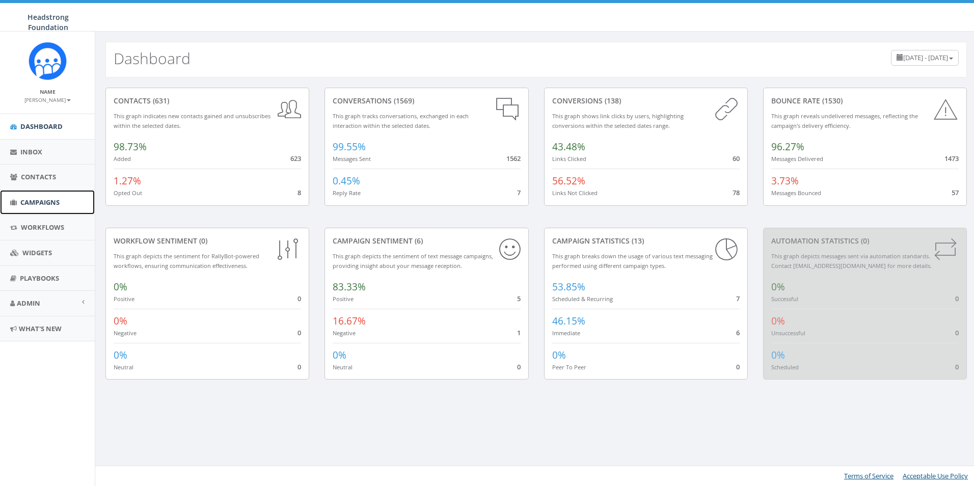
click at [57, 199] on span "Campaigns" at bounding box center [39, 202] width 39 height 9
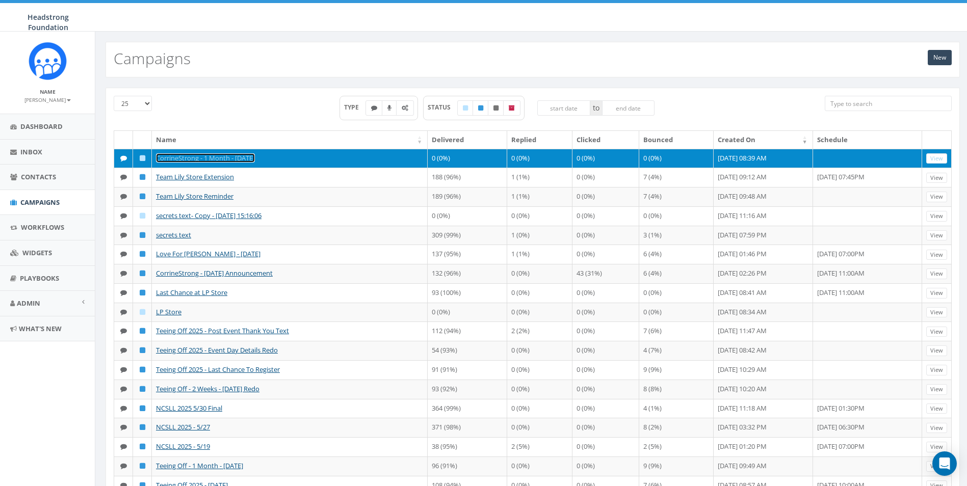
click at [200, 158] on link "CorrineStrong - 1 Month - [DATE]" at bounding box center [205, 157] width 99 height 9
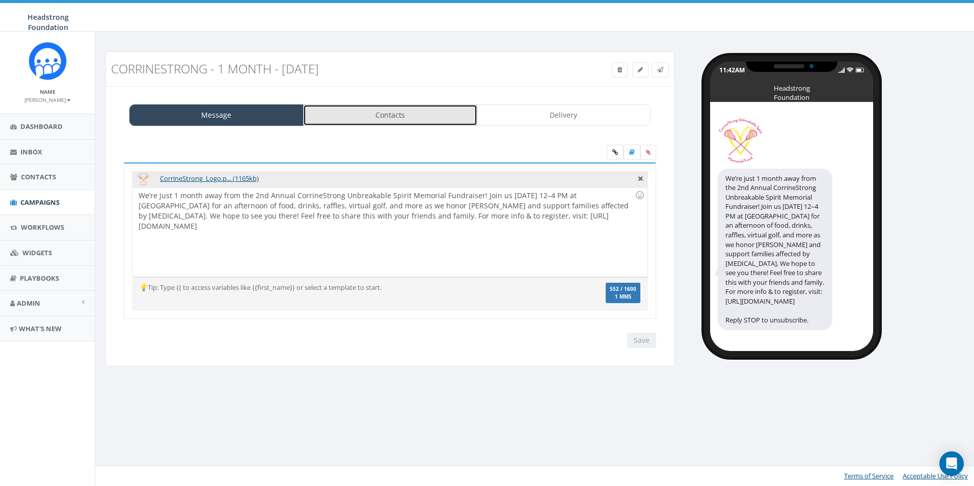
click at [416, 110] on link "Contacts" at bounding box center [390, 114] width 174 height 21
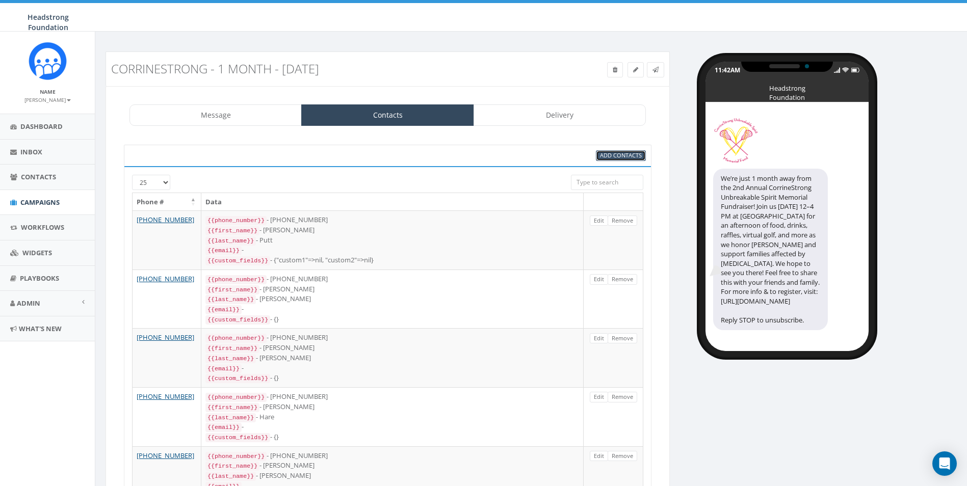
click at [638, 155] on span "Add Contacts" at bounding box center [621, 155] width 42 height 8
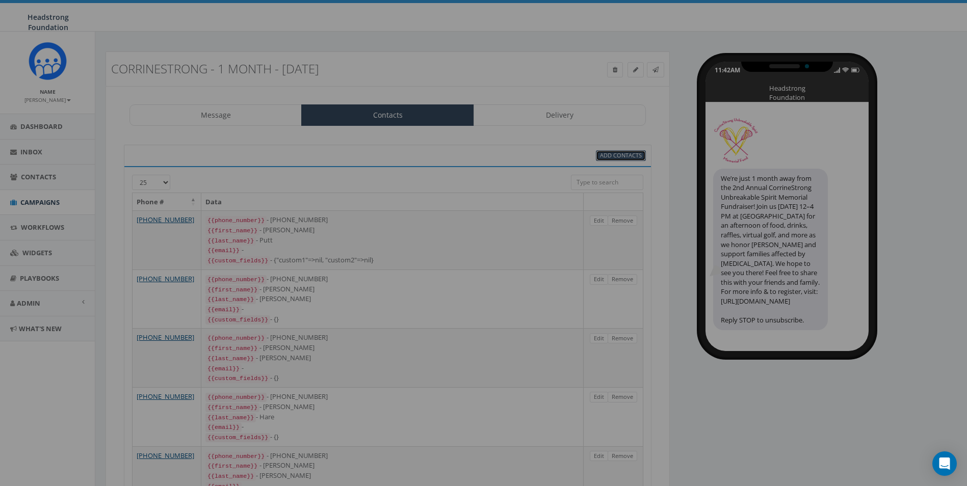
select select
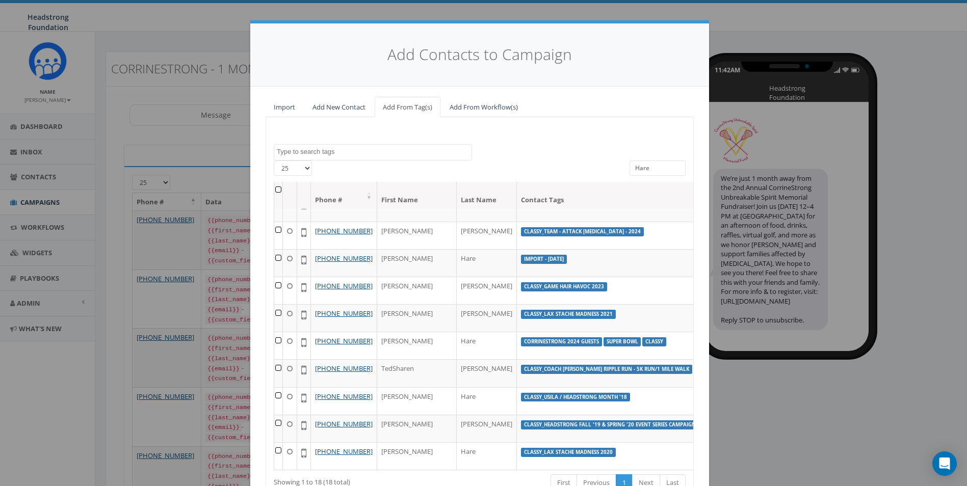
scroll to position [340, 0]
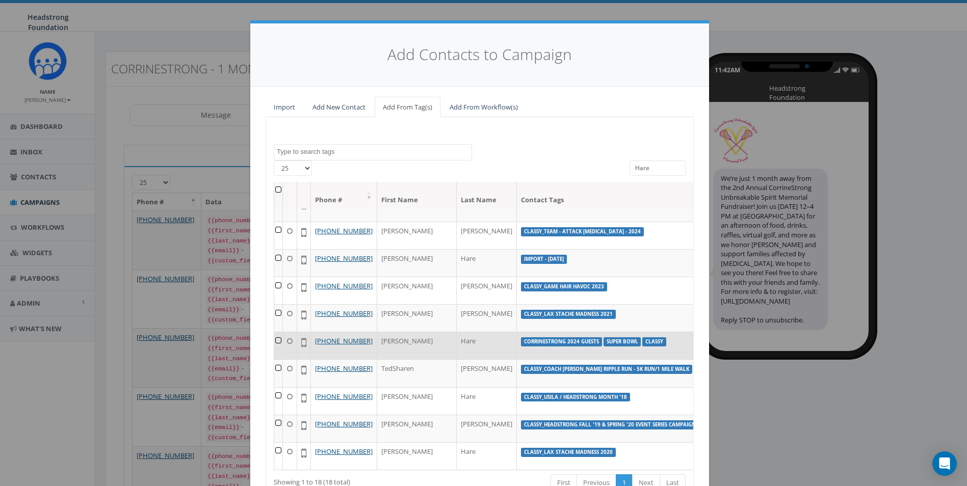
click at [274, 359] on td at bounding box center [278, 346] width 9 height 28
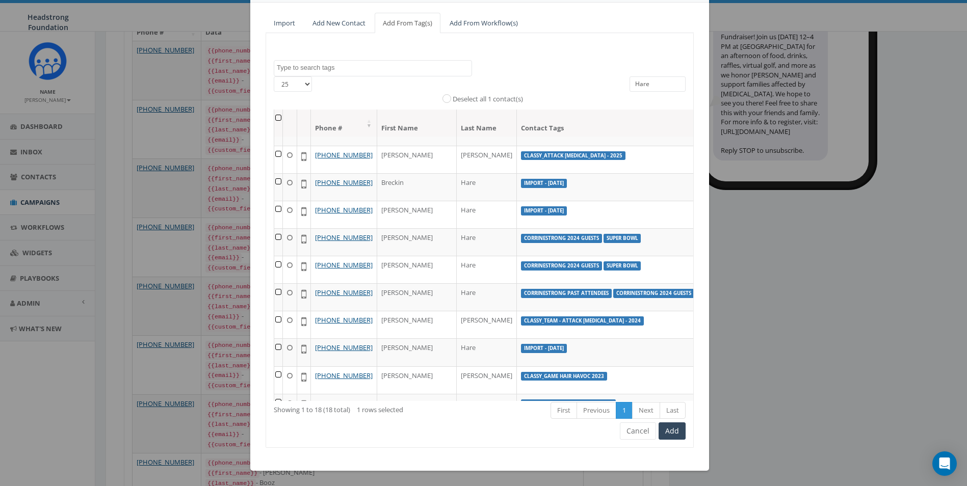
scroll to position [0, 0]
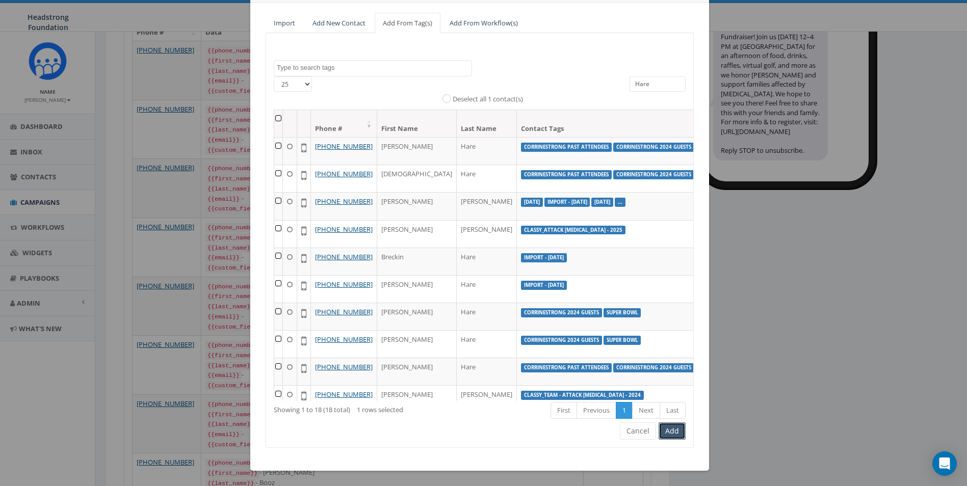
click at [667, 426] on button "Add" at bounding box center [671, 430] width 27 height 17
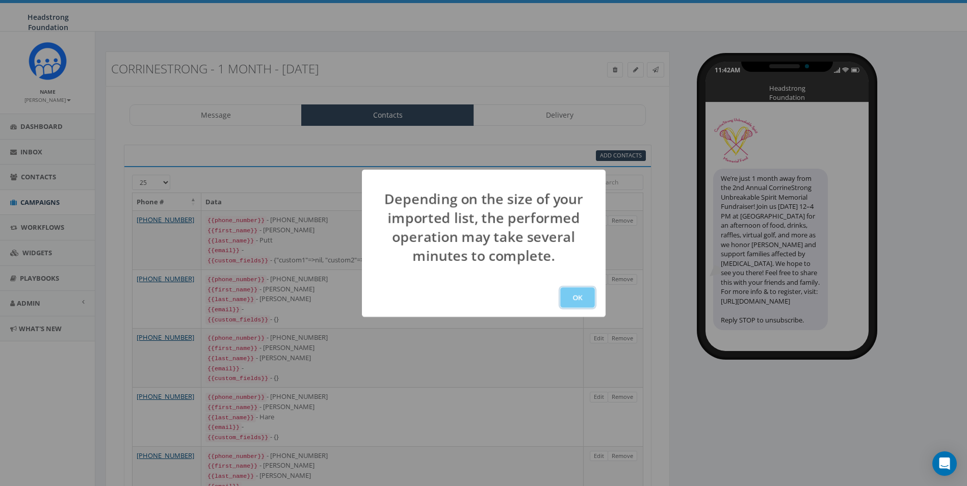
click at [580, 305] on button "OK" at bounding box center [577, 297] width 35 height 20
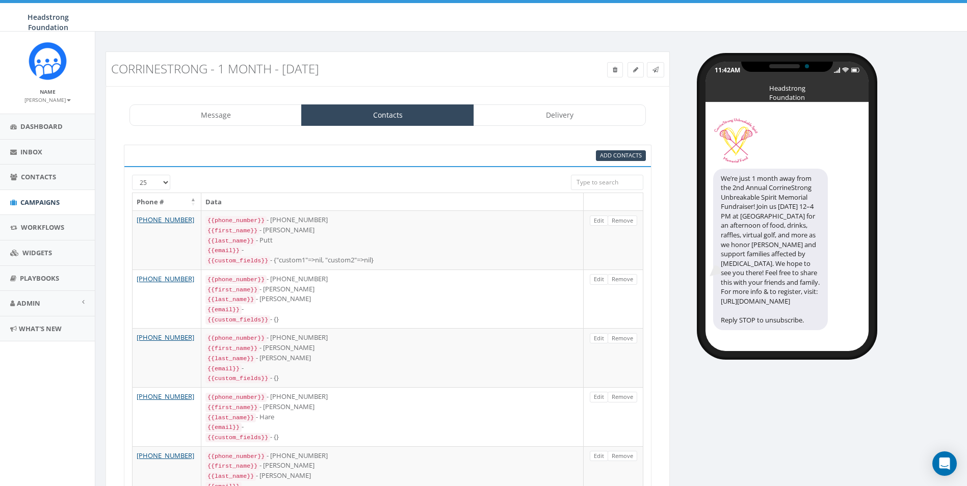
scroll to position [135, 0]
click at [650, 72] on link at bounding box center [655, 69] width 17 height 15
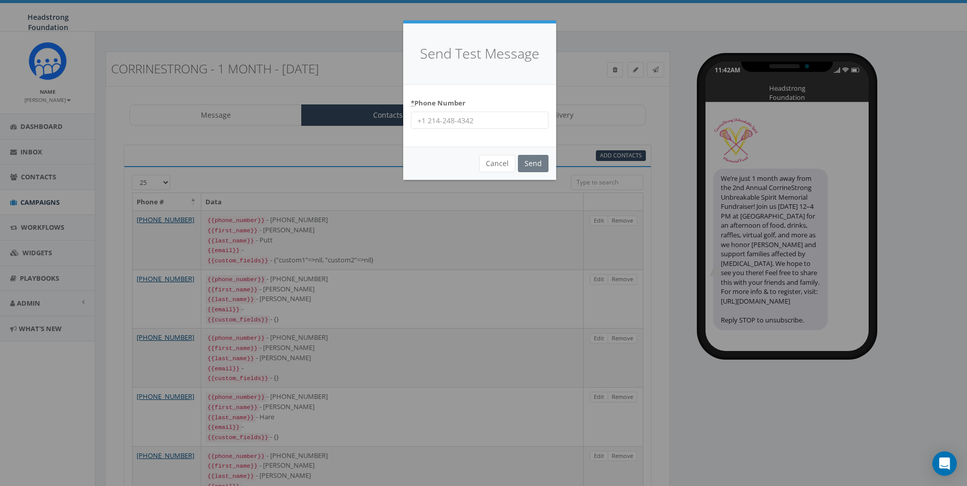
click at [469, 121] on input "* Phone Number" at bounding box center [480, 120] width 138 height 17
type input "6098022576"
click at [491, 104] on div "* Phone Number [PHONE_NUMBER]" at bounding box center [480, 112] width 138 height 35
click at [536, 160] on input "Send" at bounding box center [533, 163] width 31 height 17
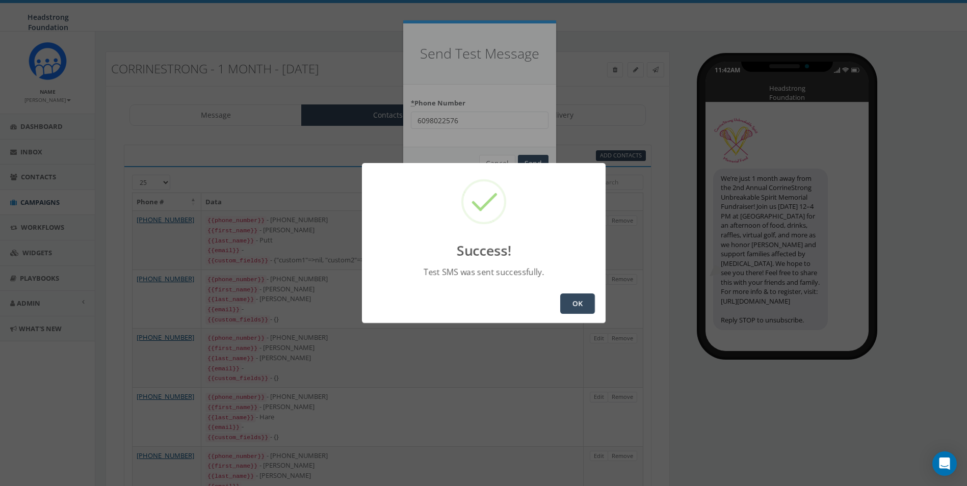
click at [596, 297] on div "OK" at bounding box center [484, 303] width 244 height 39
click at [583, 296] on button "OK" at bounding box center [577, 304] width 35 height 20
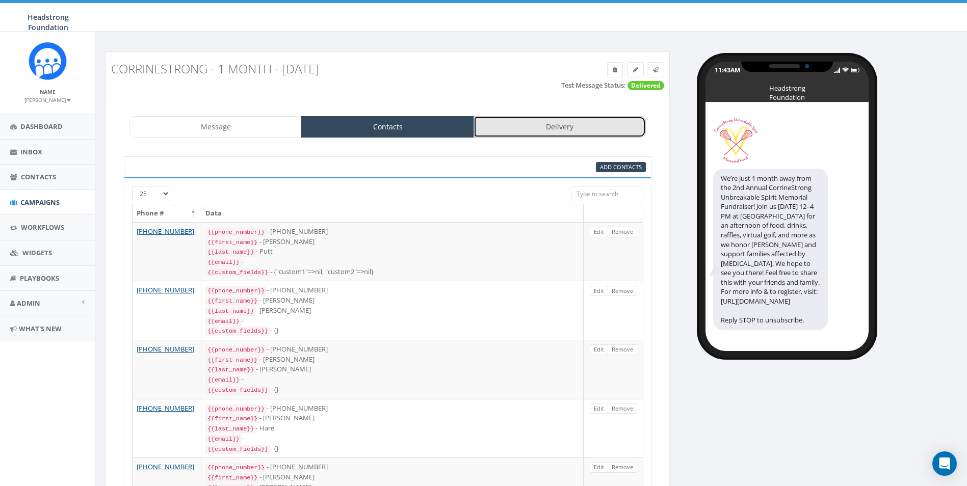
click at [588, 122] on link "Delivery" at bounding box center [559, 126] width 172 height 21
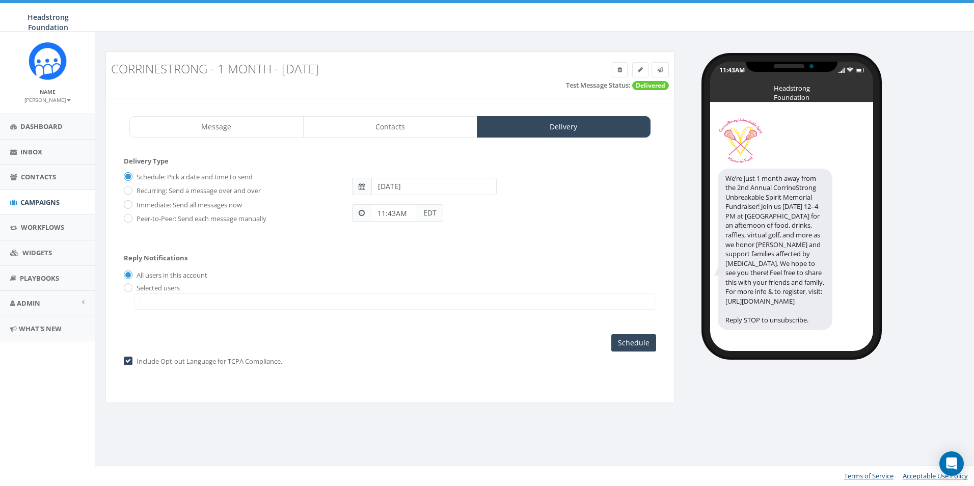
click at [172, 177] on label "Schedule: Pick a date and time to send" at bounding box center [193, 177] width 119 height 10
click at [130, 177] on input "Schedule: Pick a date and time to send" at bounding box center [127, 177] width 7 height 7
click at [385, 184] on input "2025-09-03" at bounding box center [433, 186] width 125 height 17
click at [446, 238] on td "4" at bounding box center [443, 236] width 15 height 15
type input "2025-09-04"
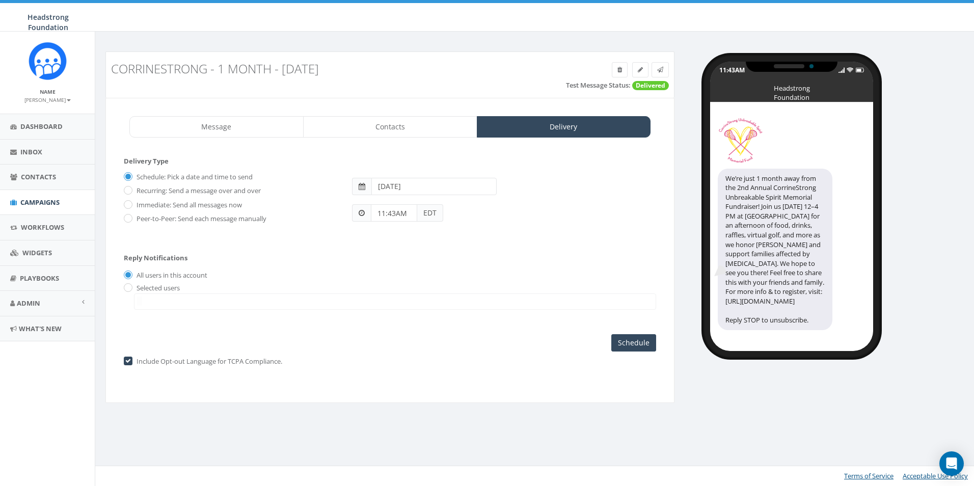
click at [367, 217] on span at bounding box center [361, 212] width 19 height 17
click at [404, 218] on input "11:43AM" at bounding box center [394, 212] width 46 height 17
click at [472, 183] on button "PM" at bounding box center [471, 183] width 15 height 15
click at [405, 158] on div "1 2 3 4 5 6 7 8 9 10 11 12 00 05 10 15 20 25 30 35 40 45 50 55" at bounding box center [429, 125] width 102 height 102
click at [426, 85] on div "1 2 3 4 5 6 7 8 9 10 11 12 00 05 10 15 20 25 30 35 40 45 50 55" at bounding box center [429, 125] width 102 height 102
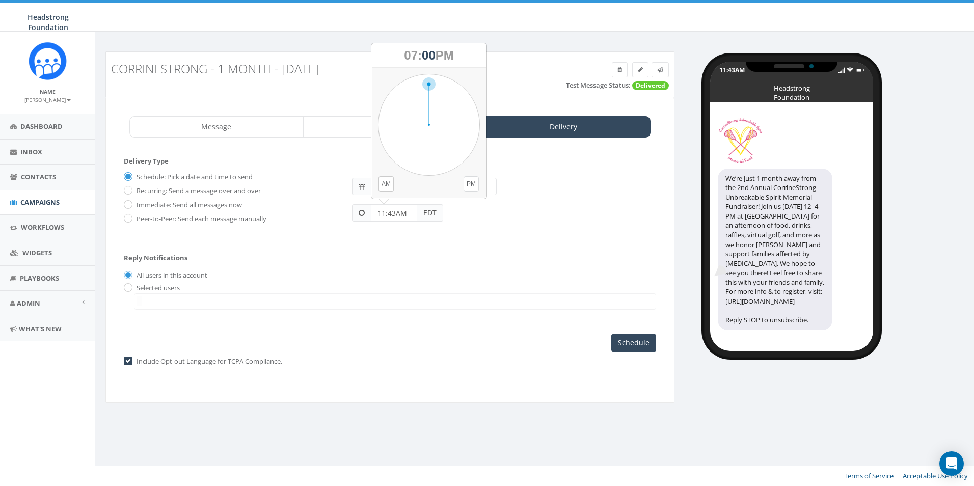
type input "07:00PM"
click at [624, 349] on input "Schedule" at bounding box center [633, 342] width 45 height 17
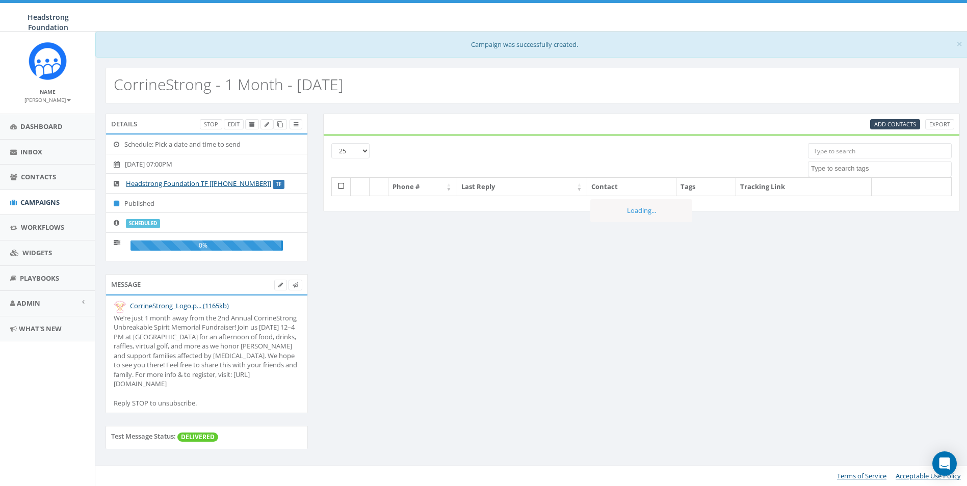
select select
